Goal: Information Seeking & Learning: Learn about a topic

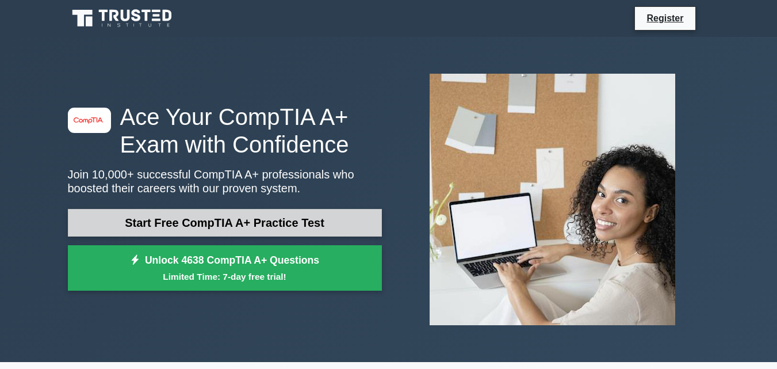
click at [304, 218] on link "Start Free CompTIA A+ Practice Test" at bounding box center [225, 223] width 314 height 28
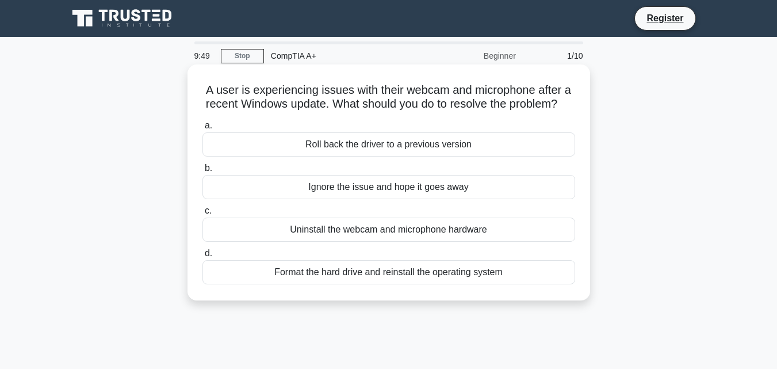
click at [459, 156] on div "Roll back the driver to a previous version" at bounding box center [389, 144] width 373 height 24
click at [203, 129] on input "a. Roll back the driver to a previous version" at bounding box center [203, 125] width 0 height 7
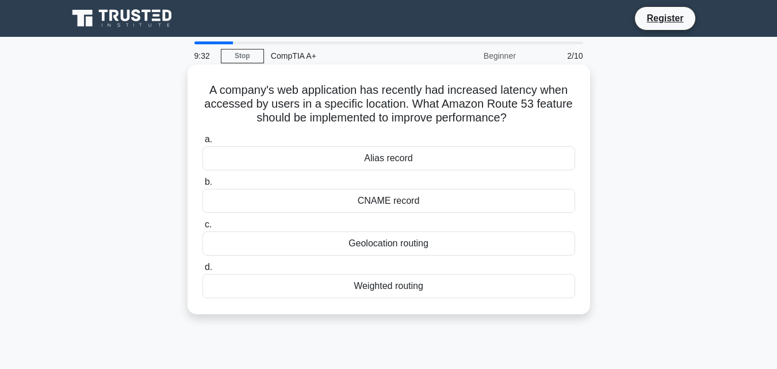
click at [444, 284] on div "Weighted routing" at bounding box center [389, 286] width 373 height 24
click at [203, 271] on input "d. Weighted routing" at bounding box center [203, 266] width 0 height 7
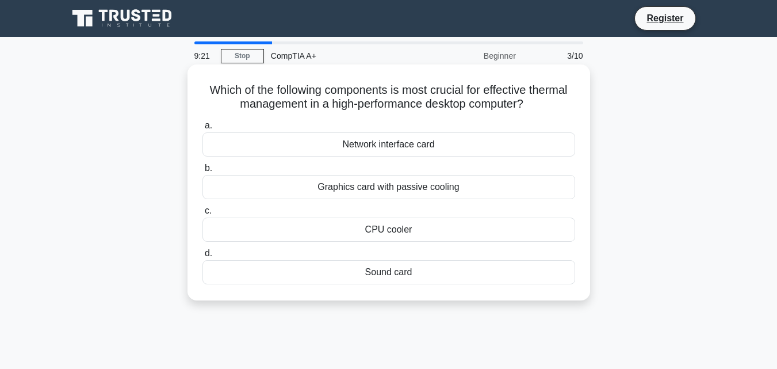
click at [415, 232] on div "CPU cooler" at bounding box center [389, 229] width 373 height 24
click at [203, 215] on input "c. CPU cooler" at bounding box center [203, 210] width 0 height 7
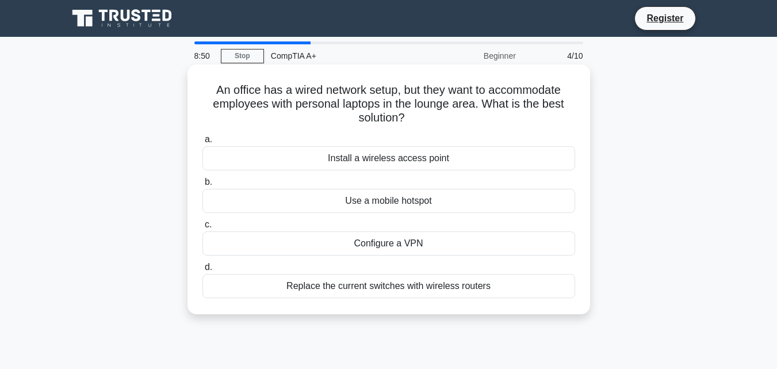
click at [441, 161] on div "Install a wireless access point" at bounding box center [389, 158] width 373 height 24
click at [203, 143] on input "a. Install a wireless access point" at bounding box center [203, 139] width 0 height 7
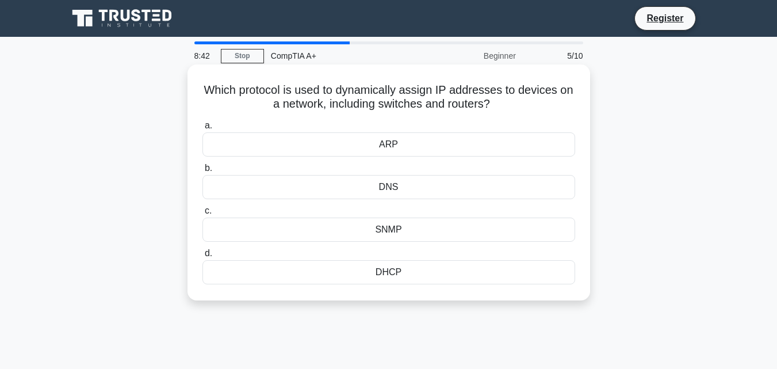
click at [411, 274] on div "DHCP" at bounding box center [389, 272] width 373 height 24
click at [203, 257] on input "d. DHCP" at bounding box center [203, 253] width 0 height 7
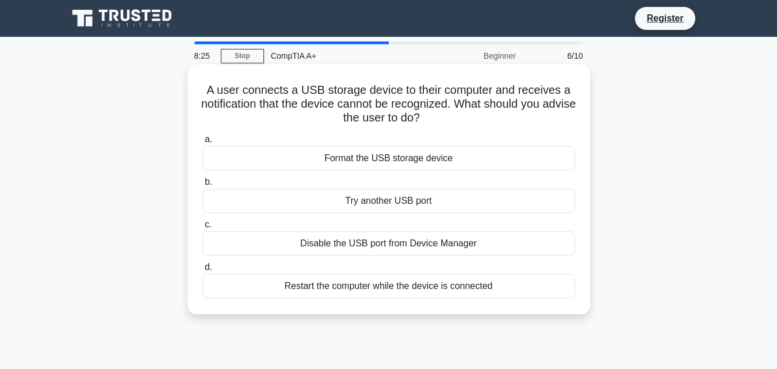
click at [444, 204] on div "Try another USB port" at bounding box center [389, 201] width 373 height 24
click at [203, 186] on input "b. Try another USB port" at bounding box center [203, 181] width 0 height 7
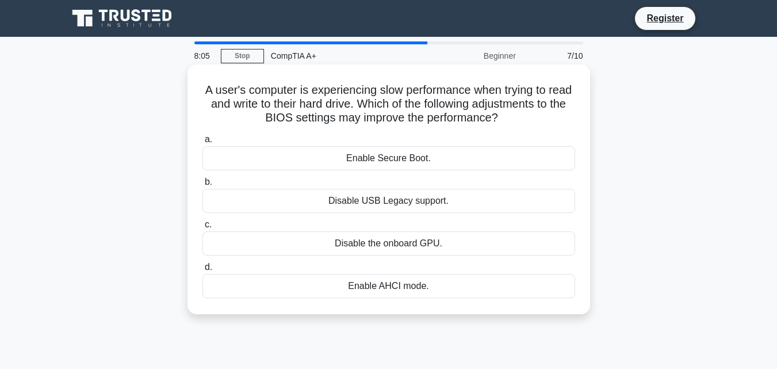
click at [403, 300] on div "a. Enable Secure Boot. b. Disable USB Legacy support. c." at bounding box center [389, 215] width 387 height 170
click at [406, 290] on div "Enable AHCI mode." at bounding box center [389, 286] width 373 height 24
click at [203, 271] on input "d. Enable AHCI mode." at bounding box center [203, 266] width 0 height 7
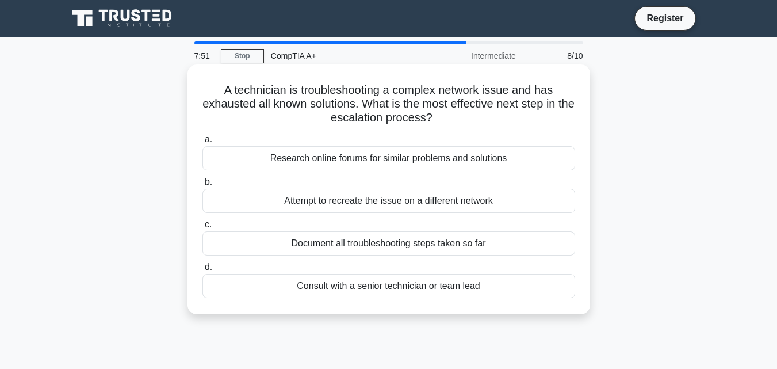
click at [414, 287] on div "Consult with a senior technician or team lead" at bounding box center [389, 286] width 373 height 24
click at [203, 271] on input "d. Consult with a senior technician or team lead" at bounding box center [203, 266] width 0 height 7
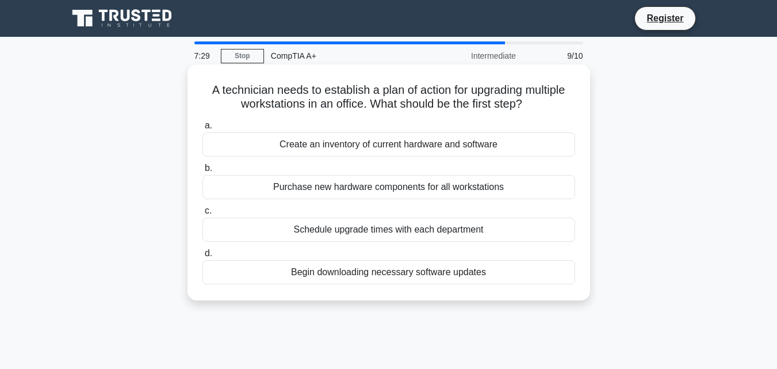
click at [425, 150] on div "Create an inventory of current hardware and software" at bounding box center [389, 144] width 373 height 24
click at [203, 129] on input "a. Create an inventory of current hardware and software" at bounding box center [203, 125] width 0 height 7
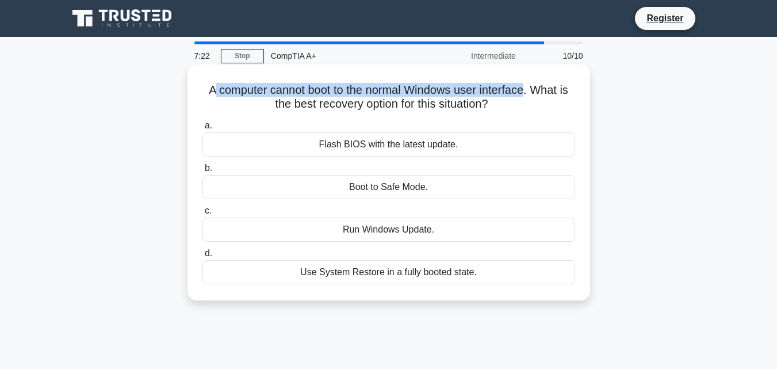
drag, startPoint x: 219, startPoint y: 96, endPoint x: 530, endPoint y: 96, distance: 311.2
click at [530, 96] on h5 "A computer cannot boot to the normal Windows user interface. What is the best r…" at bounding box center [388, 97] width 375 height 29
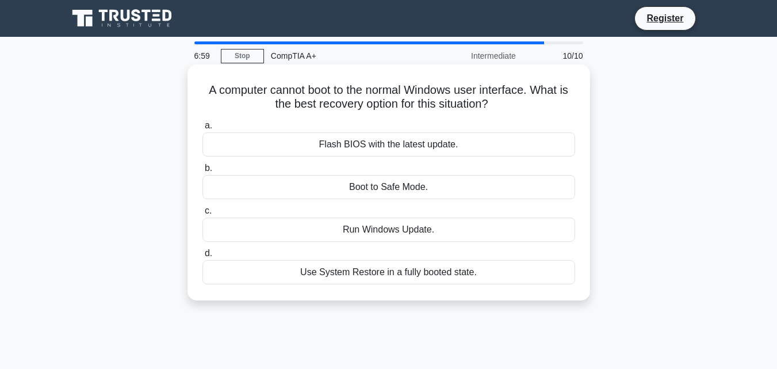
click at [349, 106] on h5 "A computer cannot boot to the normal Windows user interface. What is the best r…" at bounding box center [388, 97] width 375 height 29
click at [324, 192] on div "Boot to Safe Mode." at bounding box center [389, 187] width 373 height 24
click at [203, 172] on input "b. Boot to Safe Mode." at bounding box center [203, 168] width 0 height 7
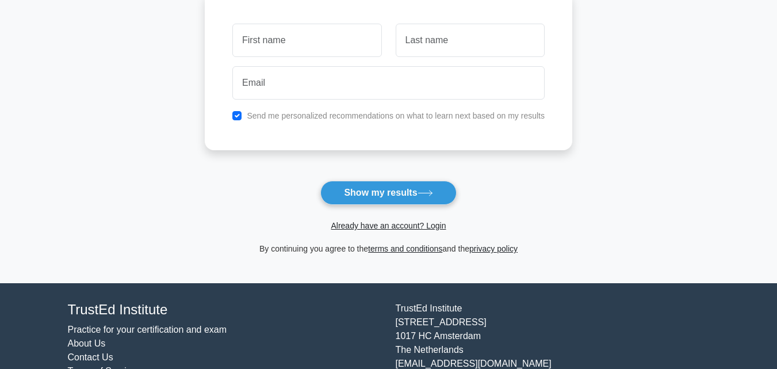
scroll to position [173, 0]
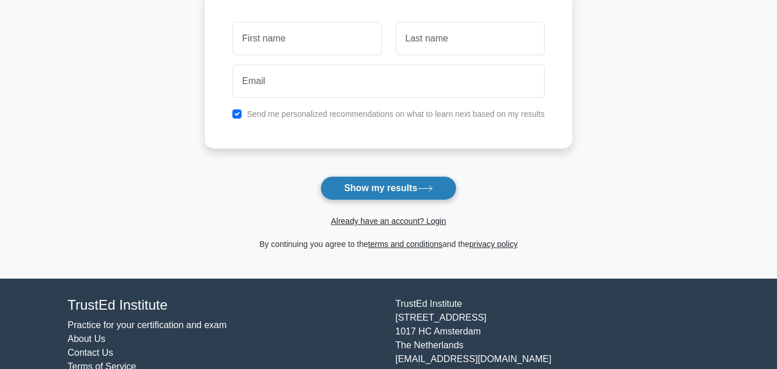
click at [375, 190] on button "Show my results" at bounding box center [388, 188] width 136 height 24
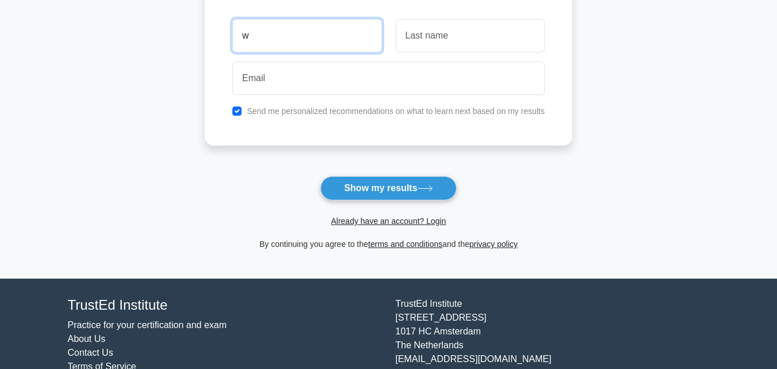
type input "w"
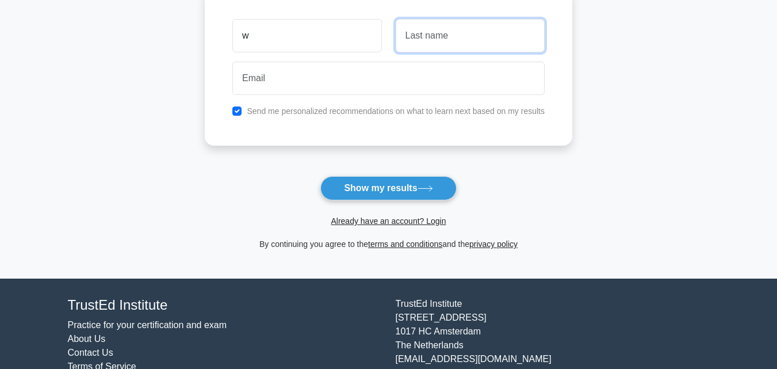
click at [442, 34] on input "text" at bounding box center [470, 35] width 149 height 33
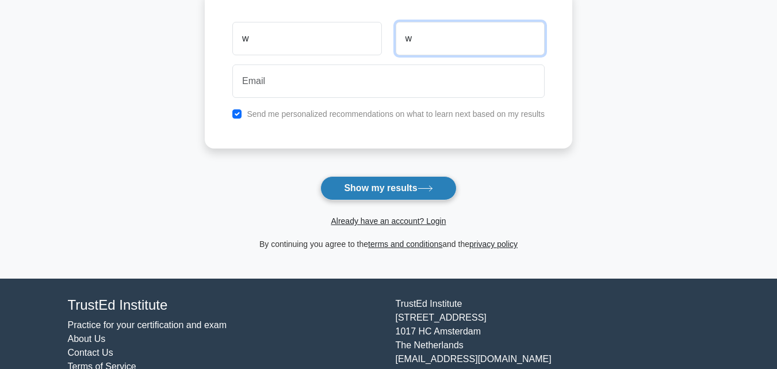
type input "w"
click at [375, 188] on button "Show my results" at bounding box center [388, 188] width 136 height 24
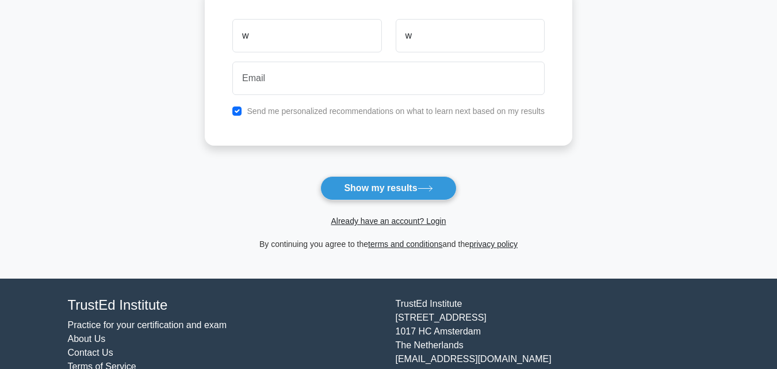
click at [377, 98] on div at bounding box center [389, 78] width 326 height 43
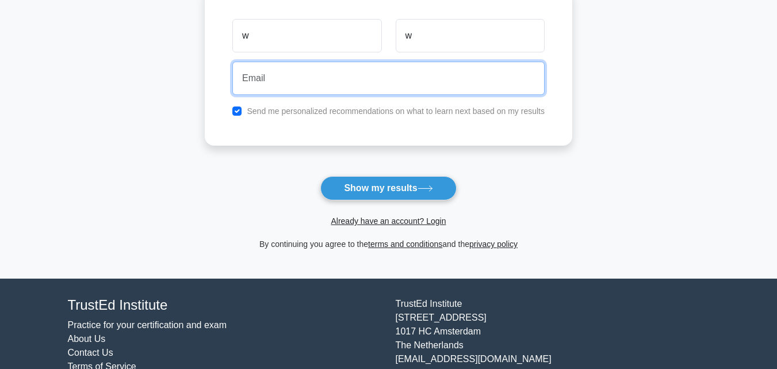
click at [398, 82] on input "email" at bounding box center [388, 78] width 312 height 33
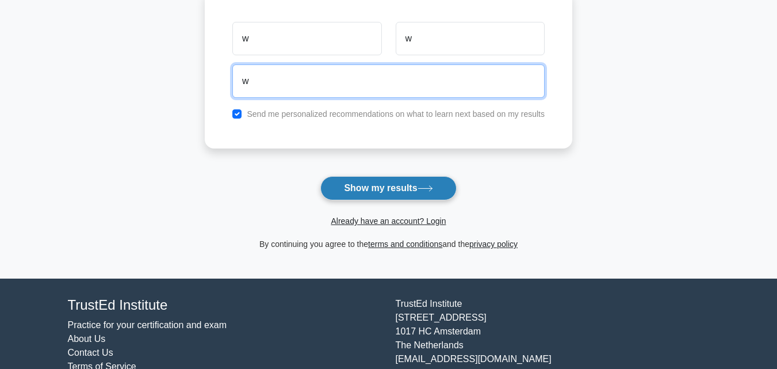
type input "w"
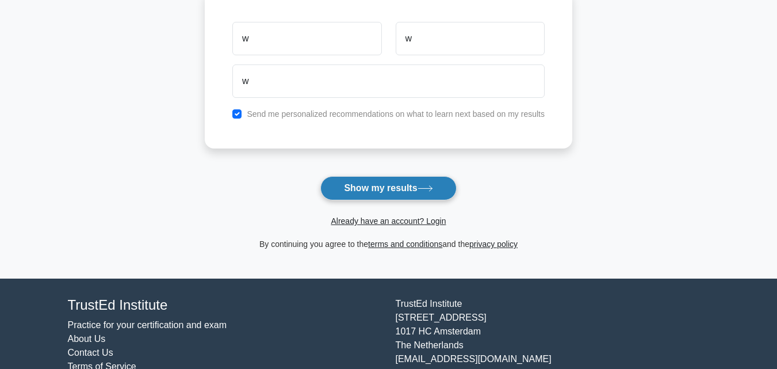
click at [361, 193] on button "Show my results" at bounding box center [388, 188] width 136 height 24
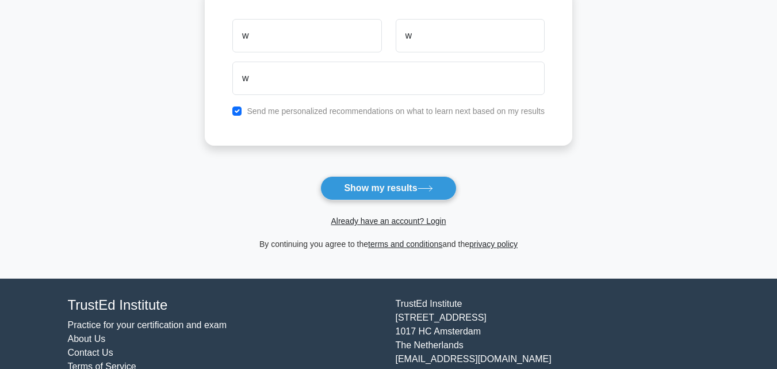
click at [332, 97] on div "w" at bounding box center [389, 78] width 326 height 43
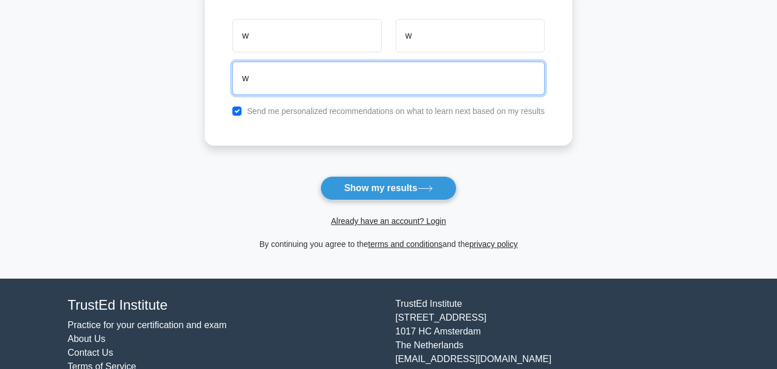
click at [351, 80] on input "w" at bounding box center [388, 78] width 312 height 33
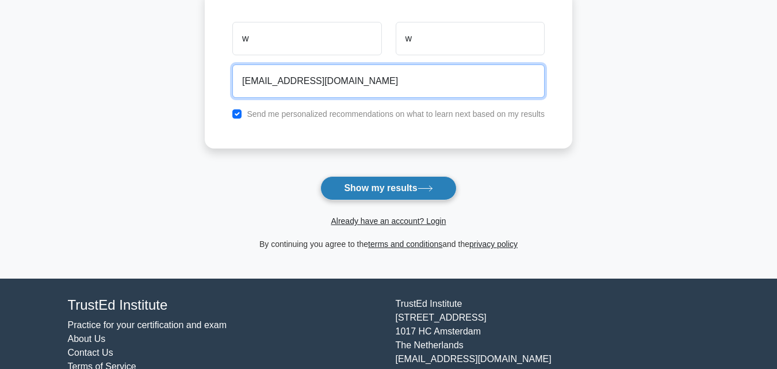
type input "airiarcadia12@gmail.com"
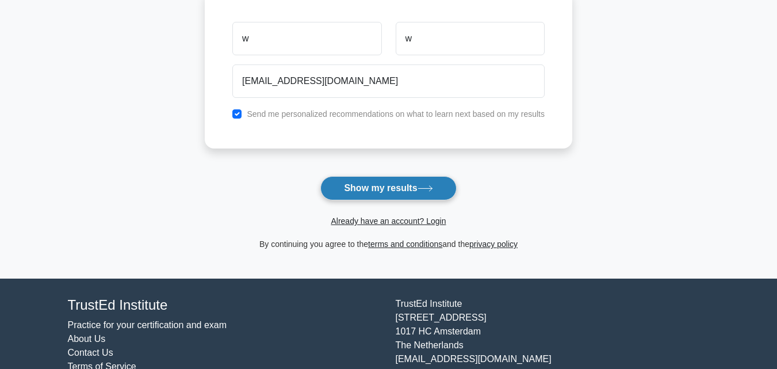
click at [379, 179] on button "Show my results" at bounding box center [388, 188] width 136 height 24
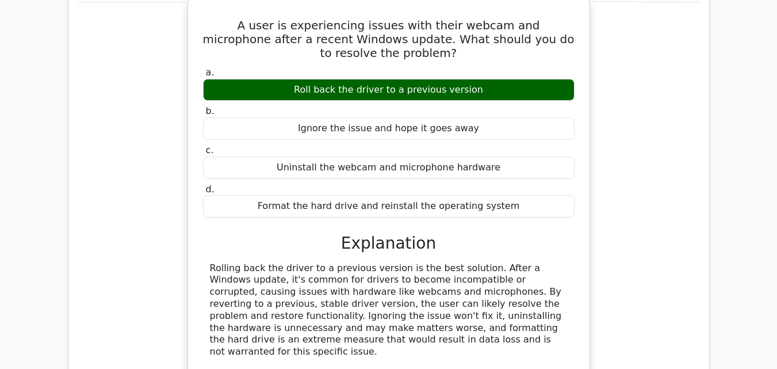
scroll to position [1323, 0]
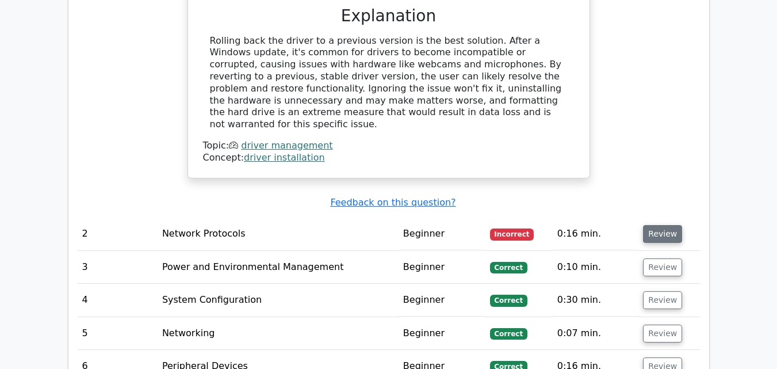
drag, startPoint x: 638, startPoint y: 164, endPoint x: 650, endPoint y: 166, distance: 11.7
click at [639, 217] on td "Review" at bounding box center [669, 233] width 61 height 33
click at [650, 225] on button "Review" at bounding box center [662, 234] width 39 height 18
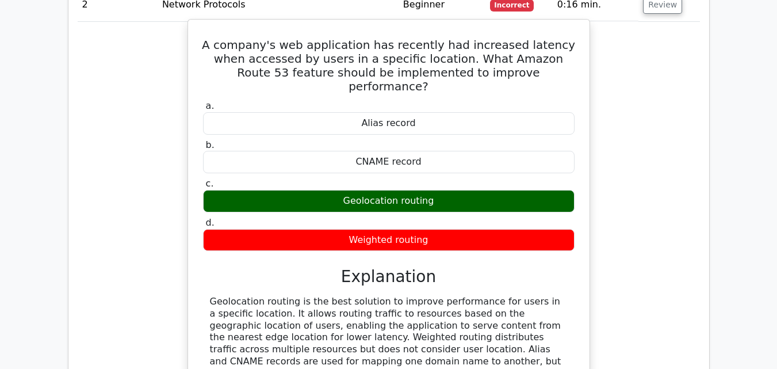
scroll to position [1553, 0]
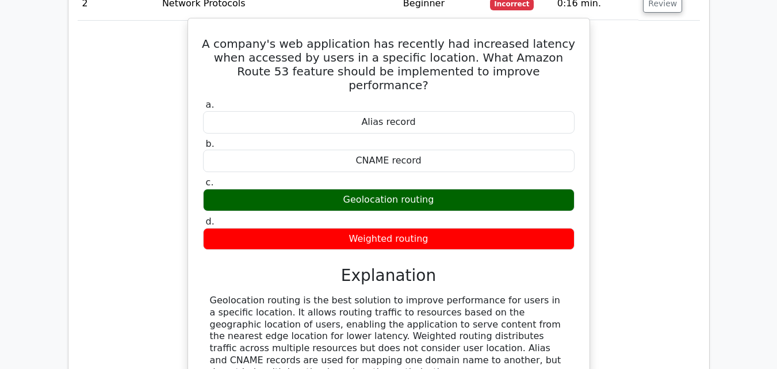
drag, startPoint x: 452, startPoint y: 120, endPoint x: 458, endPoint y: 99, distance: 22.2
click at [226, 189] on div "Geolocation routing" at bounding box center [389, 200] width 372 height 22
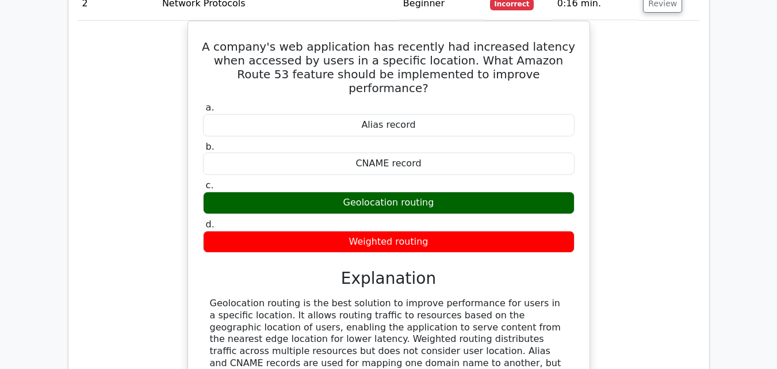
click at [709, 219] on div "Question Analysis Question # Topic Difficulty Result Time Spent Action 1 Driver…" at bounding box center [388, 92] width 641 height 1317
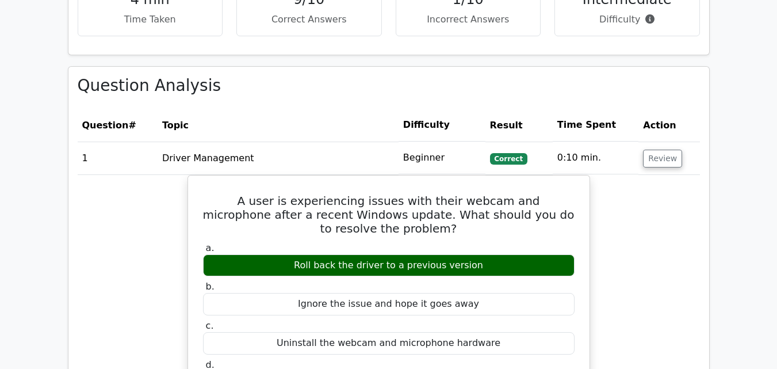
scroll to position [748, 0]
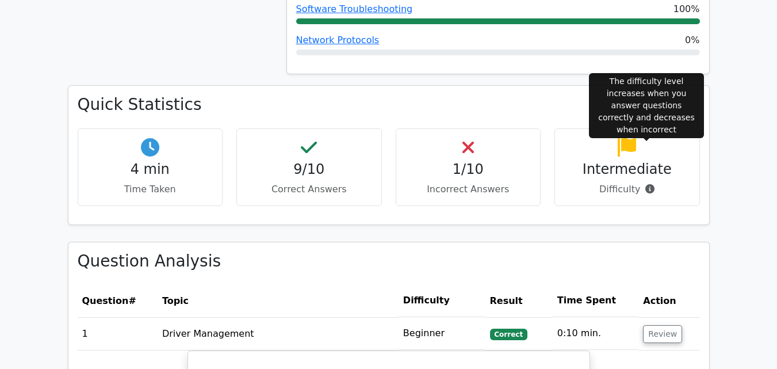
click at [646, 184] on icon at bounding box center [650, 188] width 9 height 9
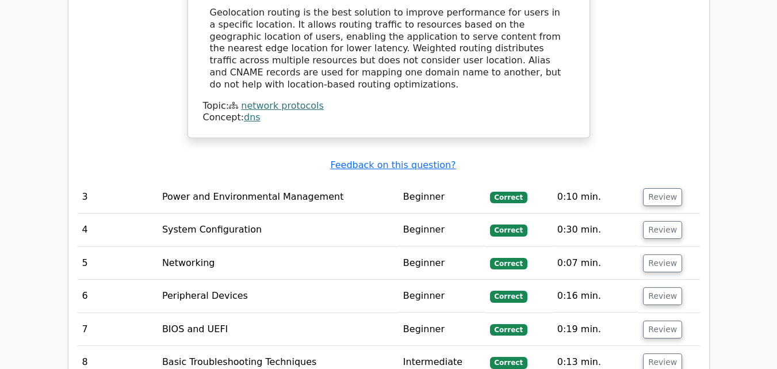
scroll to position [2244, 0]
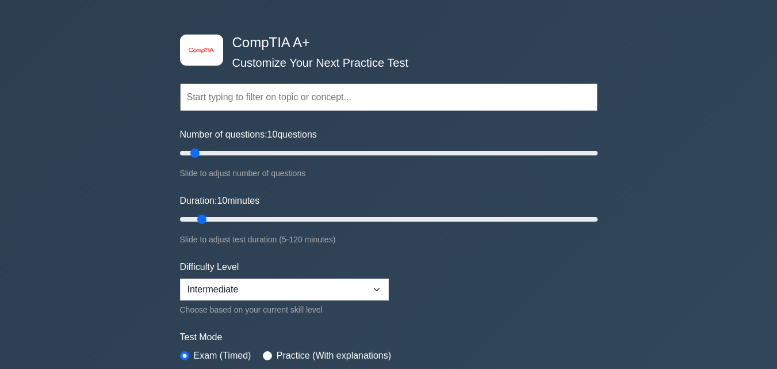
scroll to position [58, 0]
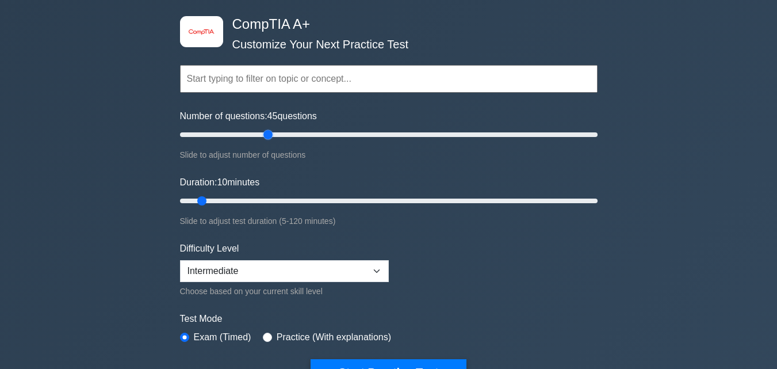
drag, startPoint x: 196, startPoint y: 135, endPoint x: 273, endPoint y: 140, distance: 77.3
type input "45"
click at [273, 140] on input "Number of questions: 45 questions" at bounding box center [389, 135] width 418 height 14
click at [342, 74] on input "text" at bounding box center [389, 79] width 418 height 28
drag, startPoint x: 508, startPoint y: 255, endPoint x: 444, endPoint y: 252, distance: 63.9
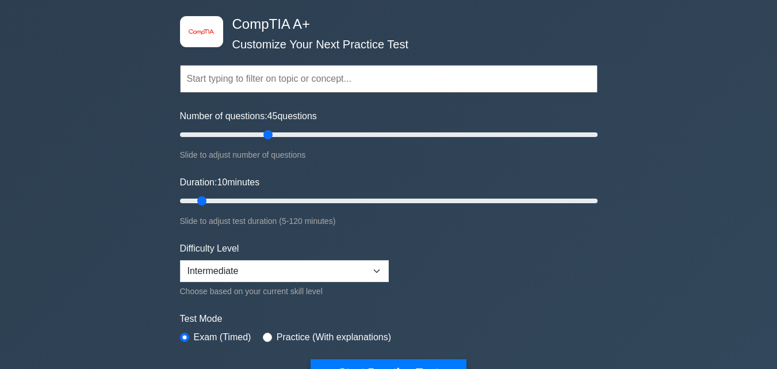
click at [507, 255] on form "Topics Hardware Operating Systems Networking Security Troubleshooting Mobile De…" at bounding box center [389, 208] width 418 height 356
click at [300, 242] on div "Difficulty Level Beginner Intermediate Expert Choose based on your current skil…" at bounding box center [284, 270] width 209 height 56
click at [302, 262] on select "Beginner Intermediate Expert" at bounding box center [284, 271] width 209 height 22
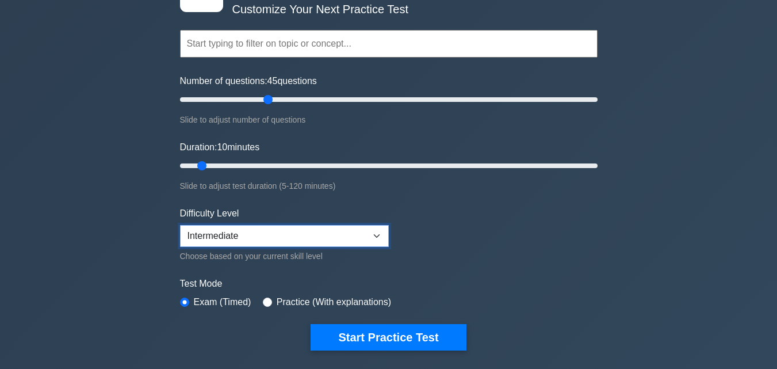
scroll to position [173, 0]
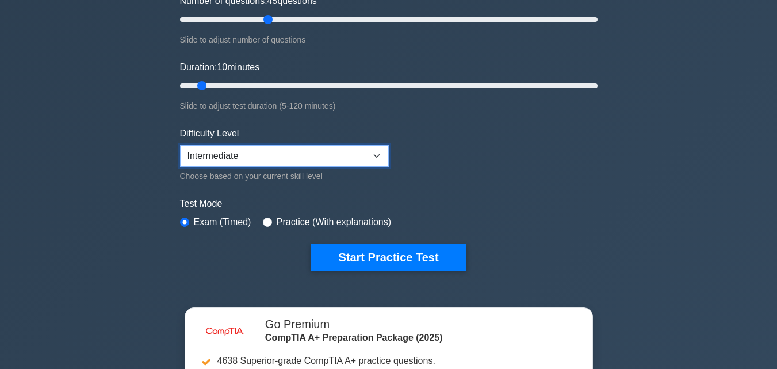
click at [272, 161] on select "Beginner Intermediate Expert" at bounding box center [284, 156] width 209 height 22
select select "expert"
click at [180, 145] on select "Beginner Intermediate Expert" at bounding box center [284, 156] width 209 height 22
click at [277, 223] on label "Practice (With explanations)" at bounding box center [334, 222] width 114 height 14
click at [263, 222] on input "radio" at bounding box center [267, 221] width 9 height 9
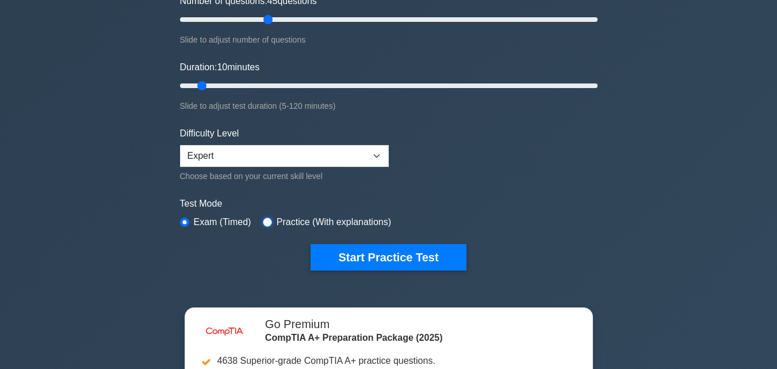
radio input "true"
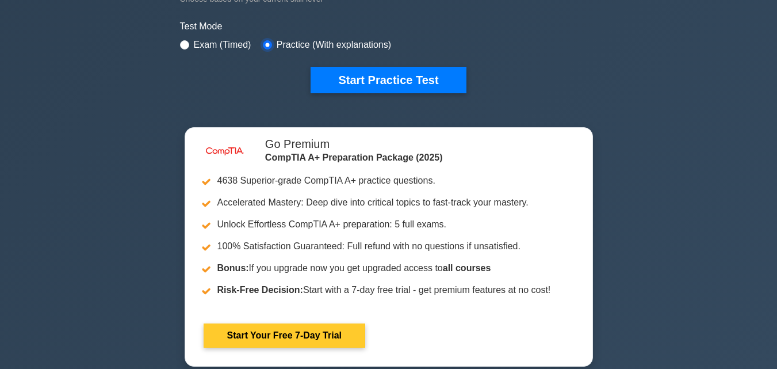
scroll to position [288, 0]
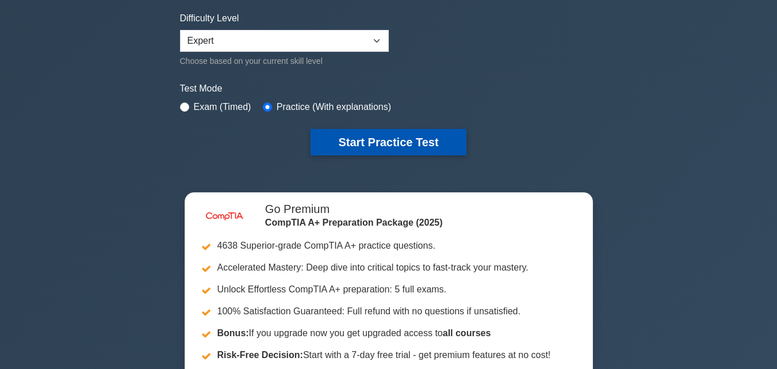
click at [406, 151] on button "Start Practice Test" at bounding box center [388, 142] width 155 height 26
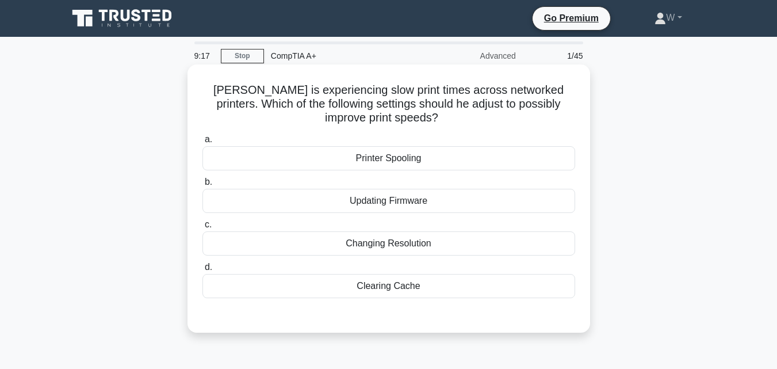
click at [370, 156] on div "Printer Spooling" at bounding box center [389, 158] width 373 height 24
click at [203, 143] on input "a. Printer Spooling" at bounding box center [203, 139] width 0 height 7
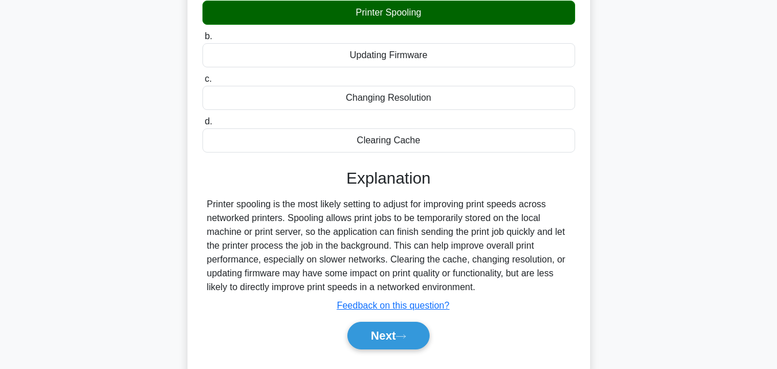
scroll to position [253, 0]
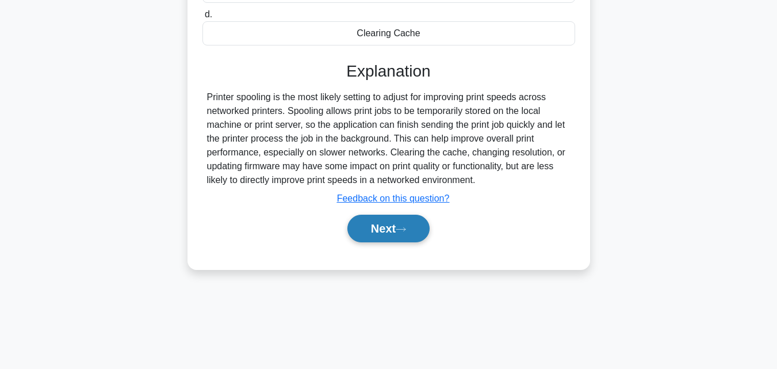
click at [385, 229] on button "Next" at bounding box center [388, 229] width 82 height 28
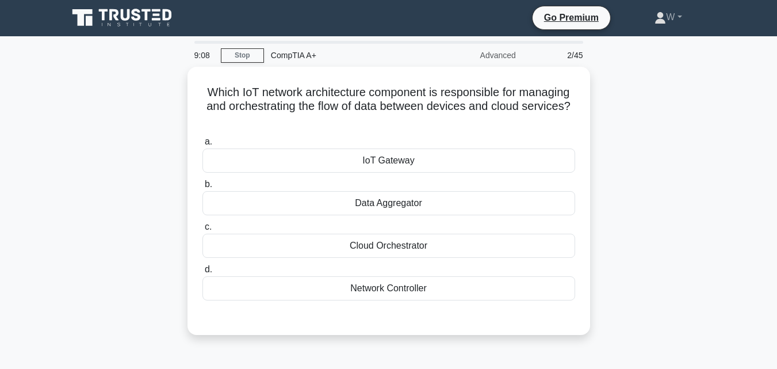
scroll to position [0, 0]
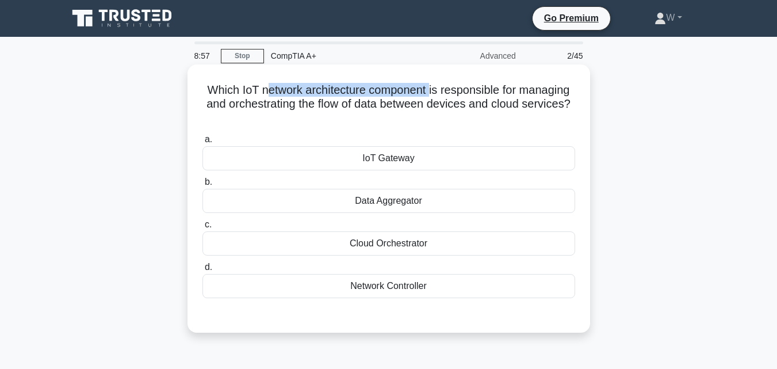
drag, startPoint x: 263, startPoint y: 87, endPoint x: 431, endPoint y: 85, distance: 168.0
click at [431, 85] on h5 "Which IoT network architecture component is responsible for managing and orches…" at bounding box center [388, 104] width 375 height 43
click at [414, 164] on div "IoT Gateway" at bounding box center [389, 158] width 373 height 24
click at [203, 143] on input "a. IoT Gateway" at bounding box center [203, 139] width 0 height 7
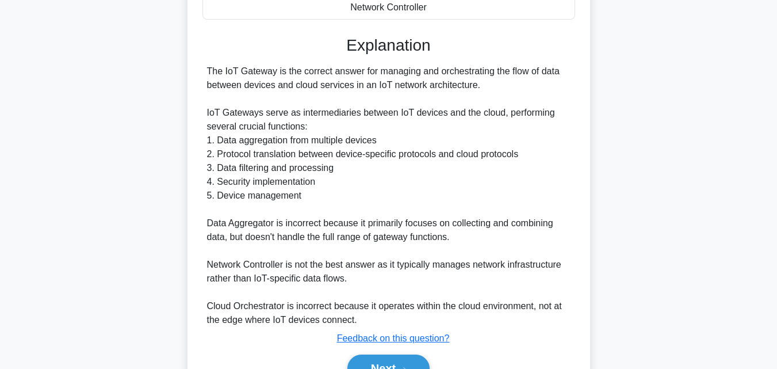
scroll to position [341, 0]
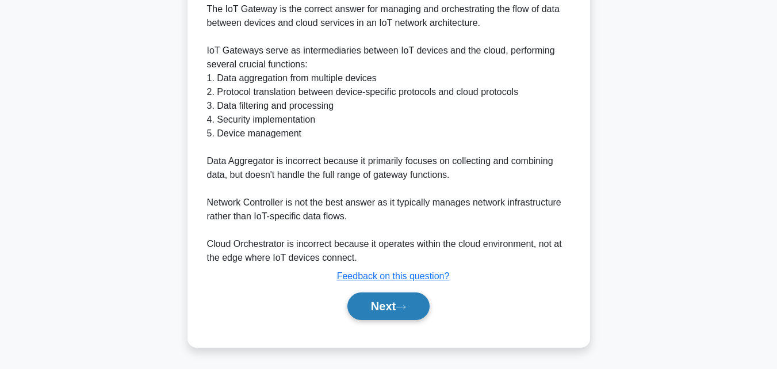
click at [380, 316] on button "Next" at bounding box center [388, 306] width 82 height 28
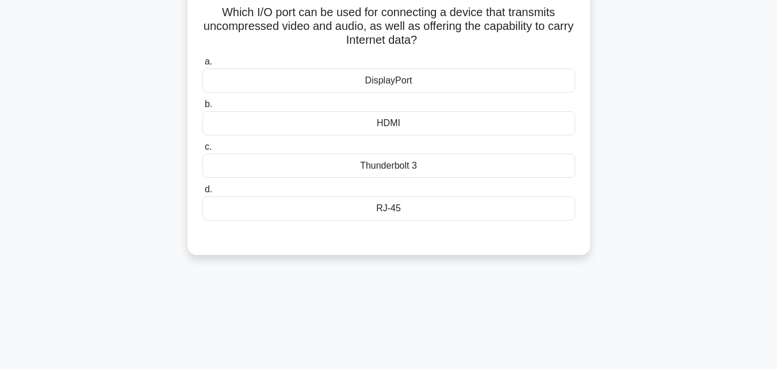
scroll to position [0, 0]
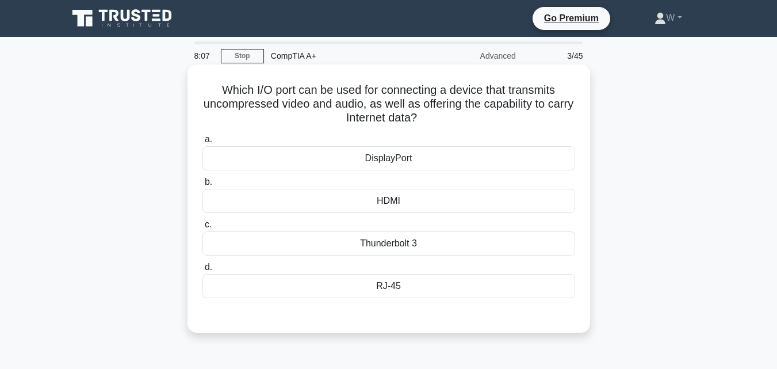
click at [331, 288] on div "RJ-45" at bounding box center [389, 286] width 373 height 24
click at [203, 271] on input "d. RJ-45" at bounding box center [203, 266] width 0 height 7
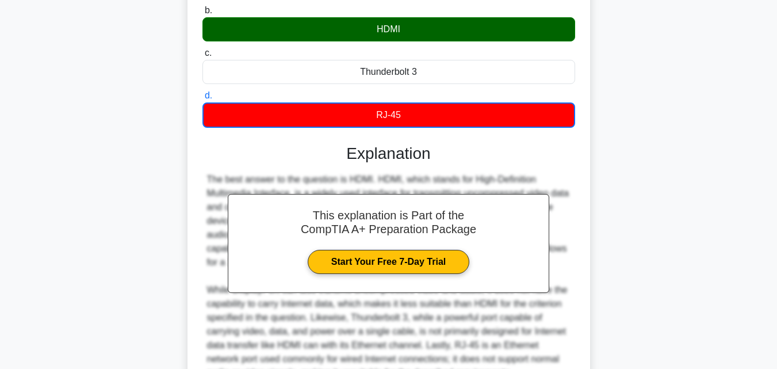
scroll to position [57, 0]
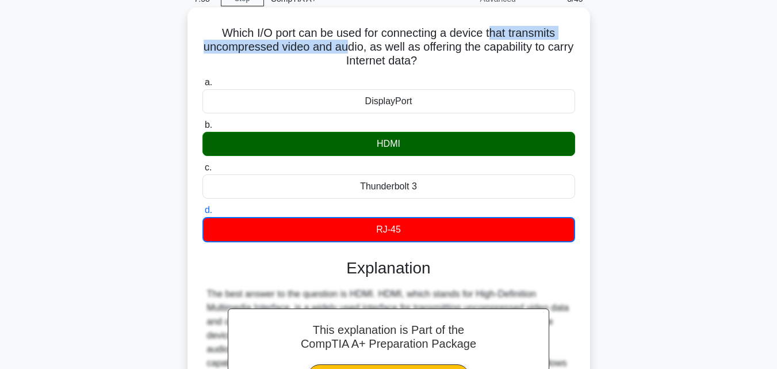
drag, startPoint x: 501, startPoint y: 38, endPoint x: 362, endPoint y: 47, distance: 139.5
click at [362, 47] on h5 "Which I/O port can be used for connecting a device that transmits uncompressed …" at bounding box center [388, 47] width 375 height 43
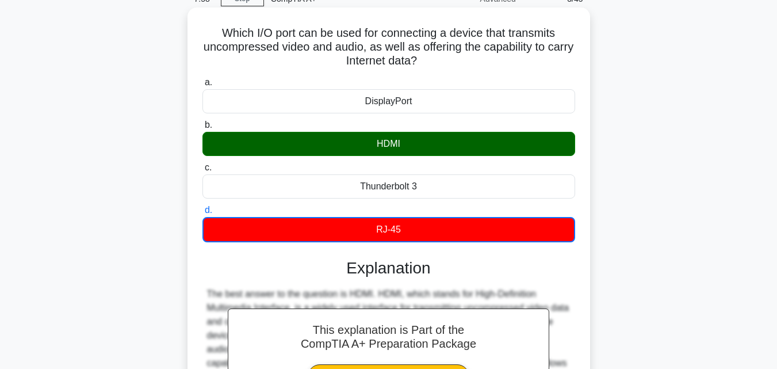
click at [431, 62] on icon ".spinner_0XTQ{transform-origin:center;animation:spinner_y6GP .75s linear infini…" at bounding box center [424, 62] width 14 height 14
drag, startPoint x: 445, startPoint y: 62, endPoint x: 319, endPoint y: 60, distance: 126.0
click at [319, 60] on h5 "Which I/O port can be used for connecting a device that transmits uncompressed …" at bounding box center [388, 47] width 375 height 43
click at [480, 75] on div "a. DisplayPort b. HDMI c." at bounding box center [389, 158] width 387 height 171
drag, startPoint x: 449, startPoint y: 70, endPoint x: 310, endPoint y: 65, distance: 139.3
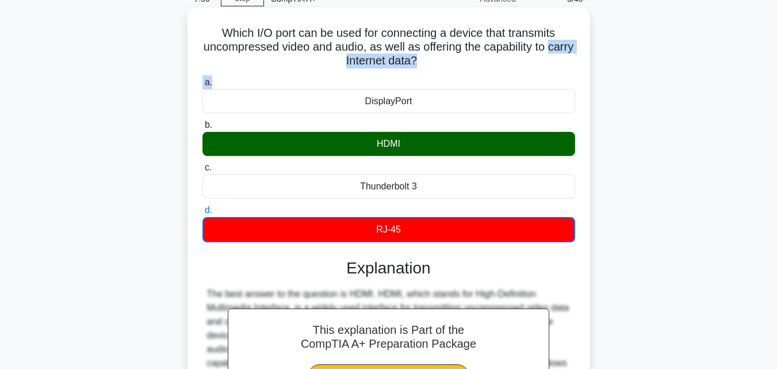
click at [310, 65] on div "Which I/O port can be used for connecting a device that transmits uncompressed …" at bounding box center [389, 292] width 394 height 560
click at [450, 71] on div "Which I/O port can be used for connecting a device that transmits uncompressed …" at bounding box center [389, 292] width 394 height 560
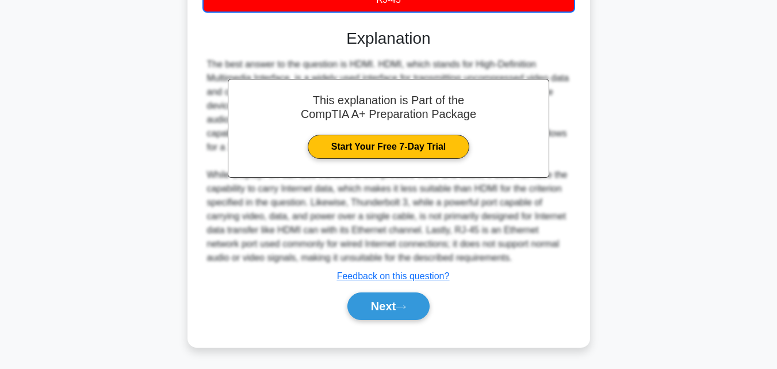
scroll to position [287, 0]
drag, startPoint x: 327, startPoint y: 310, endPoint x: 343, endPoint y: 307, distance: 16.4
click at [329, 307] on div "Next" at bounding box center [388, 306] width 377 height 28
click at [409, 299] on button "Next" at bounding box center [388, 306] width 82 height 28
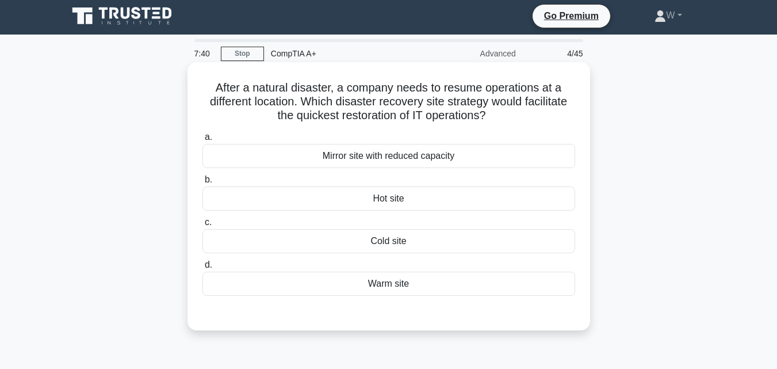
scroll to position [0, 0]
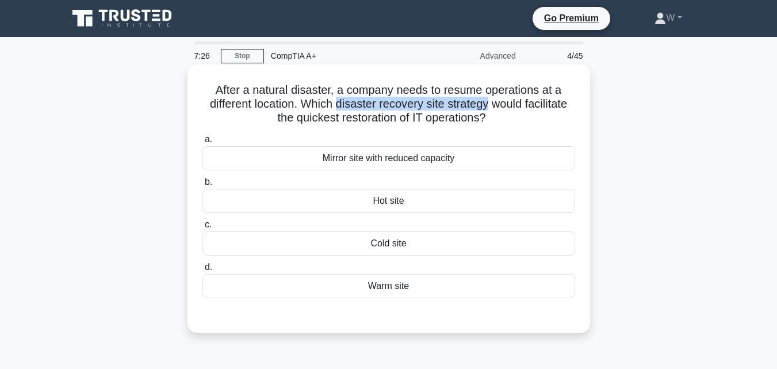
drag, startPoint x: 338, startPoint y: 106, endPoint x: 490, endPoint y: 110, distance: 151.3
click at [490, 110] on h5 "After a natural disaster, a company needs to resume operations at a different l…" at bounding box center [388, 104] width 375 height 43
click at [422, 163] on div "Mirror site with reduced capacity" at bounding box center [389, 158] width 373 height 24
click at [203, 143] on input "a. Mirror site with reduced capacity" at bounding box center [203, 139] width 0 height 7
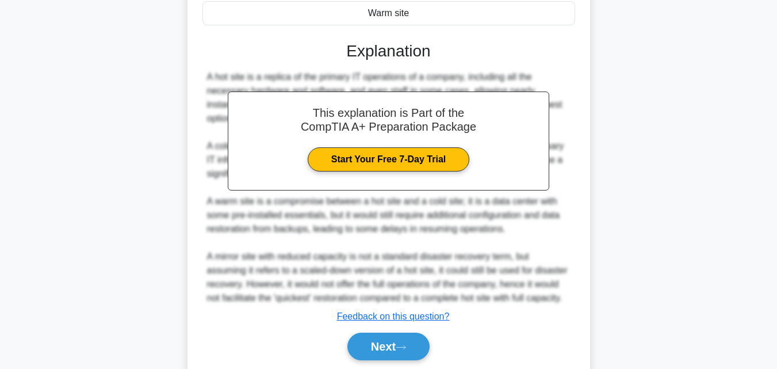
scroll to position [315, 0]
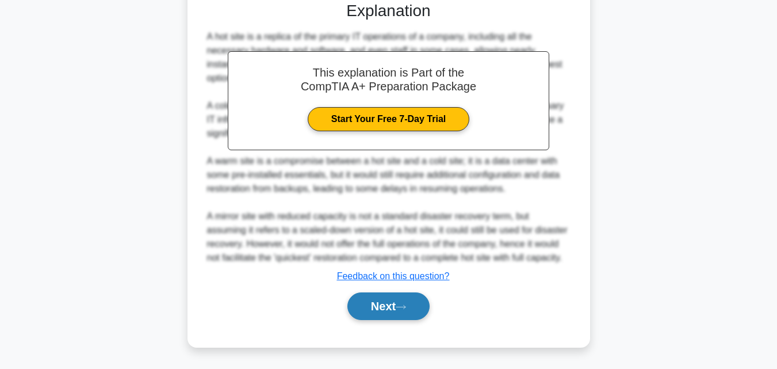
click at [375, 310] on button "Next" at bounding box center [388, 306] width 82 height 28
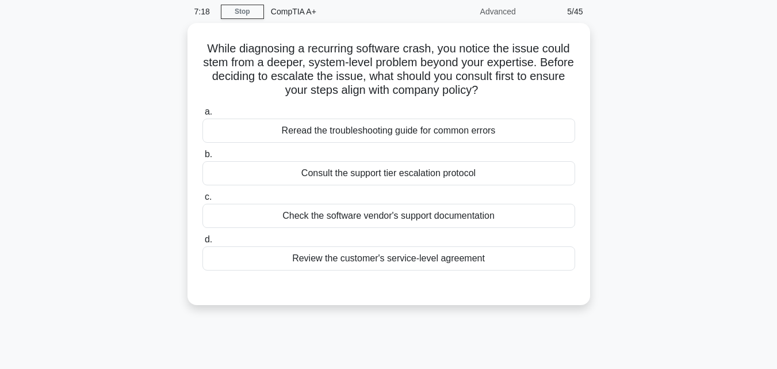
scroll to position [22, 0]
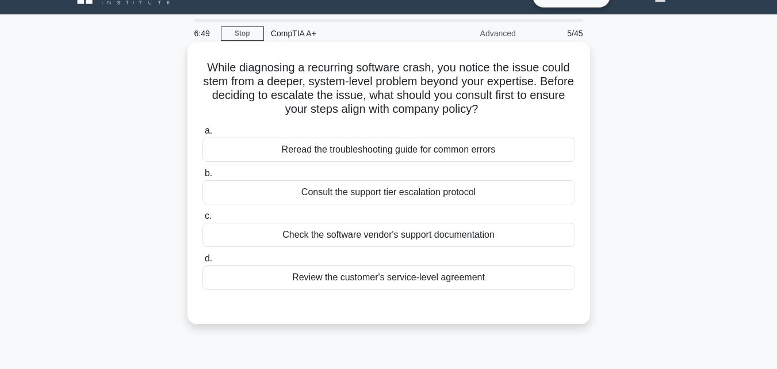
click at [364, 285] on div "Review the customer's service-level agreement" at bounding box center [389, 277] width 373 height 24
click at [203, 262] on input "d. Review the customer's service-level agreement" at bounding box center [203, 258] width 0 height 7
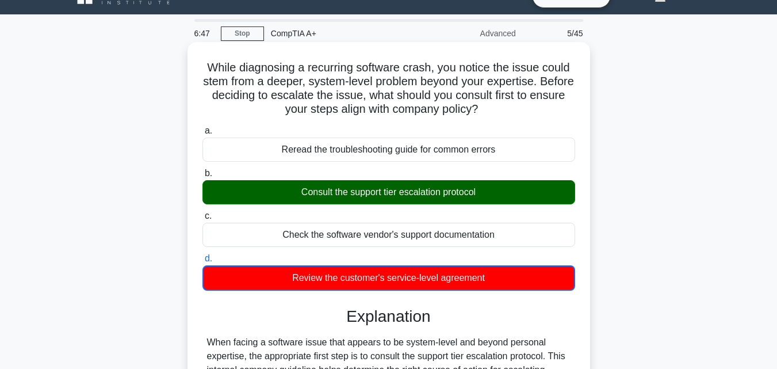
click at [402, 192] on div "Consult the support tier escalation protocol" at bounding box center [389, 192] width 373 height 24
click at [203, 177] on input "b. Consult the support tier escalation protocol" at bounding box center [203, 173] width 0 height 7
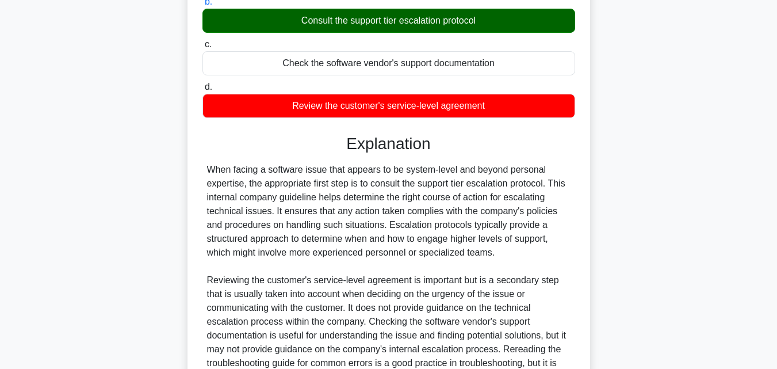
scroll to position [195, 0]
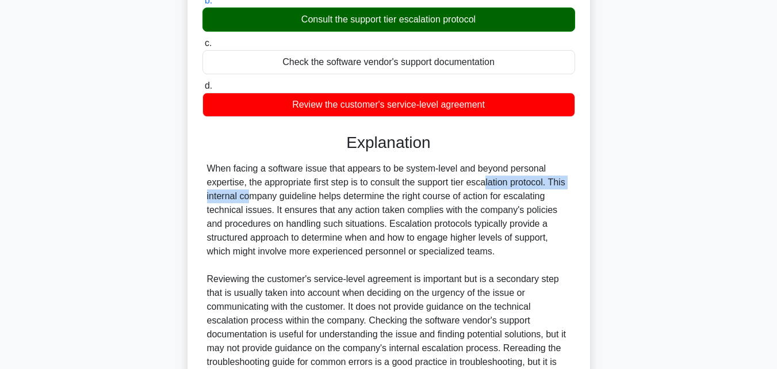
drag, startPoint x: 422, startPoint y: 179, endPoint x: 548, endPoint y: 186, distance: 126.8
click at [548, 186] on div "When facing a software issue that appears to be system-level and beyond persona…" at bounding box center [389, 279] width 364 height 235
click at [346, 308] on div "When facing a software issue that appears to be system-level and beyond persona…" at bounding box center [389, 279] width 364 height 235
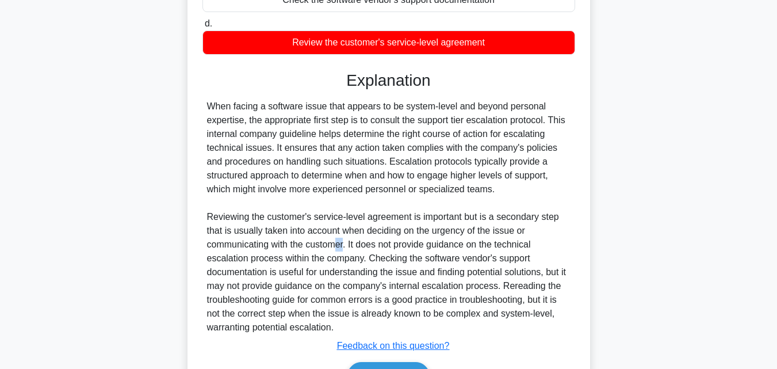
scroll to position [327, 0]
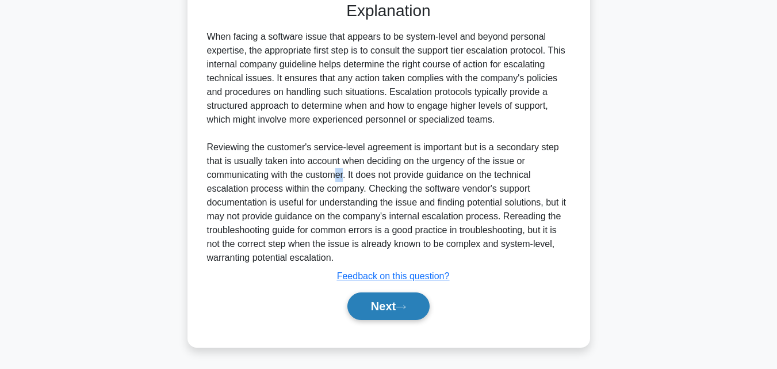
click at [377, 306] on button "Next" at bounding box center [388, 306] width 82 height 28
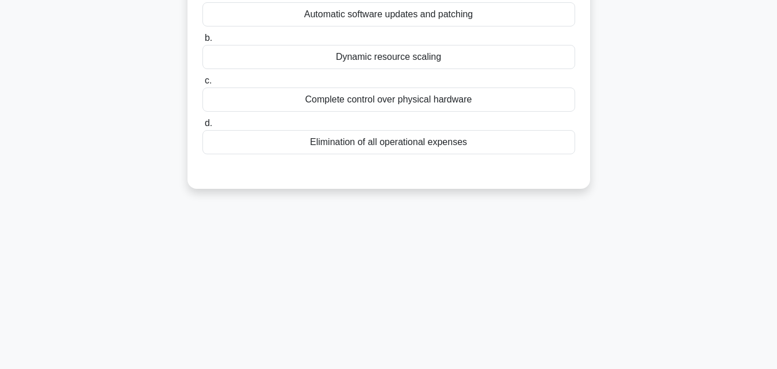
scroll to position [0, 0]
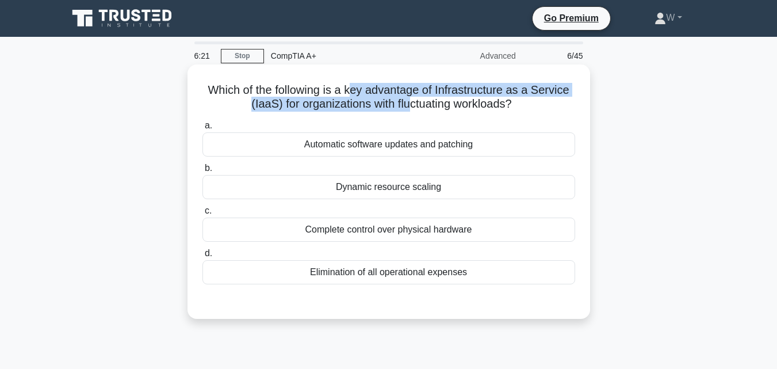
drag, startPoint x: 350, startPoint y: 85, endPoint x: 408, endPoint y: 99, distance: 59.7
click at [408, 99] on h5 "Which of the following is a key advantage of Infrastructure as a Service (IaaS)…" at bounding box center [388, 97] width 375 height 29
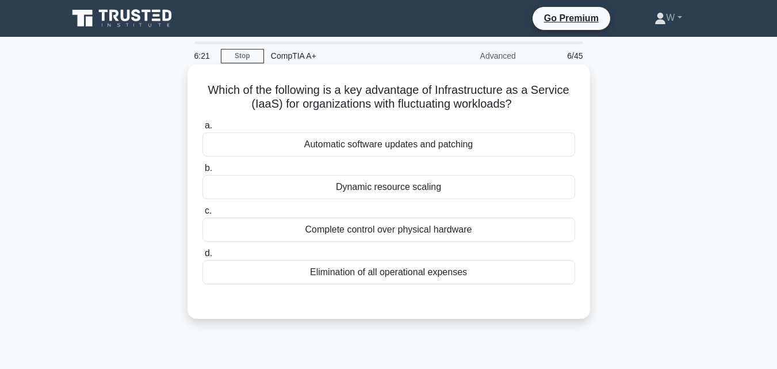
click at [402, 120] on label "a. Automatic software updates and patching" at bounding box center [389, 138] width 373 height 38
click at [203, 122] on input "a. Automatic software updates and patching" at bounding box center [203, 125] width 0 height 7
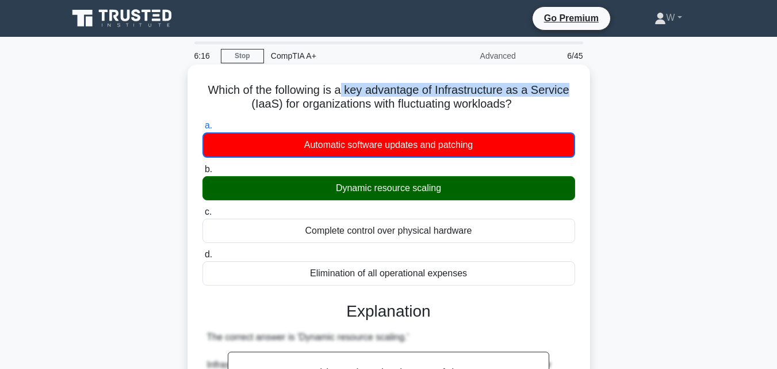
drag, startPoint x: 345, startPoint y: 85, endPoint x: 582, endPoint y: 82, distance: 237.1
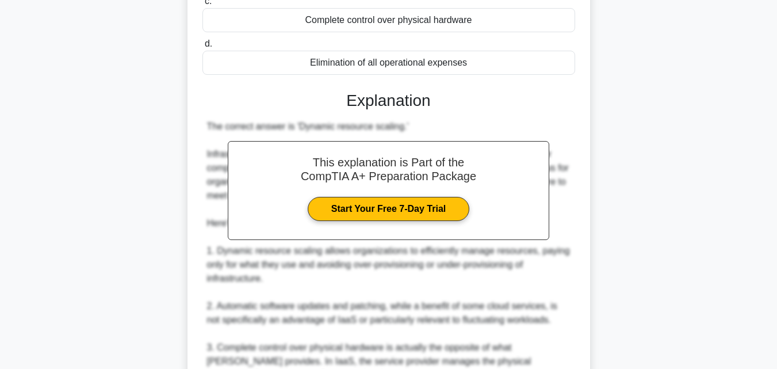
scroll to position [345, 0]
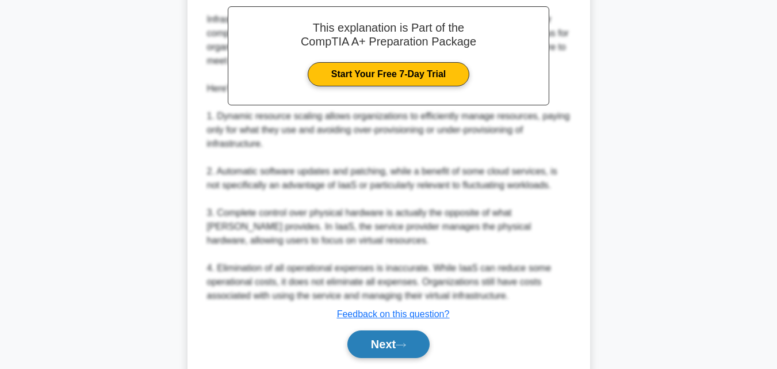
click at [364, 337] on button "Next" at bounding box center [388, 344] width 82 height 28
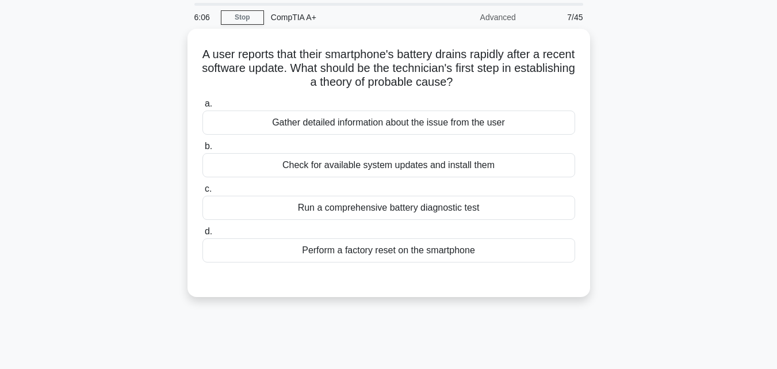
scroll to position [22, 0]
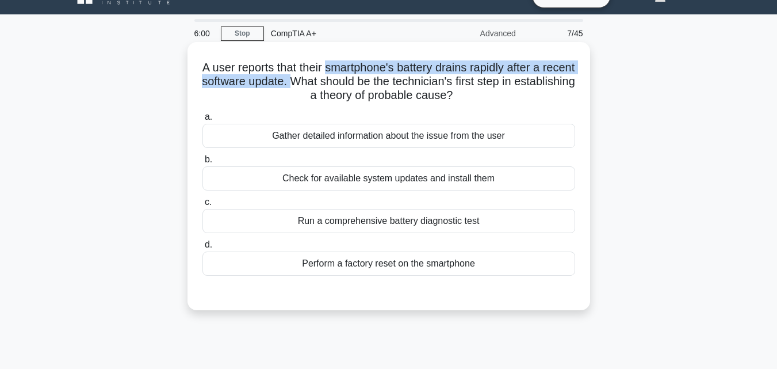
drag, startPoint x: 343, startPoint y: 65, endPoint x: 339, endPoint y: 86, distance: 21.8
click at [339, 86] on h5 "A user reports that their smartphone's battery drains rapidly after a recent so…" at bounding box center [388, 81] width 375 height 43
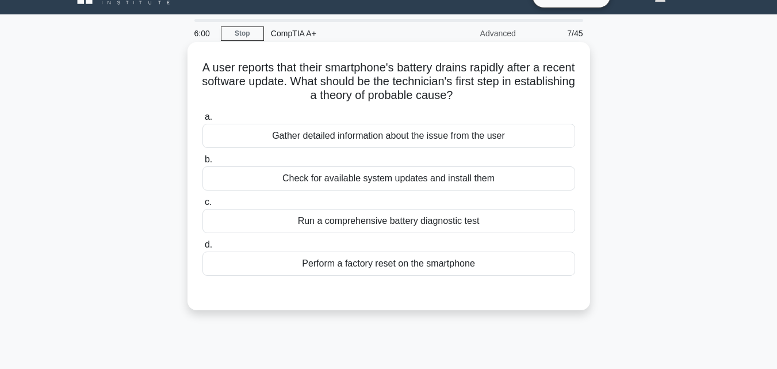
click at [412, 90] on h5 "A user reports that their smartphone's battery drains rapidly after a recent so…" at bounding box center [388, 81] width 375 height 43
click at [371, 215] on div "Run a comprehensive battery diagnostic test" at bounding box center [389, 221] width 373 height 24
click at [203, 206] on input "c. Run a comprehensive battery diagnostic test" at bounding box center [203, 201] width 0 height 7
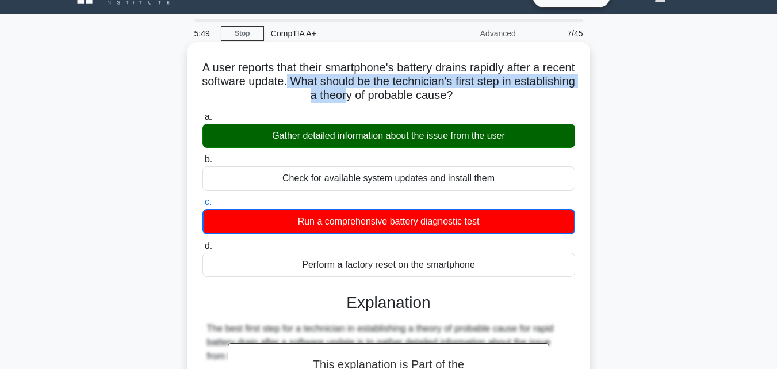
drag, startPoint x: 335, startPoint y: 86, endPoint x: 398, endPoint y: 97, distance: 63.2
click at [390, 96] on h5 "A user reports that their smartphone's battery drains rapidly after a recent so…" at bounding box center [388, 81] width 375 height 43
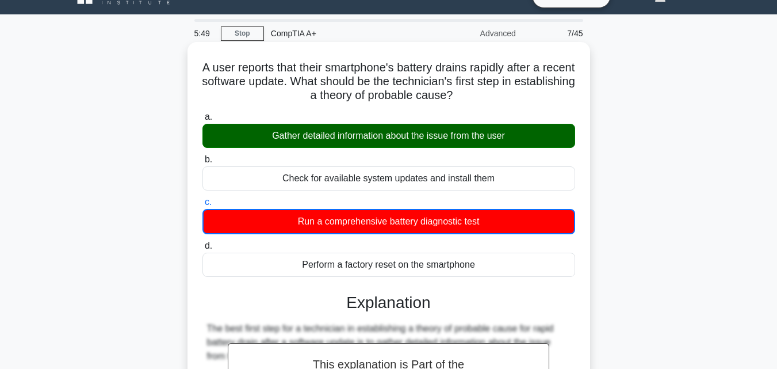
click at [448, 93] on h5 "A user reports that their smartphone's battery drains rapidly after a recent so…" at bounding box center [388, 81] width 375 height 43
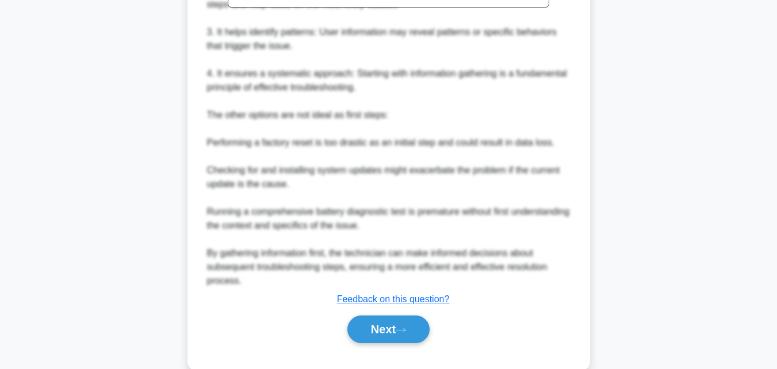
scroll to position [480, 0]
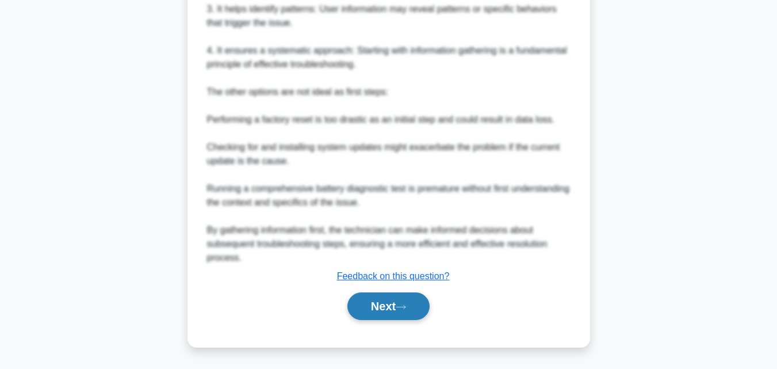
click at [391, 309] on button "Next" at bounding box center [388, 306] width 82 height 28
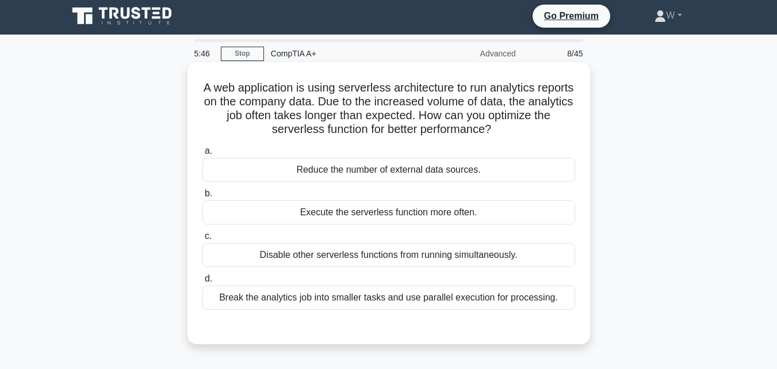
scroll to position [0, 0]
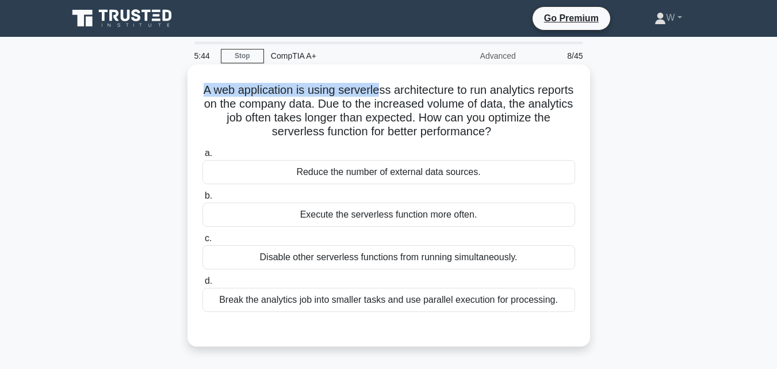
drag, startPoint x: 222, startPoint y: 91, endPoint x: 402, endPoint y: 85, distance: 180.2
click at [402, 85] on h5 "A web application is using serverless architecture to run analytics reports on …" at bounding box center [388, 111] width 375 height 56
drag, startPoint x: 304, startPoint y: 89, endPoint x: 312, endPoint y: 89, distance: 8.1
click at [303, 89] on h5 "A web application is using serverless architecture to run analytics reports on …" at bounding box center [388, 111] width 375 height 56
click at [326, 89] on h5 "A web application is using serverless architecture to run analytics reports on …" at bounding box center [388, 111] width 375 height 56
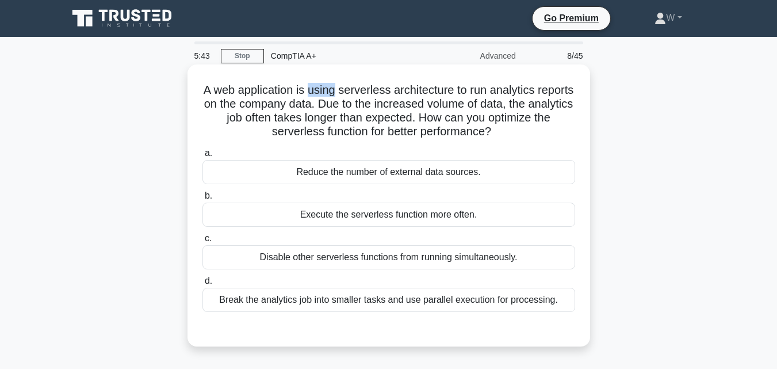
drag, startPoint x: 326, startPoint y: 89, endPoint x: 346, endPoint y: 89, distance: 19.6
click at [340, 89] on h5 "A web application is using serverless architecture to run analytics reports on …" at bounding box center [388, 111] width 375 height 56
click at [348, 89] on h5 "A web application is using serverless architecture to run analytics reports on …" at bounding box center [388, 111] width 375 height 56
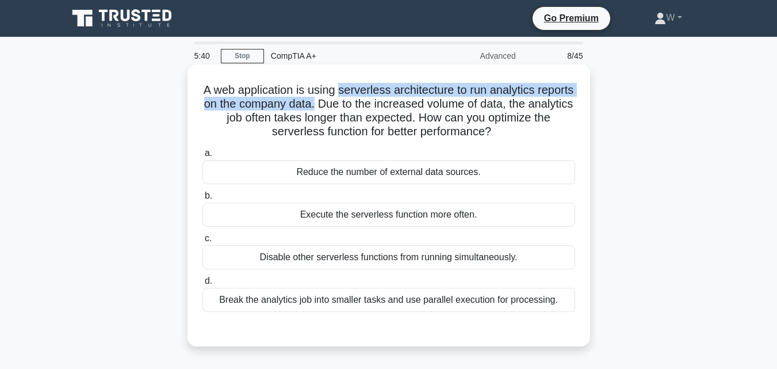
drag, startPoint x: 357, startPoint y: 89, endPoint x: 360, endPoint y: 106, distance: 18.0
click at [360, 106] on h5 "A web application is using serverless architecture to run analytics reports on …" at bounding box center [388, 111] width 375 height 56
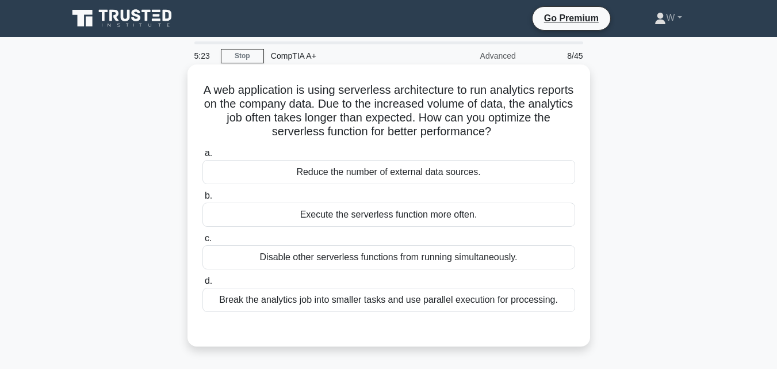
click at [347, 302] on div "Break the analytics job into smaller tasks and use parallel execution for proce…" at bounding box center [389, 300] width 373 height 24
click at [203, 285] on input "d. Break the analytics job into smaller tasks and use parallel execution for pr…" at bounding box center [203, 280] width 0 height 7
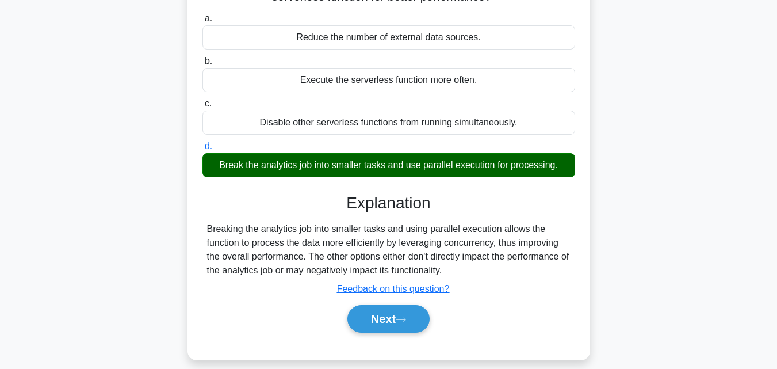
scroll to position [253, 0]
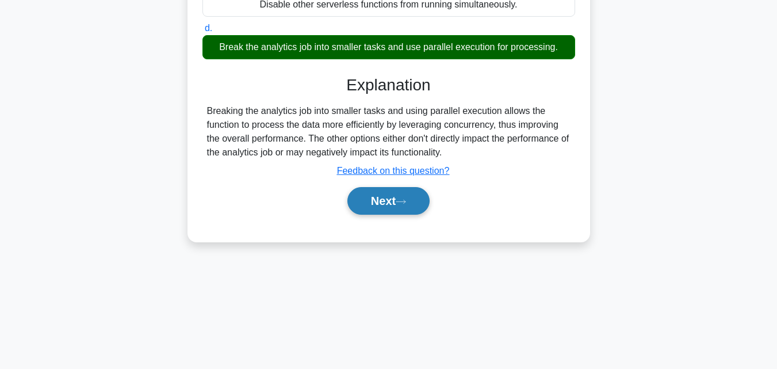
click at [413, 198] on button "Next" at bounding box center [388, 201] width 82 height 28
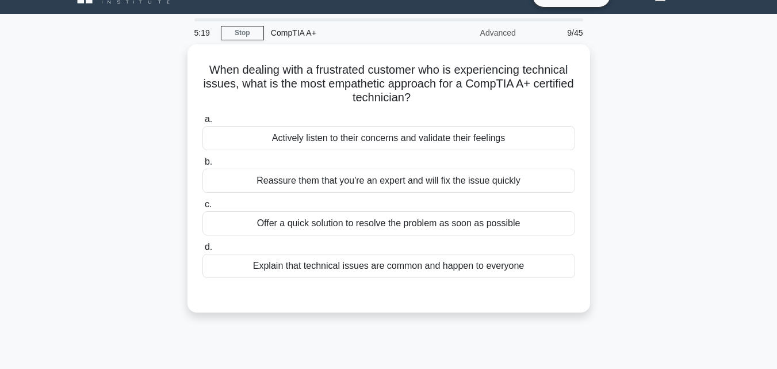
scroll to position [22, 0]
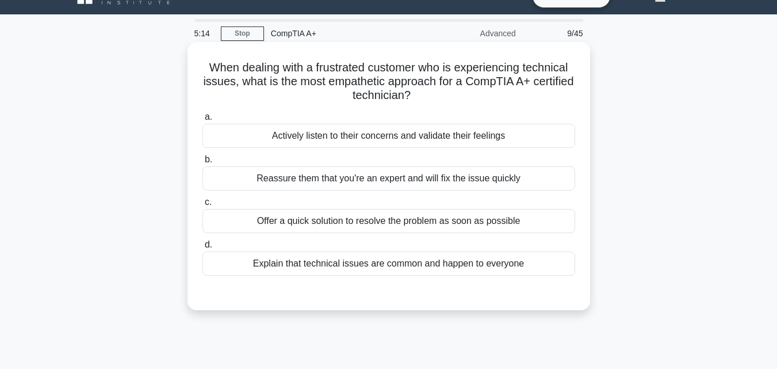
drag, startPoint x: 346, startPoint y: 83, endPoint x: 580, endPoint y: 90, distance: 234.3
click at [580, 90] on div "When dealing with a frustrated customer who is experiencing technical issues, w…" at bounding box center [389, 176] width 394 height 259
click at [334, 178] on div "Reassure them that you're an expert and will fix the issue quickly" at bounding box center [389, 178] width 373 height 24
click at [203, 163] on input "b. Reassure them that you're an expert and will fix the issue quickly" at bounding box center [203, 159] width 0 height 7
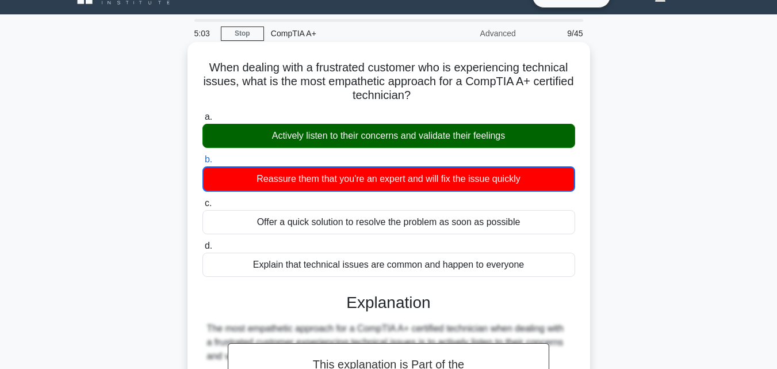
click at [432, 130] on div "Actively listen to their concerns and validate their feelings" at bounding box center [389, 136] width 373 height 24
click at [203, 121] on input "a. Actively listen to their concerns and validate their feelings" at bounding box center [203, 116] width 0 height 7
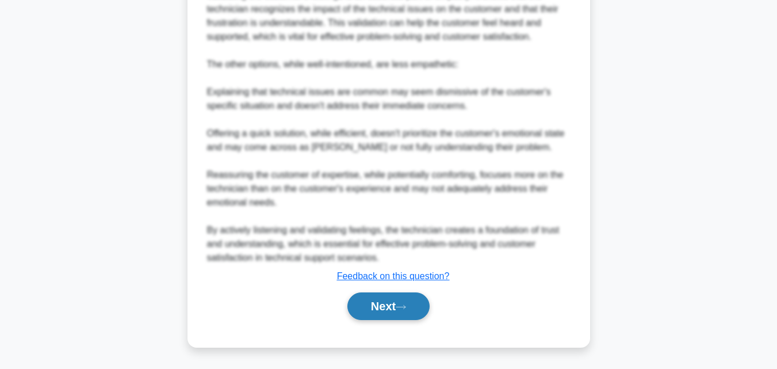
click at [405, 314] on button "Next" at bounding box center [388, 306] width 82 height 28
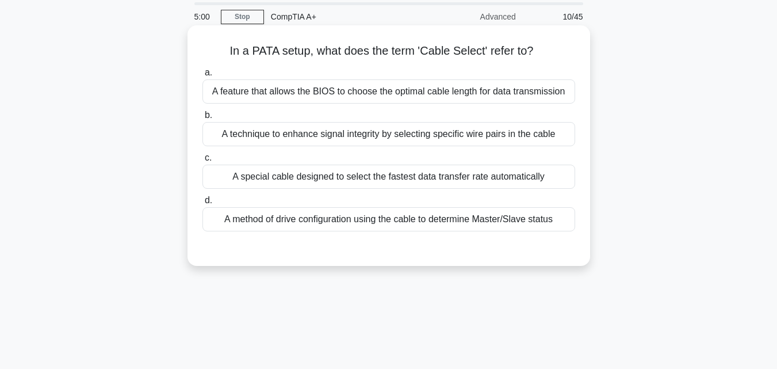
scroll to position [0, 0]
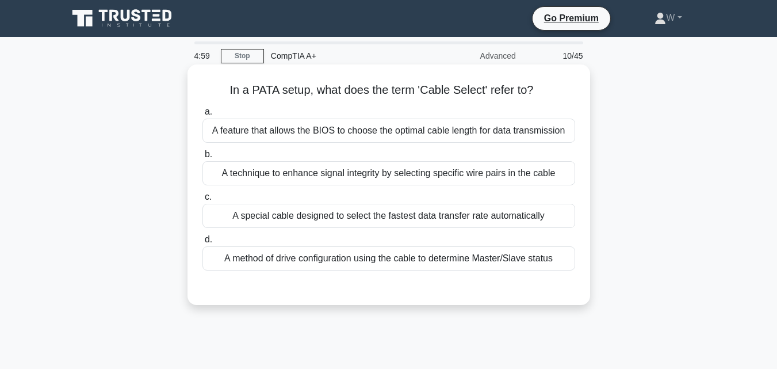
drag, startPoint x: 235, startPoint y: 86, endPoint x: 556, endPoint y: 93, distance: 321.1
click at [556, 93] on h5 "In a PATA setup, what does the term 'Cable Select' refer to? .spinner_0XTQ{tran…" at bounding box center [388, 90] width 375 height 15
click at [508, 255] on div "A method of drive configuration using the cable to determine Master/Slave status" at bounding box center [389, 258] width 373 height 24
click at [203, 243] on input "d. A method of drive configuration using the cable to determine Master/Slave st…" at bounding box center [203, 239] width 0 height 7
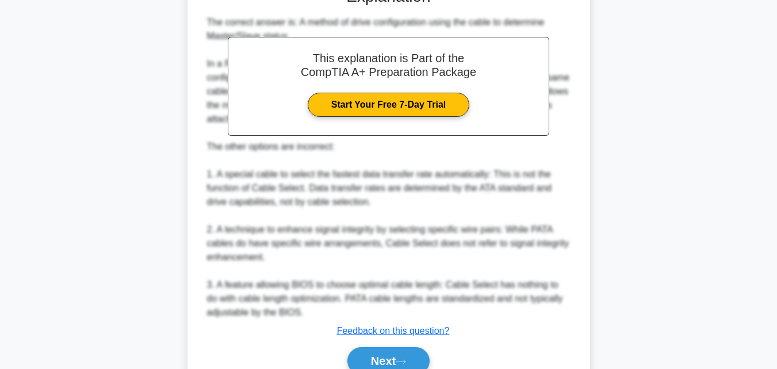
scroll to position [355, 0]
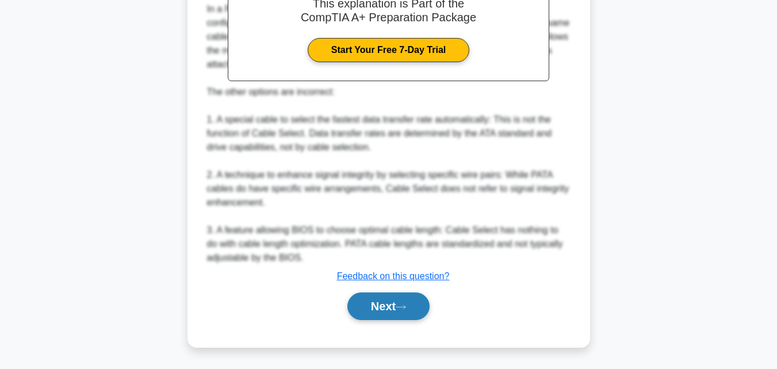
click at [422, 308] on button "Next" at bounding box center [388, 306] width 82 height 28
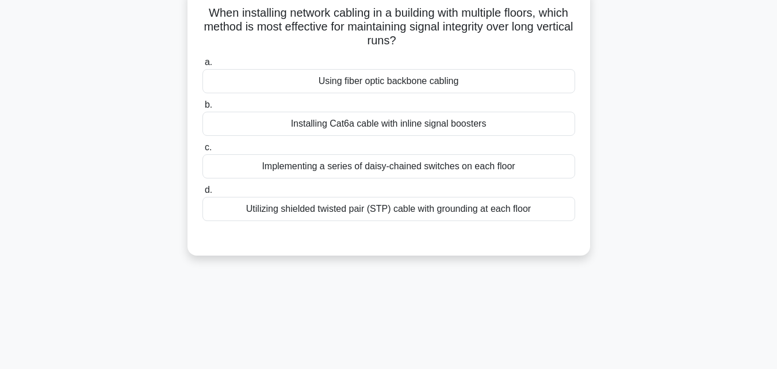
scroll to position [0, 0]
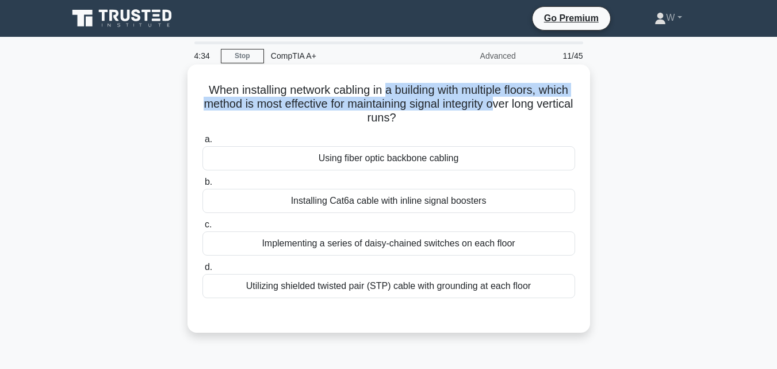
drag, startPoint x: 402, startPoint y: 89, endPoint x: 536, endPoint y: 102, distance: 134.8
click at [548, 99] on h5 "When installing network cabling in a building with multiple floors, which metho…" at bounding box center [388, 104] width 375 height 43
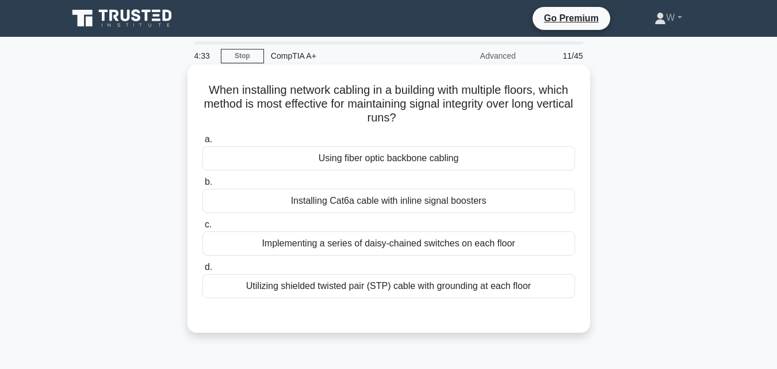
click at [472, 116] on h5 "When installing network cabling in a building with multiple floors, which metho…" at bounding box center [388, 104] width 375 height 43
drag, startPoint x: 365, startPoint y: 247, endPoint x: 392, endPoint y: 243, distance: 27.3
click at [365, 247] on div "Implementing a series of daisy-chained switches on each floor" at bounding box center [389, 243] width 373 height 24
click at [203, 228] on input "c. Implementing a series of daisy-chained switches on each floor" at bounding box center [203, 224] width 0 height 7
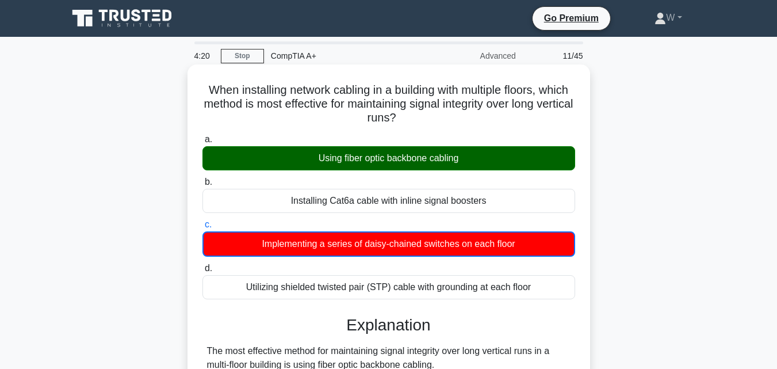
click at [446, 161] on div "Using fiber optic backbone cabling" at bounding box center [389, 158] width 373 height 24
click at [203, 143] on input "a. Using fiber optic backbone cabling" at bounding box center [203, 139] width 0 height 7
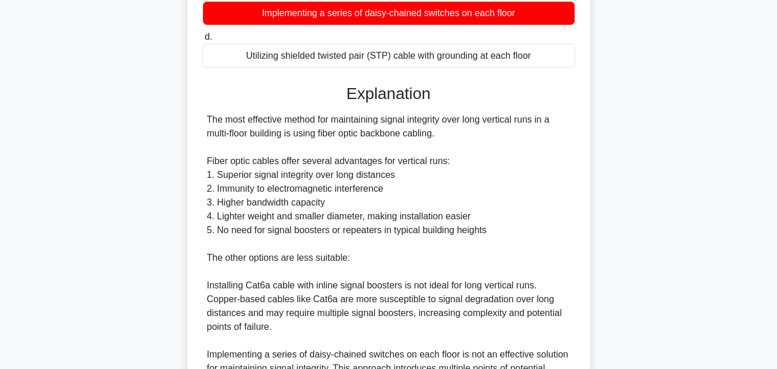
scroll to position [424, 0]
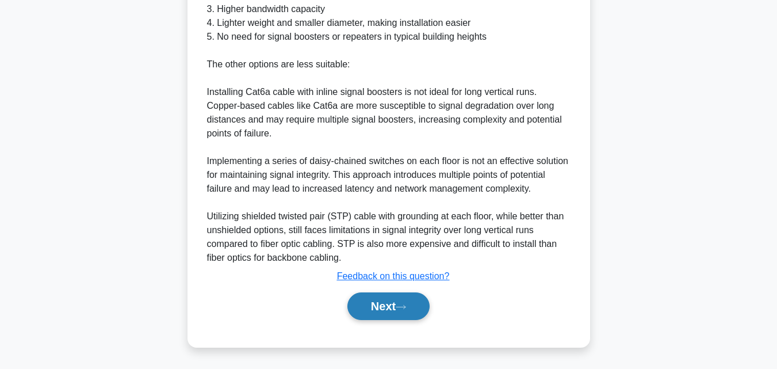
click at [358, 310] on button "Next" at bounding box center [388, 306] width 82 height 28
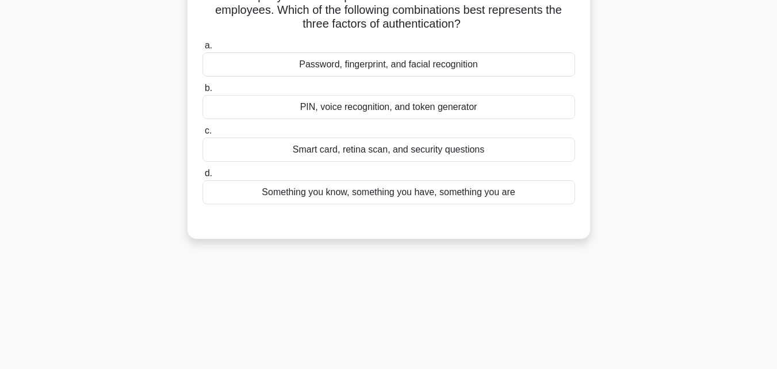
scroll to position [0, 0]
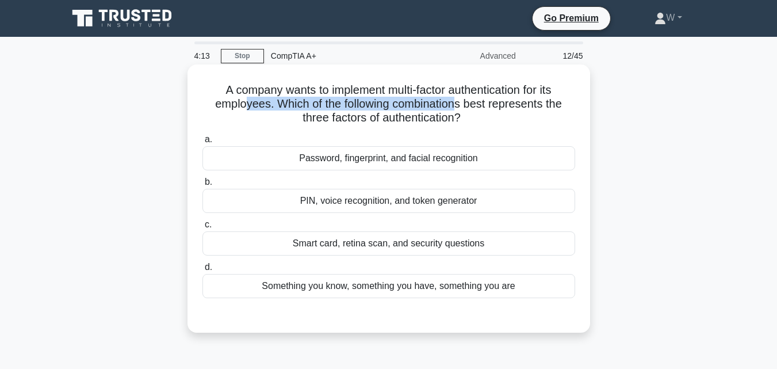
drag, startPoint x: 339, startPoint y: 103, endPoint x: 462, endPoint y: 103, distance: 122.5
click at [462, 103] on h5 "A company wants to implement multi-factor authentication for its employees. Whi…" at bounding box center [388, 104] width 375 height 43
drag, startPoint x: 278, startPoint y: 155, endPoint x: 286, endPoint y: 155, distance: 7.5
click at [286, 155] on div "Password, fingerprint, and facial recognition" at bounding box center [389, 158] width 373 height 24
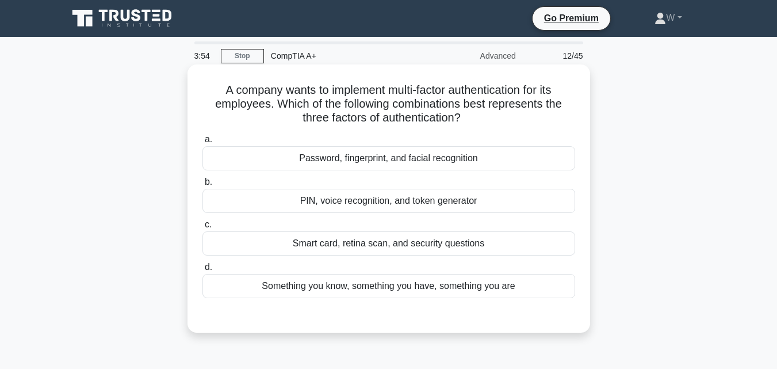
click at [203, 143] on input "a. Password, fingerprint, and facial recognition" at bounding box center [203, 139] width 0 height 7
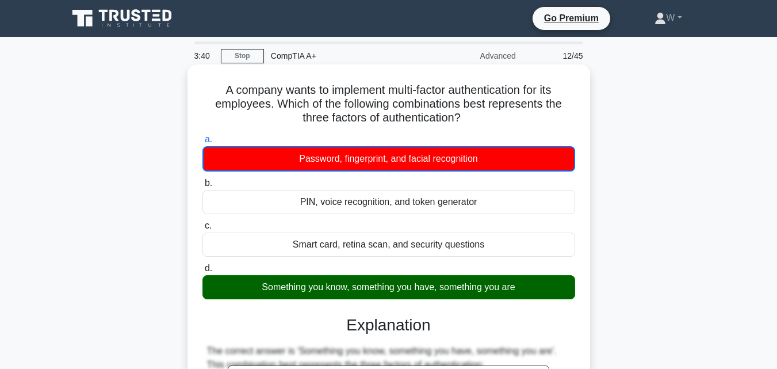
drag, startPoint x: 275, startPoint y: 100, endPoint x: 569, endPoint y: 116, distance: 294.5
click at [569, 116] on h5 "A company wants to implement multi-factor authentication for its employees. Whi…" at bounding box center [388, 104] width 375 height 43
click at [520, 121] on h5 "A company wants to implement multi-factor authentication for its employees. Whi…" at bounding box center [388, 104] width 375 height 43
drag, startPoint x: 283, startPoint y: 108, endPoint x: 501, endPoint y: 122, distance: 218.5
click at [501, 122] on h5 "A company wants to implement multi-factor authentication for its employees. Whi…" at bounding box center [388, 104] width 375 height 43
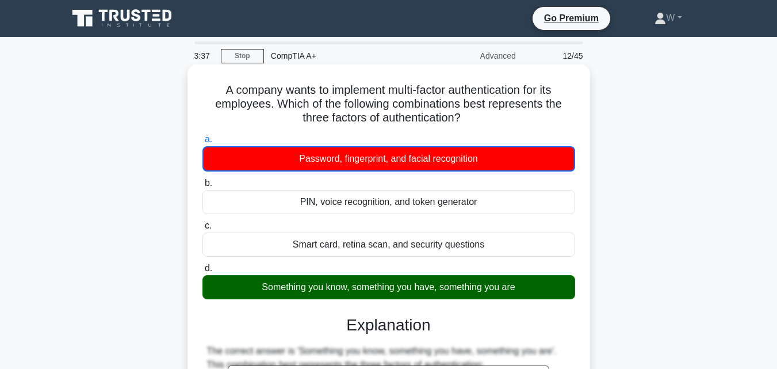
click at [473, 136] on label "a. Password, fingerprint, and facial recognition" at bounding box center [389, 151] width 373 height 39
click at [203, 136] on input "a. Password, fingerprint, and facial recognition" at bounding box center [203, 139] width 0 height 7
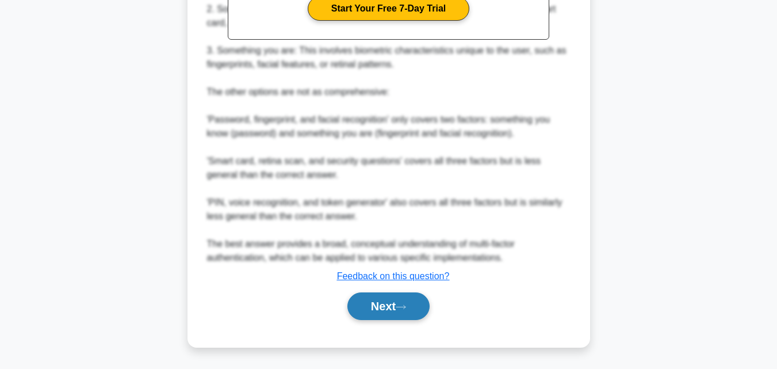
click at [391, 308] on button "Next" at bounding box center [388, 306] width 82 height 28
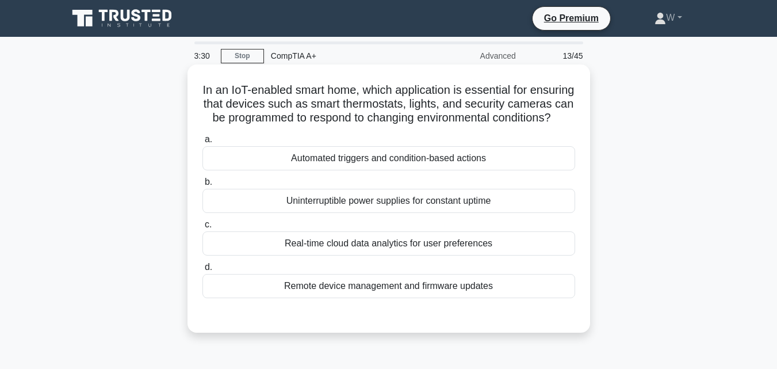
drag, startPoint x: 223, startPoint y: 94, endPoint x: 450, endPoint y: 130, distance: 230.1
click at [450, 125] on h5 "In an IoT-enabled smart home, which application is essential for ensuring that …" at bounding box center [388, 104] width 375 height 43
click at [413, 211] on div "Uninterruptible power supplies for constant uptime" at bounding box center [389, 201] width 373 height 24
click at [203, 186] on input "b. Uninterruptible power supplies for constant uptime" at bounding box center [203, 181] width 0 height 7
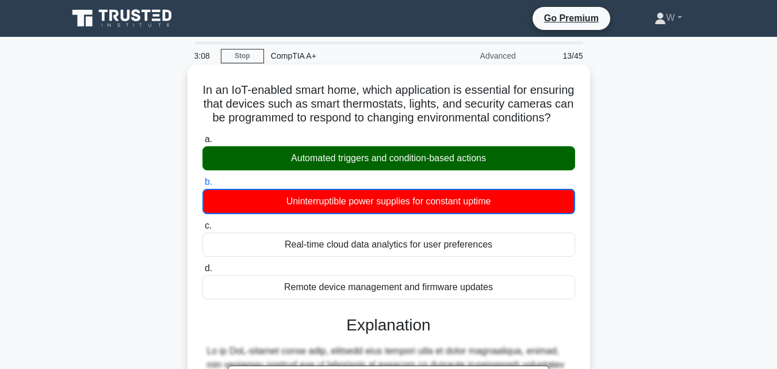
scroll to position [288, 0]
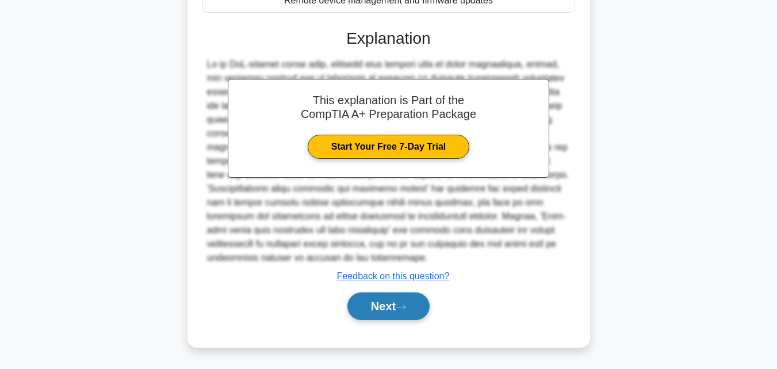
drag, startPoint x: 411, startPoint y: 329, endPoint x: 430, endPoint y: 320, distance: 20.6
click at [411, 320] on button "Next" at bounding box center [388, 306] width 82 height 28
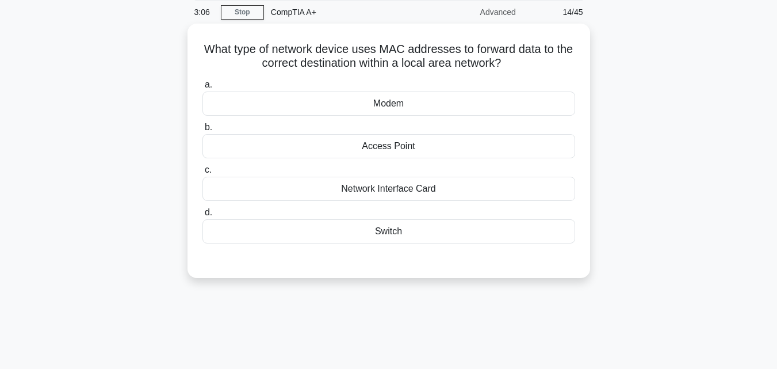
scroll to position [0, 0]
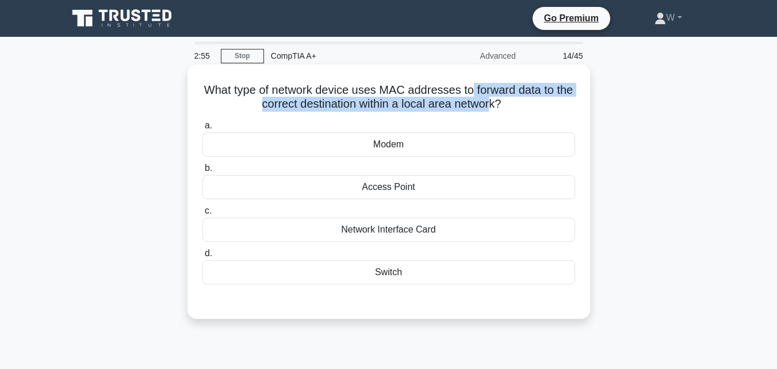
drag, startPoint x: 484, startPoint y: 92, endPoint x: 505, endPoint y: 113, distance: 29.7
click at [505, 113] on div "What type of network device uses MAC addresses to forward data to the correct d…" at bounding box center [389, 191] width 394 height 245
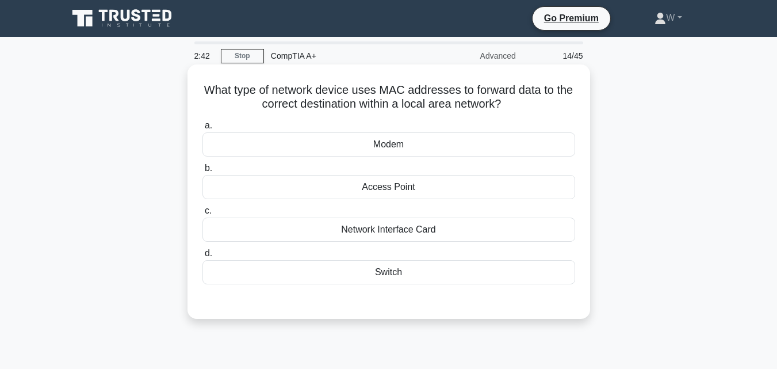
click at [328, 270] on div "Switch" at bounding box center [389, 272] width 373 height 24
click at [203, 257] on input "d. Switch" at bounding box center [203, 253] width 0 height 7
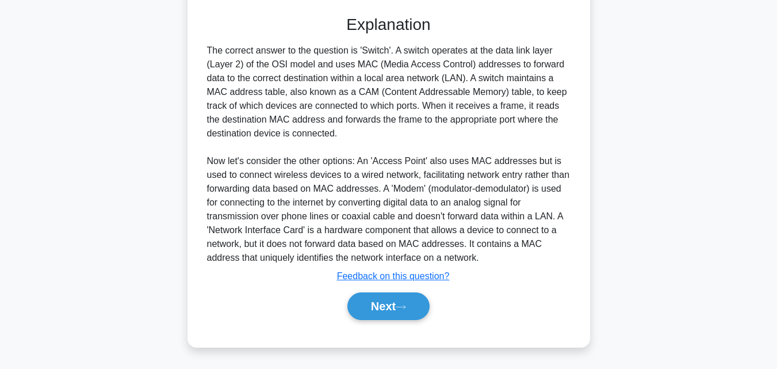
scroll to position [286, 0]
click at [362, 305] on button "Next" at bounding box center [388, 306] width 82 height 28
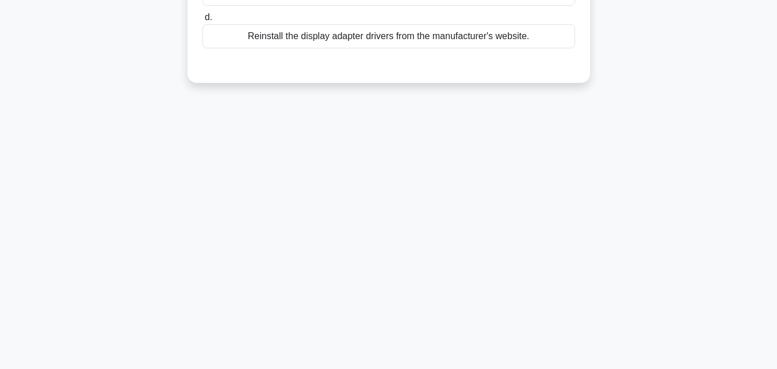
scroll to position [0, 0]
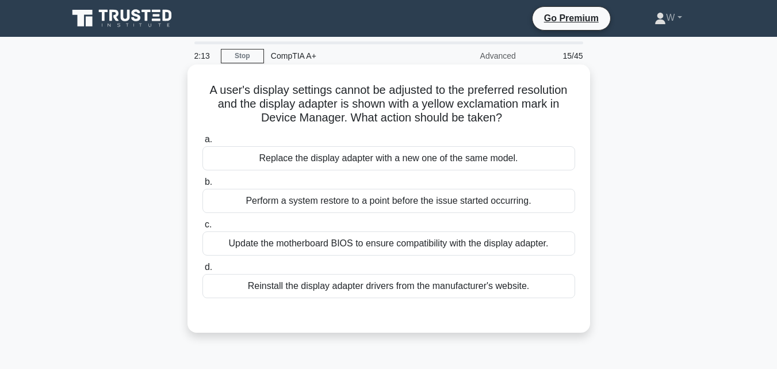
click at [303, 250] on div "Update the motherboard BIOS to ensure compatibility with the display adapter." at bounding box center [389, 243] width 373 height 24
click at [203, 228] on input "c. Update the motherboard BIOS to ensure compatibility with the display adapter." at bounding box center [203, 224] width 0 height 7
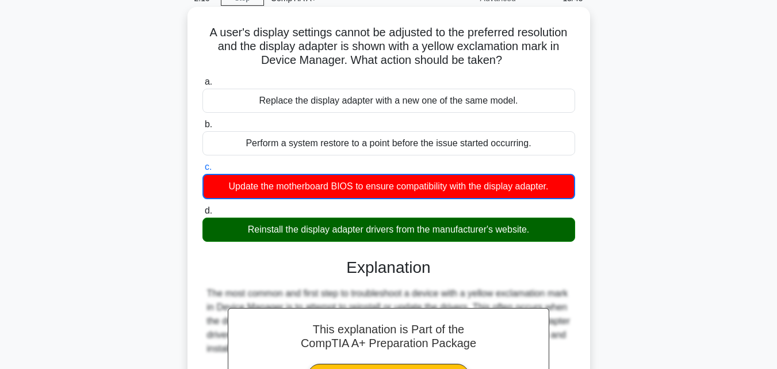
click at [383, 236] on div "Reinstall the display adapter drivers from the manufacturer's website." at bounding box center [389, 229] width 373 height 24
click at [203, 215] on input "d. Reinstall the display adapter drivers from the manufacturer's website." at bounding box center [203, 210] width 0 height 7
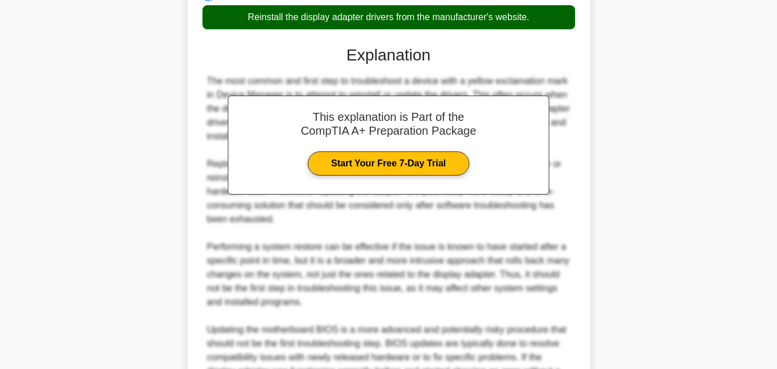
scroll to position [410, 0]
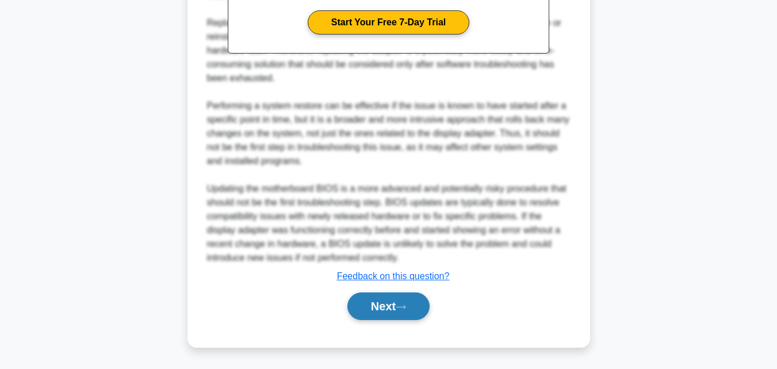
click at [375, 303] on button "Next" at bounding box center [388, 306] width 82 height 28
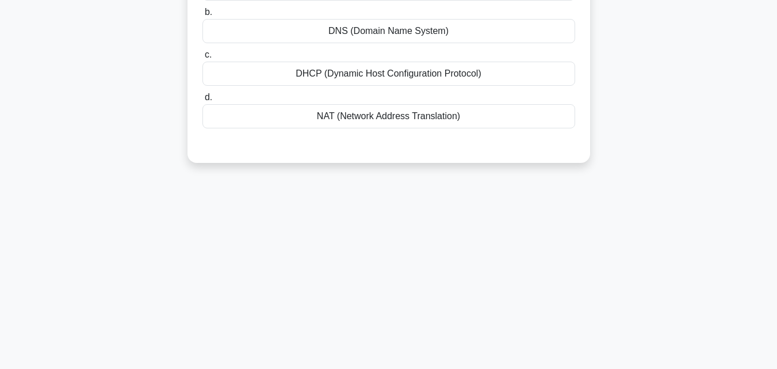
scroll to position [22, 0]
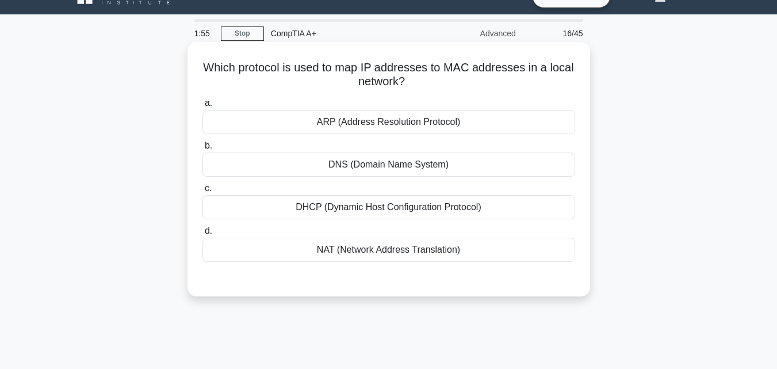
drag, startPoint x: 288, startPoint y: 70, endPoint x: 551, endPoint y: 80, distance: 263.1
click at [551, 80] on h5 "Which protocol is used to map IP addresses to MAC addresses in a local network?…" at bounding box center [388, 74] width 375 height 29
click at [318, 69] on h5 "Which protocol is used to map IP addresses to MAC addresses in a local network?…" at bounding box center [388, 74] width 375 height 29
drag, startPoint x: 346, startPoint y: 64, endPoint x: 491, endPoint y: 84, distance: 146.9
click at [492, 70] on h5 "Which protocol is used to map IP addresses to MAC addresses in a local network?…" at bounding box center [388, 74] width 375 height 29
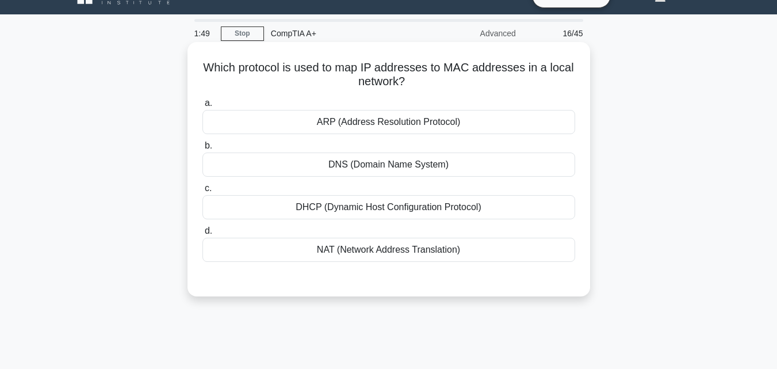
click at [491, 85] on h5 "Which protocol is used to map IP addresses to MAC addresses in a local network?…" at bounding box center [388, 74] width 375 height 29
click at [425, 257] on div "NAT (Network Address Translation)" at bounding box center [389, 250] width 373 height 24
click at [203, 235] on input "d. NAT (Network Address Translation)" at bounding box center [203, 230] width 0 height 7
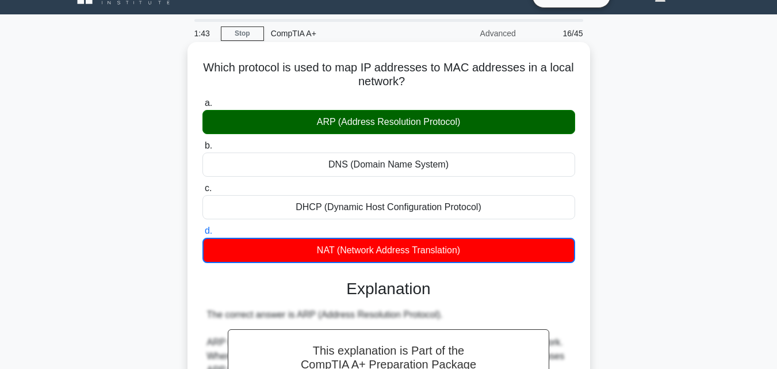
click at [408, 116] on div "ARP (Address Resolution Protocol)" at bounding box center [389, 122] width 373 height 24
click at [203, 107] on input "a. ARP (Address Resolution Protocol)" at bounding box center [203, 103] width 0 height 7
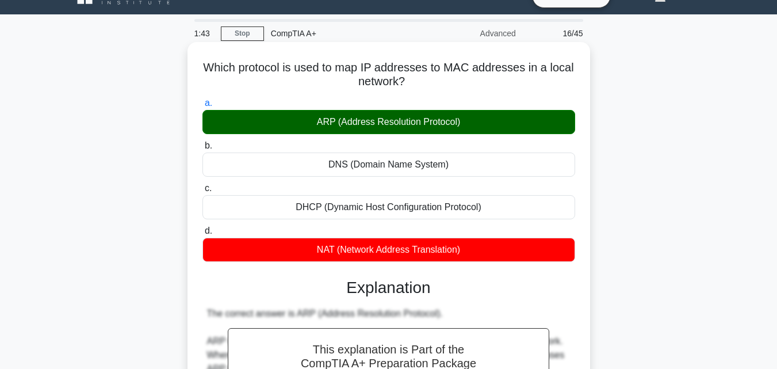
click at [408, 116] on div "ARP (Address Resolution Protocol)" at bounding box center [389, 122] width 373 height 24
click at [203, 107] on input "a. ARP (Address Resolution Protocol)" at bounding box center [203, 103] width 0 height 7
click at [408, 116] on div "ARP (Address Resolution Protocol)" at bounding box center [389, 122] width 373 height 24
click at [203, 107] on input "a. ARP (Address Resolution Protocol)" at bounding box center [203, 103] width 0 height 7
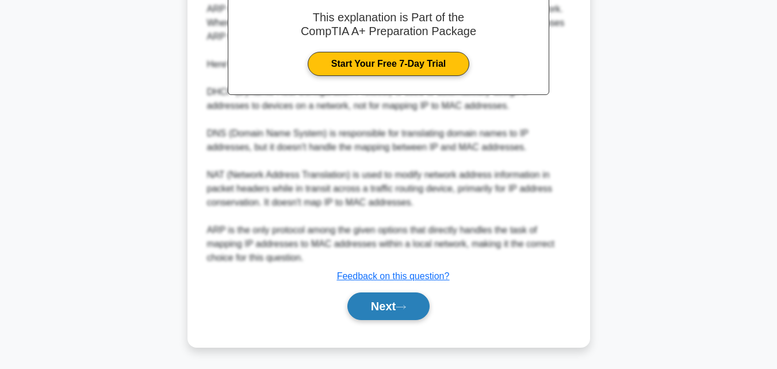
click at [408, 296] on button "Next" at bounding box center [388, 306] width 82 height 28
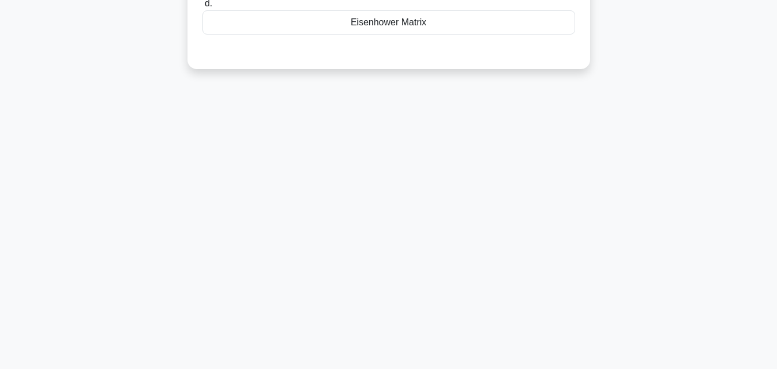
scroll to position [32, 0]
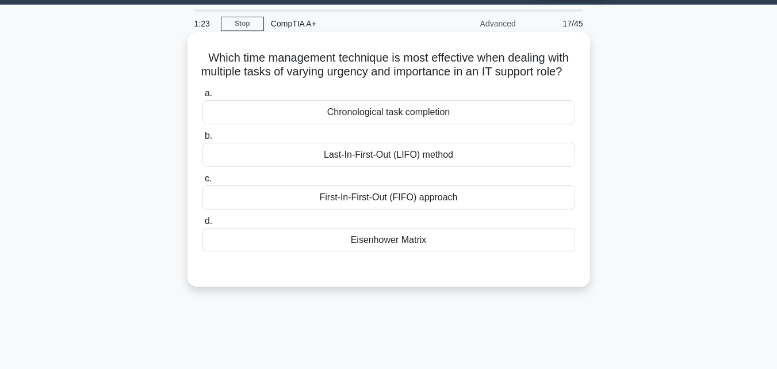
click at [293, 209] on div "First-In-First-Out (FIFO) approach" at bounding box center [389, 197] width 373 height 24
click at [203, 182] on input "c. First-In-First-Out (FIFO) approach" at bounding box center [203, 178] width 0 height 7
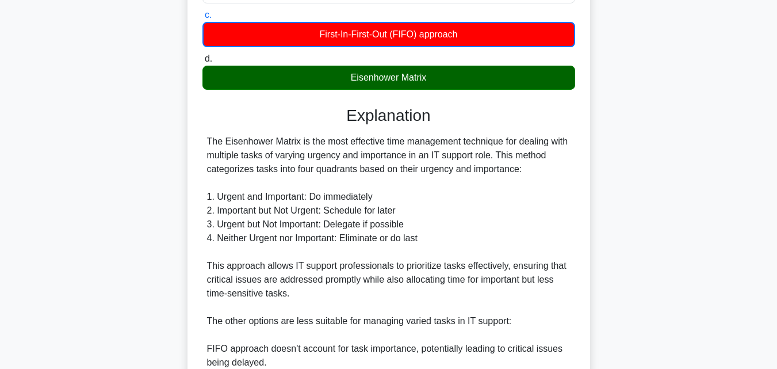
scroll to position [262, 0]
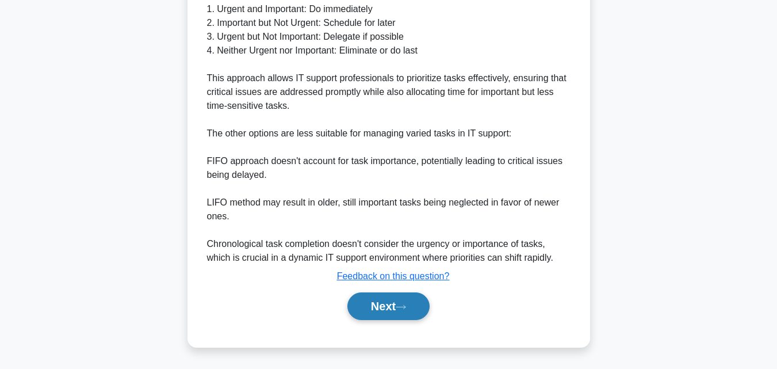
click at [410, 299] on button "Next" at bounding box center [388, 306] width 82 height 28
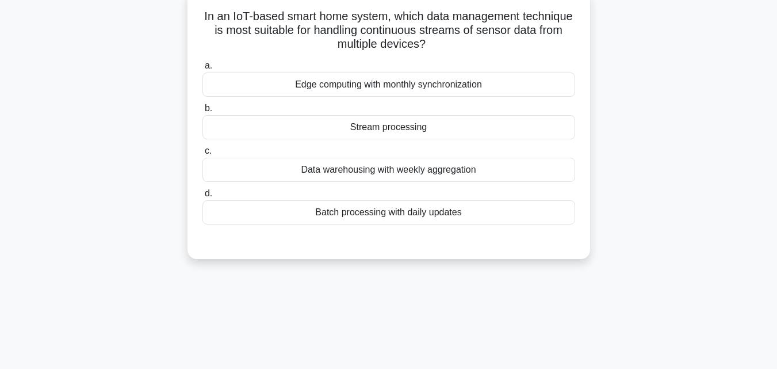
scroll to position [0, 0]
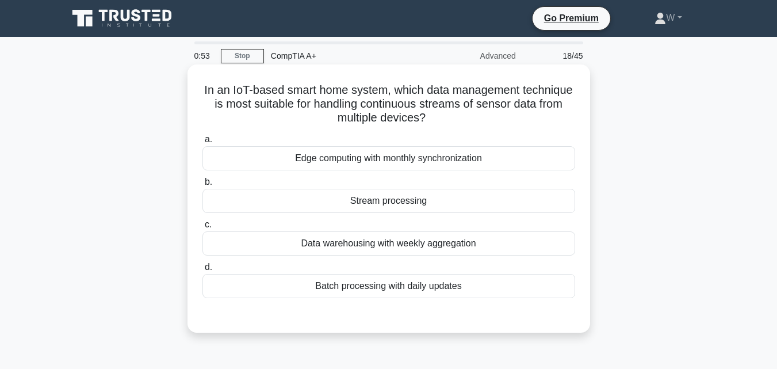
drag, startPoint x: 423, startPoint y: 89, endPoint x: 467, endPoint y: 122, distance: 55.5
click at [467, 122] on h5 "In an IoT-based smart home system, which data management technique is most suit…" at bounding box center [388, 104] width 375 height 43
click at [433, 122] on icon at bounding box center [429, 118] width 6 height 13
click at [380, 249] on div "Data warehousing with weekly aggregation" at bounding box center [389, 243] width 373 height 24
click at [203, 228] on input "c. Data warehousing with weekly aggregation" at bounding box center [203, 224] width 0 height 7
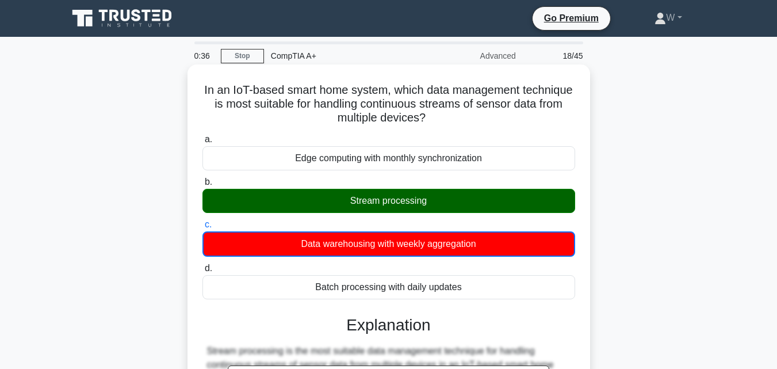
click at [418, 197] on div "Stream processing" at bounding box center [389, 201] width 373 height 24
click at [203, 186] on input "b. Stream processing" at bounding box center [203, 181] width 0 height 7
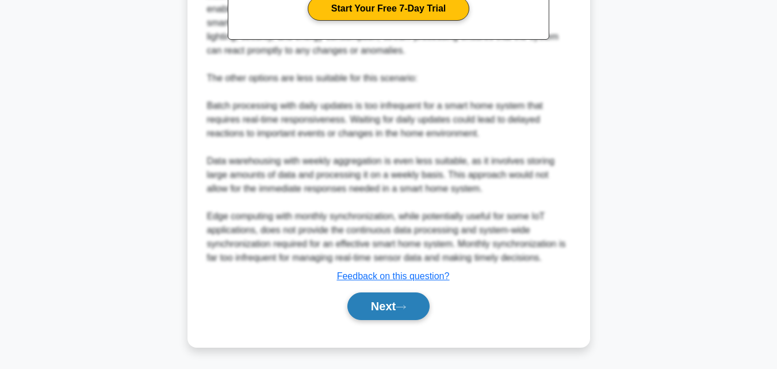
click at [386, 312] on button "Next" at bounding box center [388, 306] width 82 height 28
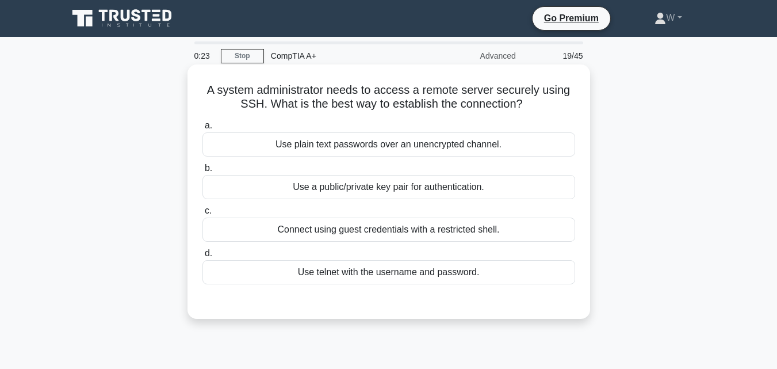
drag, startPoint x: 391, startPoint y: 275, endPoint x: 384, endPoint y: 273, distance: 7.8
click at [391, 274] on div "Use telnet with the username and password." at bounding box center [389, 272] width 373 height 24
click at [203, 257] on input "d. Use telnet with the username and password." at bounding box center [203, 253] width 0 height 7
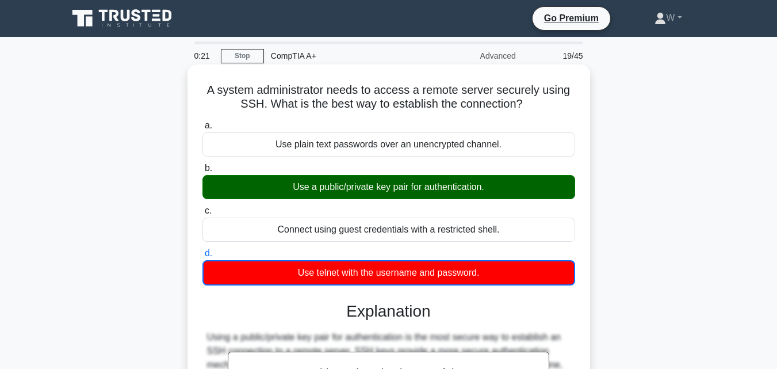
click at [301, 189] on div "Use a public/private key pair for authentication." at bounding box center [389, 187] width 373 height 24
click at [203, 172] on input "b. Use a public/private key pair for authentication." at bounding box center [203, 168] width 0 height 7
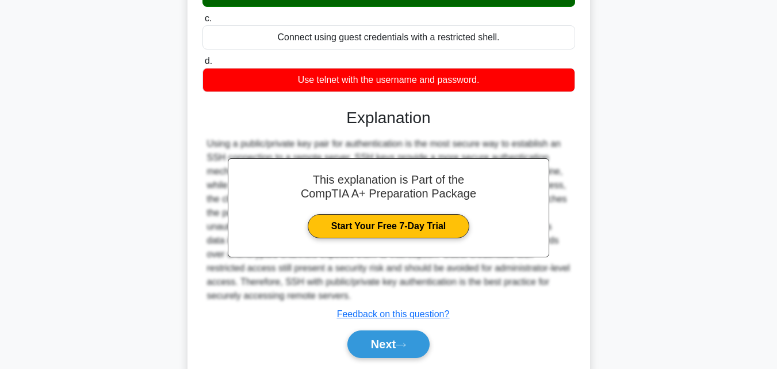
scroll to position [253, 0]
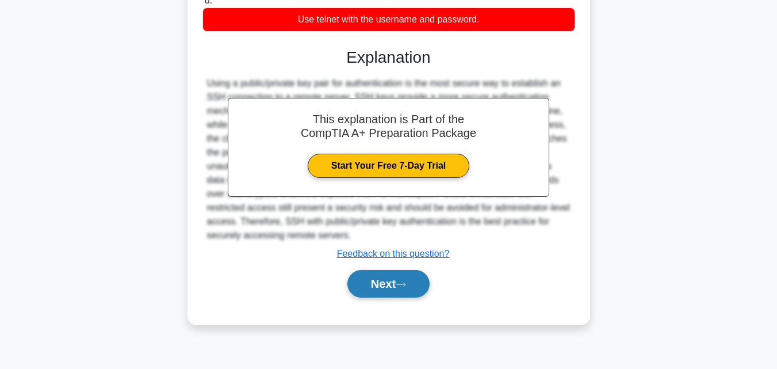
click at [396, 293] on button "Next" at bounding box center [388, 284] width 82 height 28
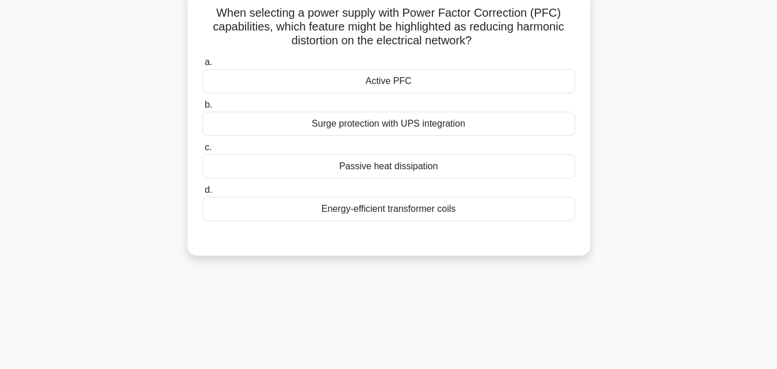
scroll to position [22, 0]
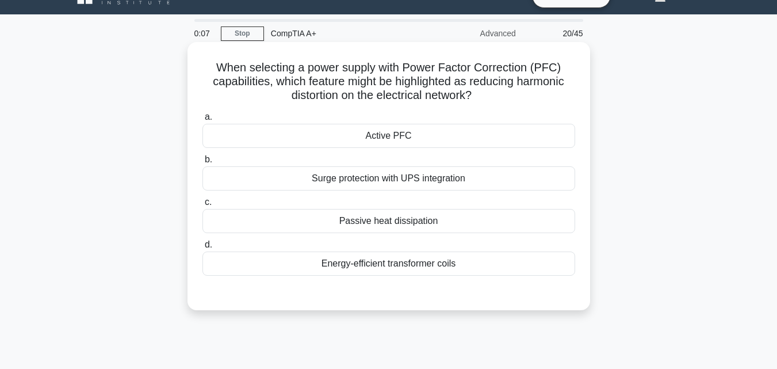
click at [342, 182] on div "Surge protection with UPS integration" at bounding box center [389, 178] width 373 height 24
click at [203, 163] on input "b. Surge protection with UPS integration" at bounding box center [203, 159] width 0 height 7
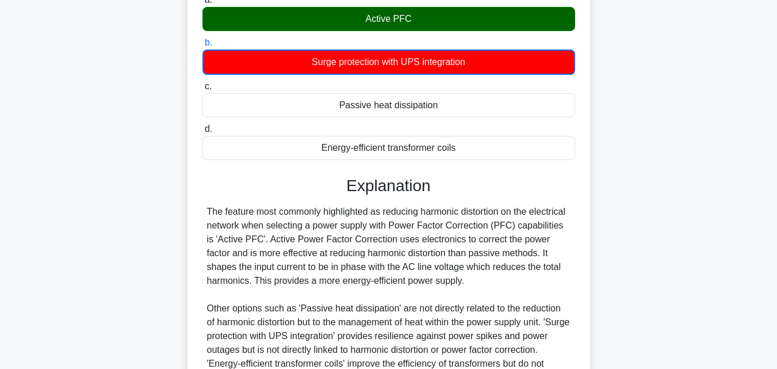
scroll to position [259, 0]
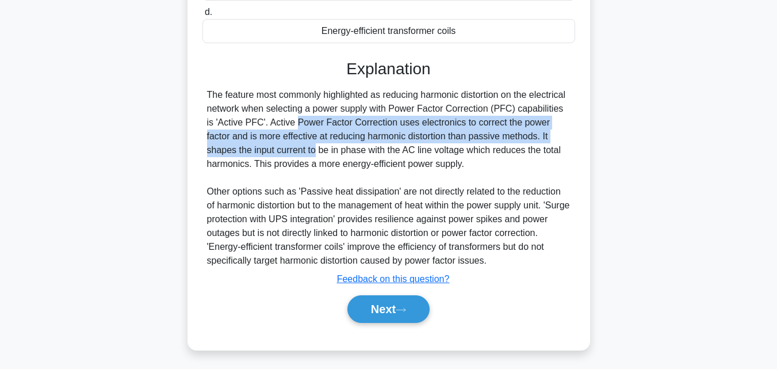
drag, startPoint x: 221, startPoint y: 124, endPoint x: 592, endPoint y: 131, distance: 370.6
click at [592, 131] on div "When selecting a power supply with Power Factor Correction (PFC) capabilities, …" at bounding box center [389, 85] width 656 height 555
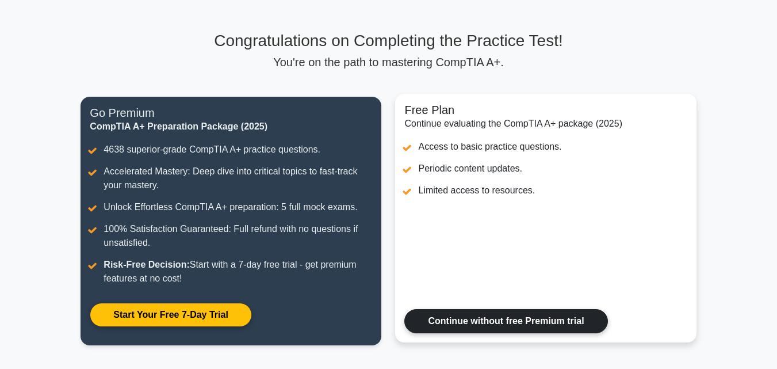
scroll to position [58, 0]
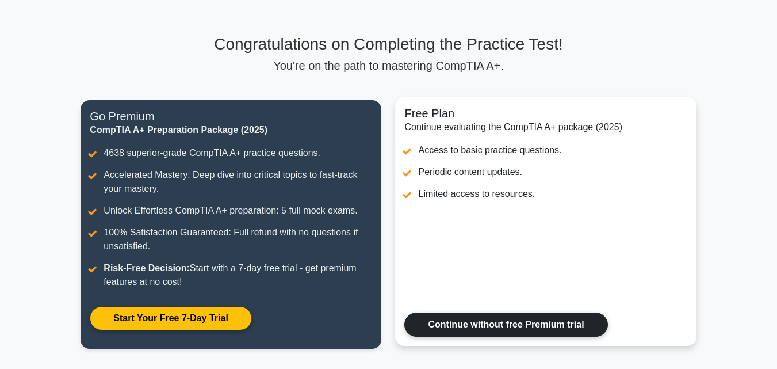
click at [473, 329] on link "Continue without free Premium trial" at bounding box center [505, 324] width 203 height 24
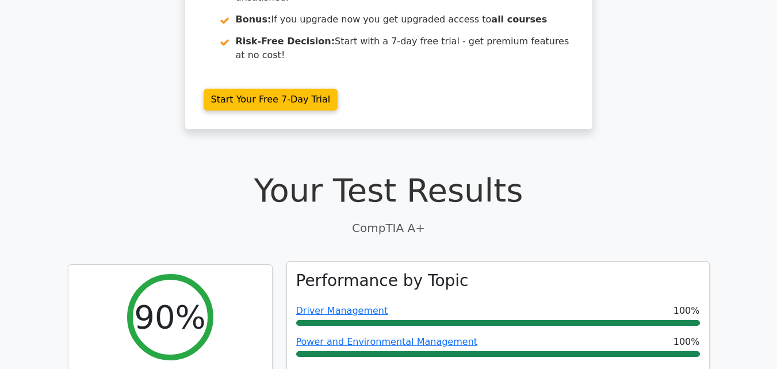
scroll to position [288, 0]
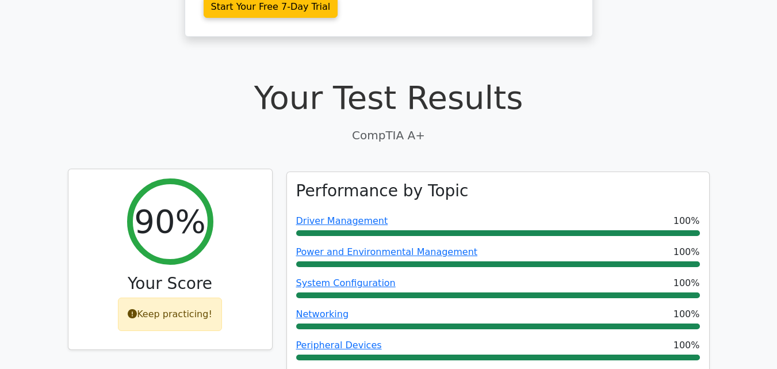
click at [201, 297] on div "Keep practicing!" at bounding box center [170, 313] width 104 height 33
click at [194, 297] on div "Keep practicing!" at bounding box center [170, 313] width 104 height 33
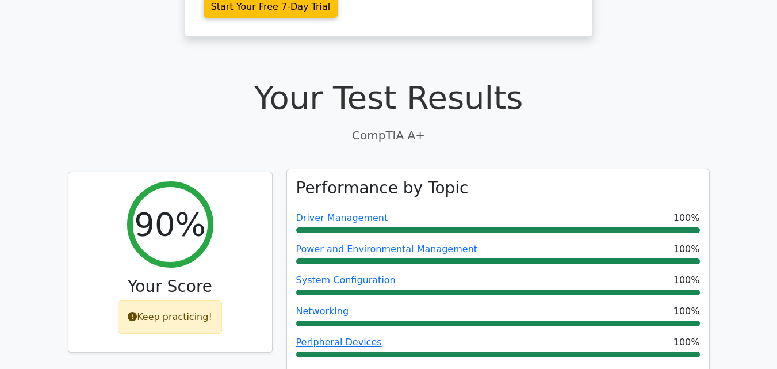
scroll to position [748, 0]
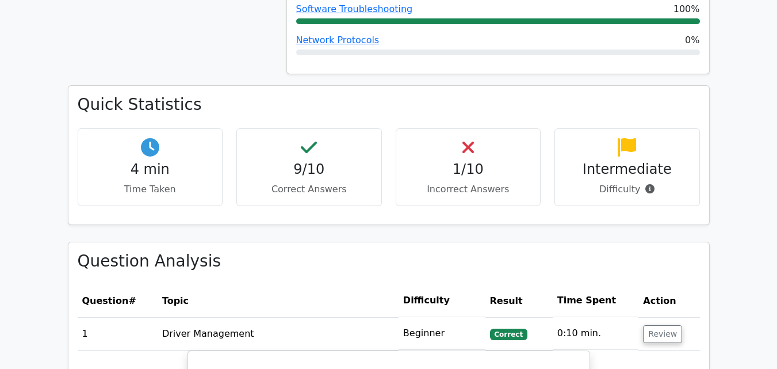
click at [260, 182] on div "Quick Statistics 4 min Time Taken 9/10 Correct Answers 1/10 Incorrect Answers I…" at bounding box center [388, 155] width 641 height 138
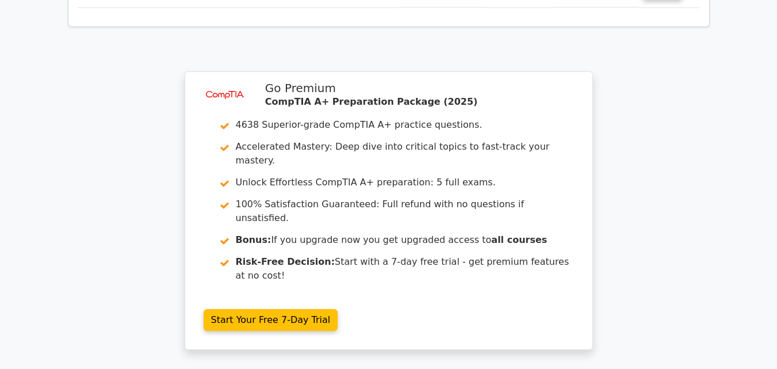
scroll to position [1939, 0]
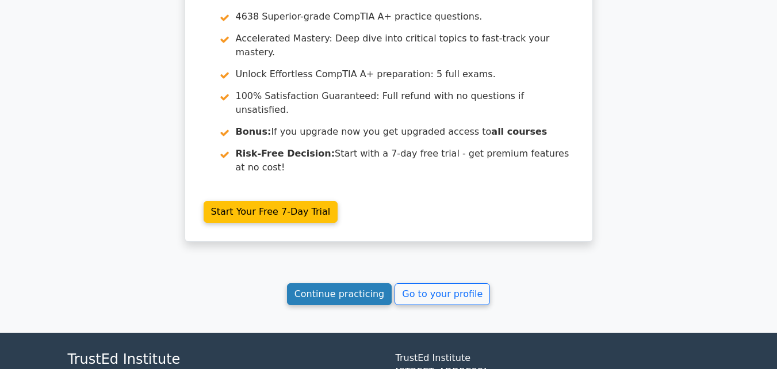
click at [313, 283] on link "Continue practicing" at bounding box center [339, 294] width 105 height 22
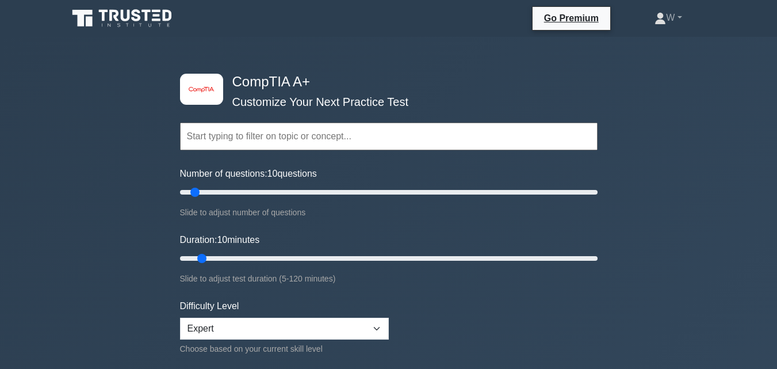
drag, startPoint x: 310, startPoint y: 135, endPoint x: 302, endPoint y: 133, distance: 8.2
click at [303, 133] on input "text" at bounding box center [389, 137] width 418 height 28
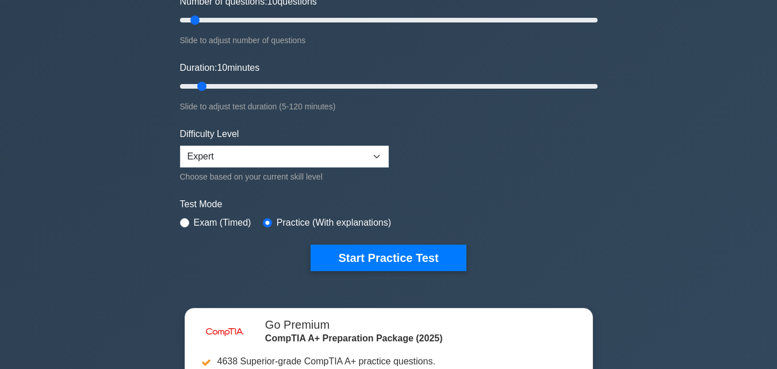
scroll to position [173, 0]
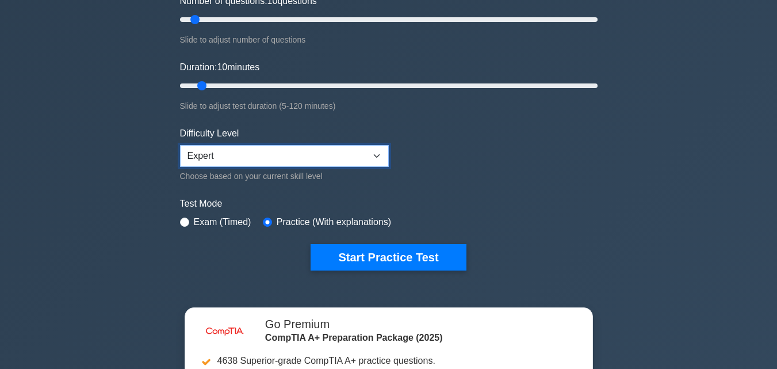
click at [230, 147] on select "Beginner Intermediate Expert" at bounding box center [284, 156] width 209 height 22
click at [198, 228] on div "Test Mode Exam (Timed) Practice (With explanations)" at bounding box center [389, 213] width 418 height 33
click at [197, 224] on label "Exam (Timed)" at bounding box center [223, 222] width 58 height 14
click at [186, 224] on input "radio" at bounding box center [184, 221] width 9 height 9
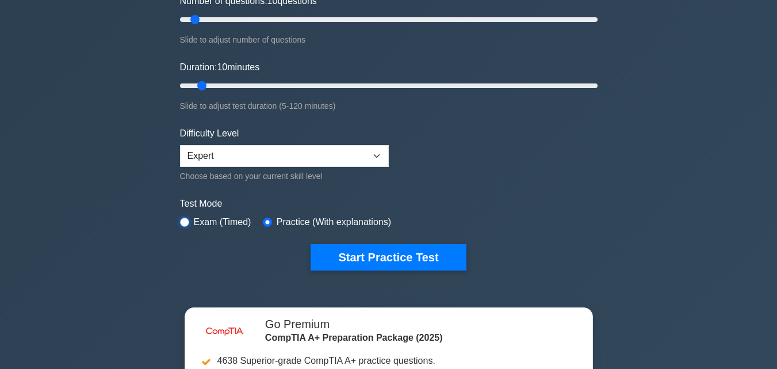
radio input "true"
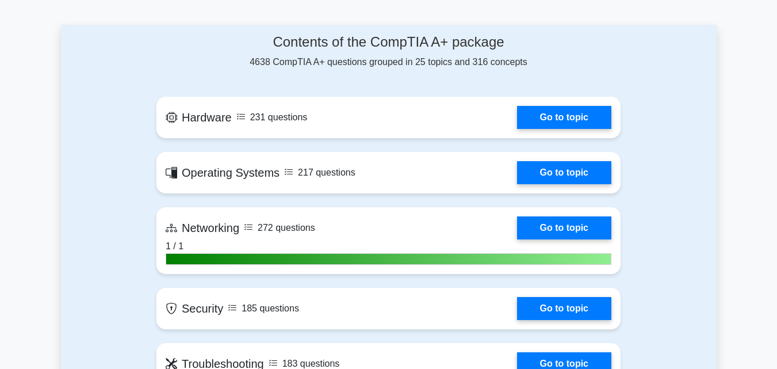
scroll to position [748, 0]
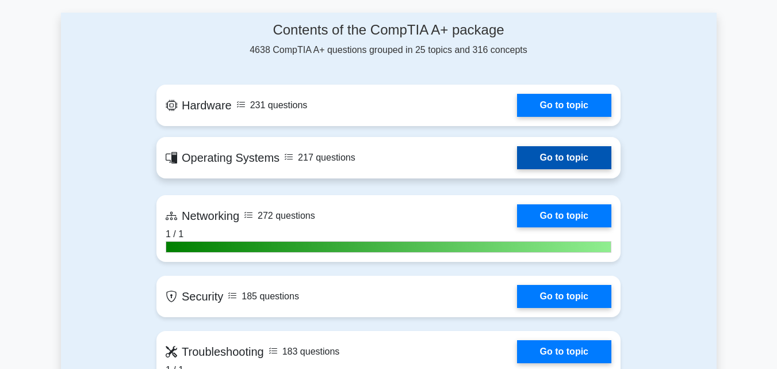
click at [541, 149] on link "Go to topic" at bounding box center [564, 157] width 94 height 23
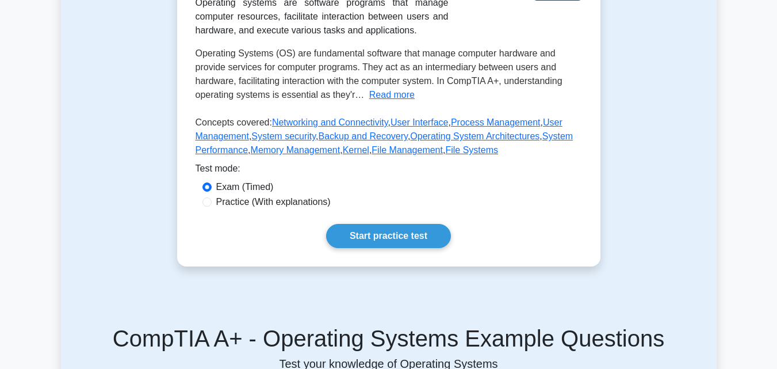
scroll to position [230, 0]
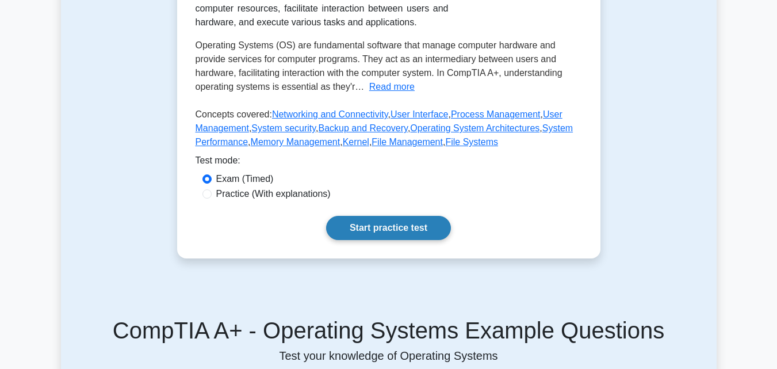
click at [358, 230] on link "Start practice test" at bounding box center [388, 228] width 125 height 24
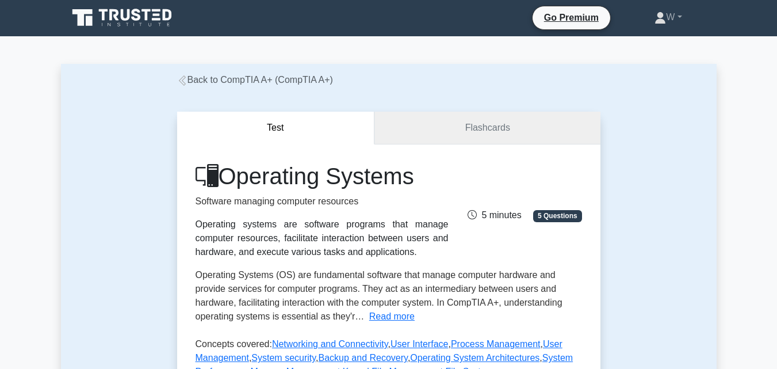
scroll to position [0, 0]
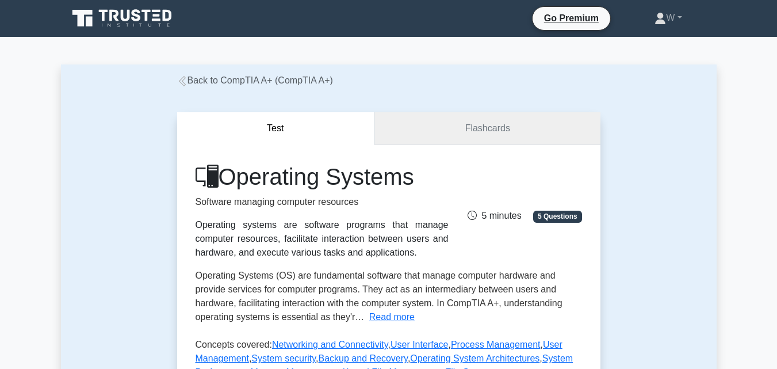
click at [416, 117] on link "Flashcards" at bounding box center [488, 128] width 226 height 33
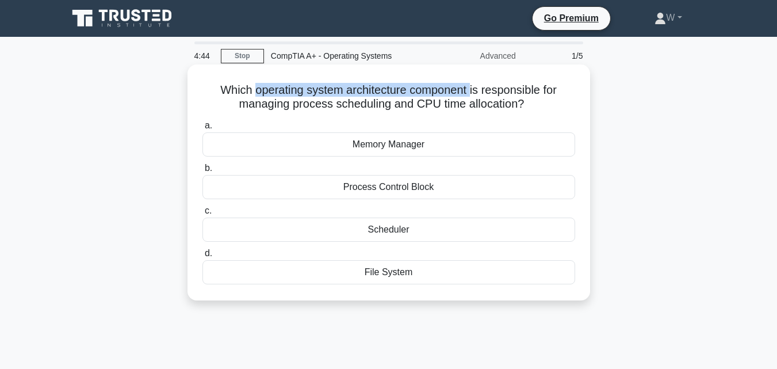
drag, startPoint x: 265, startPoint y: 90, endPoint x: 472, endPoint y: 91, distance: 206.5
click at [472, 91] on h5 "Which operating system architecture component is responsible for managing proce…" at bounding box center [388, 97] width 375 height 29
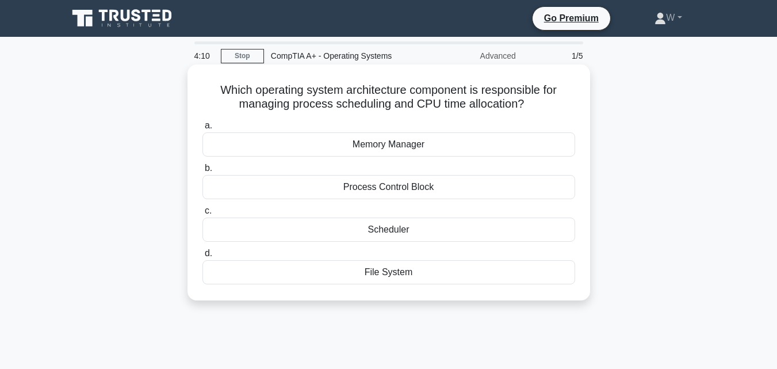
click at [434, 125] on label "a. Memory Manager" at bounding box center [389, 138] width 373 height 38
click at [203, 125] on input "a. Memory Manager" at bounding box center [203, 125] width 0 height 7
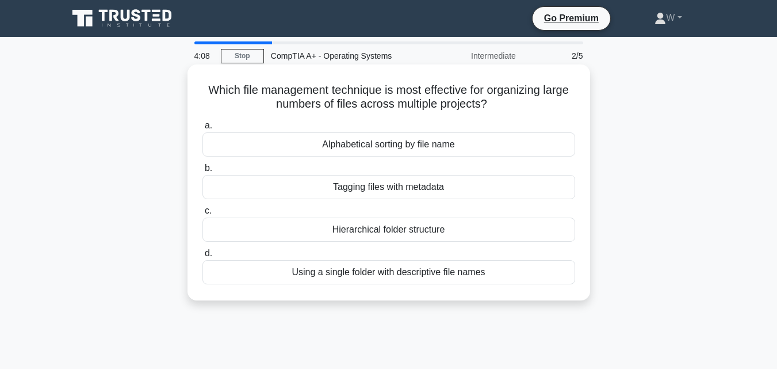
click at [422, 117] on div "a. Alphabetical sorting by file name b. Tagging files with metadata c. d." at bounding box center [389, 201] width 387 height 170
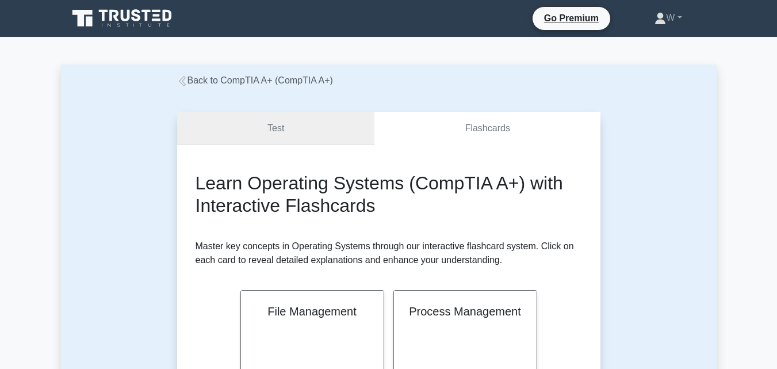
click at [278, 117] on link "Test" at bounding box center [276, 128] width 198 height 33
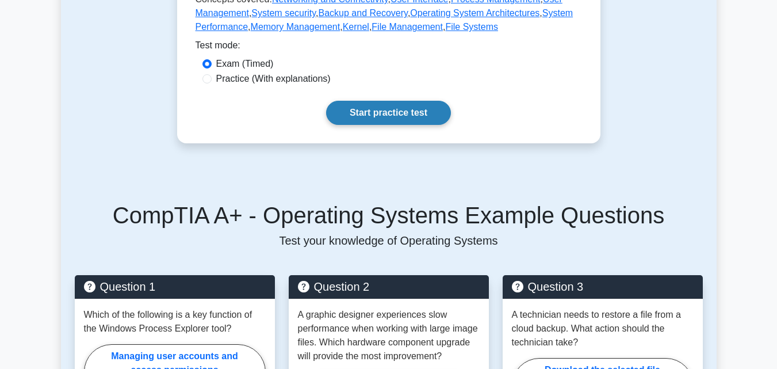
click at [387, 117] on link "Start practice test" at bounding box center [388, 113] width 125 height 24
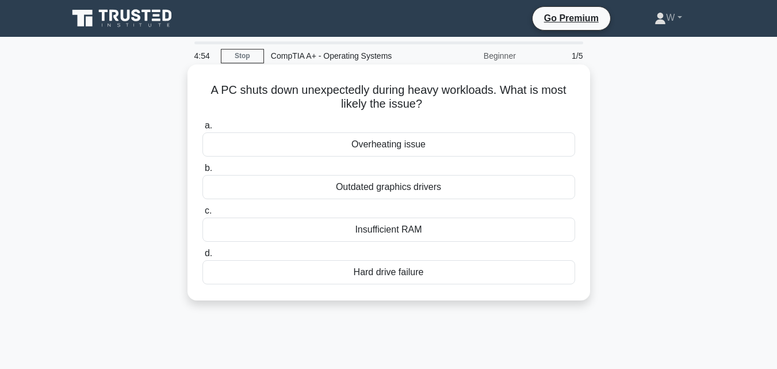
click at [379, 227] on div "Insufficient RAM" at bounding box center [389, 229] width 373 height 24
click at [203, 215] on input "c. Insufficient RAM" at bounding box center [203, 210] width 0 height 7
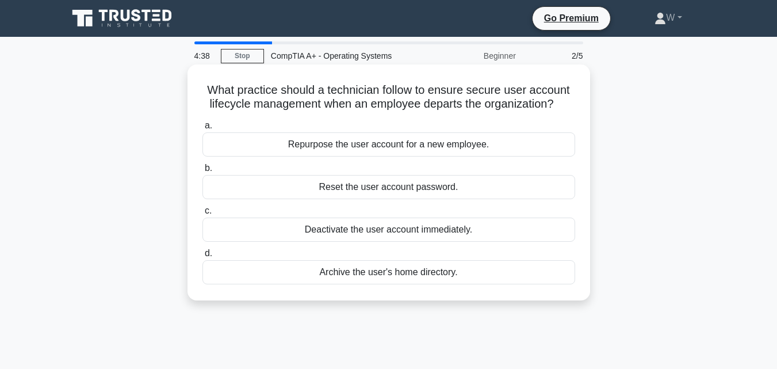
click at [446, 228] on div "Deactivate the user account immediately." at bounding box center [389, 229] width 373 height 24
click at [203, 215] on input "c. Deactivate the user account immediately." at bounding box center [203, 210] width 0 height 7
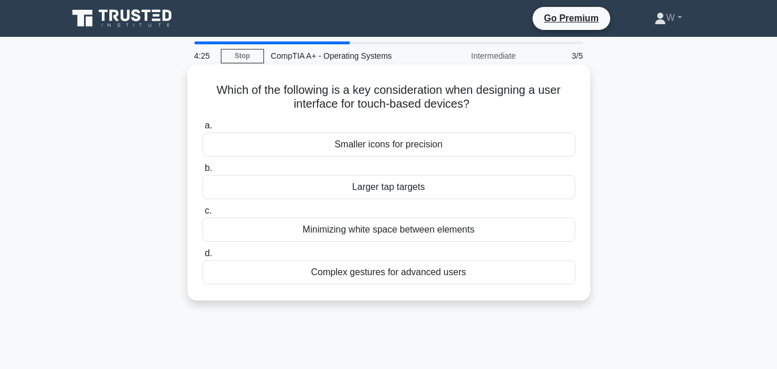
click at [406, 188] on div "Larger tap targets" at bounding box center [389, 187] width 373 height 24
click at [203, 172] on input "b. Larger tap targets" at bounding box center [203, 168] width 0 height 7
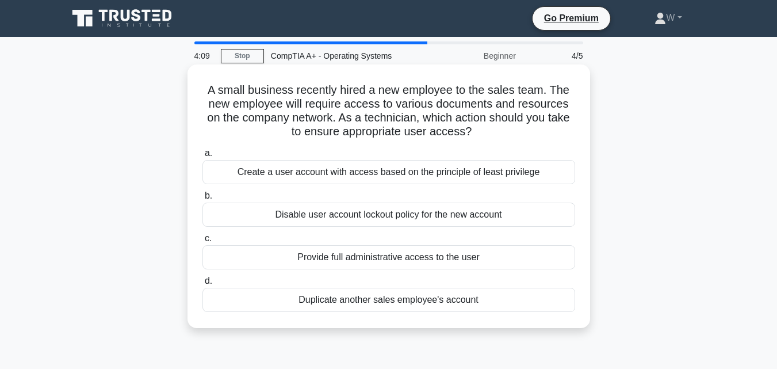
click at [358, 170] on div "Create a user account with access based on the principle of least privilege" at bounding box center [389, 172] width 373 height 24
click at [203, 157] on input "a. Create a user account with access based on the principle of least privilege" at bounding box center [203, 153] width 0 height 7
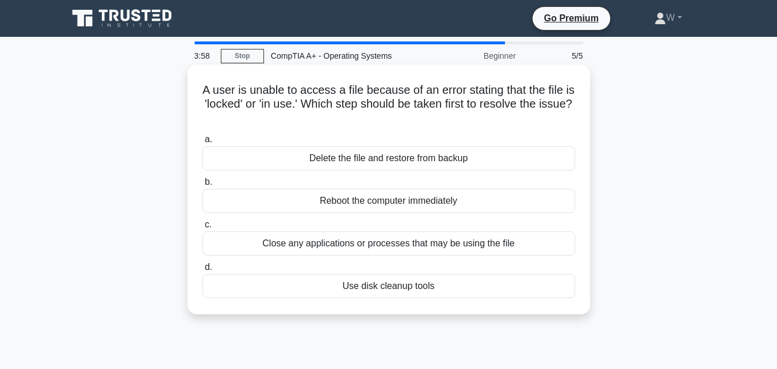
click at [335, 245] on div "Close any applications or processes that may be using the file" at bounding box center [389, 243] width 373 height 24
click at [203, 228] on input "c. Close any applications or processes that may be using the file" at bounding box center [203, 224] width 0 height 7
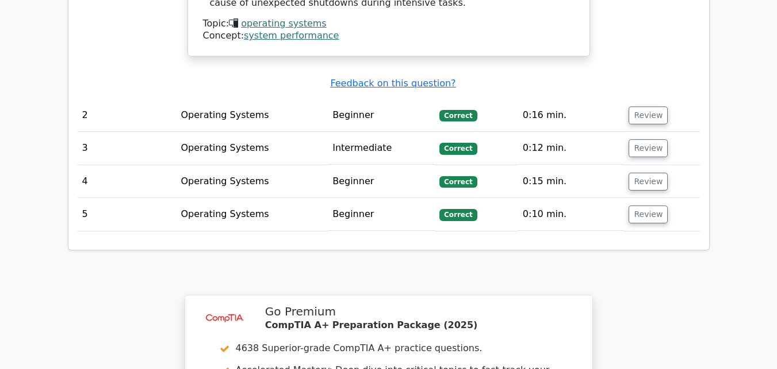
scroll to position [1570, 0]
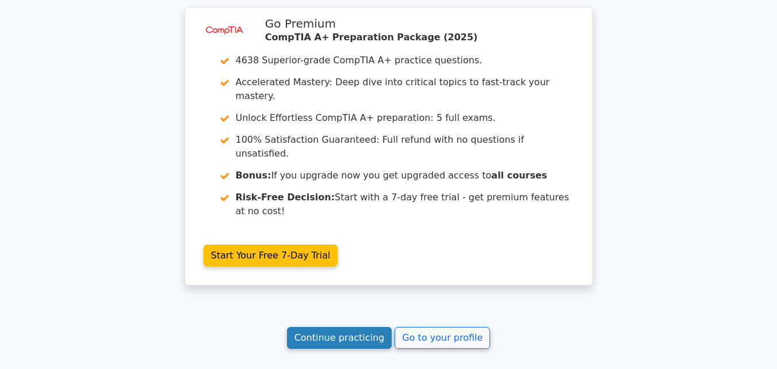
click at [333, 327] on link "Continue practicing" at bounding box center [339, 338] width 105 height 22
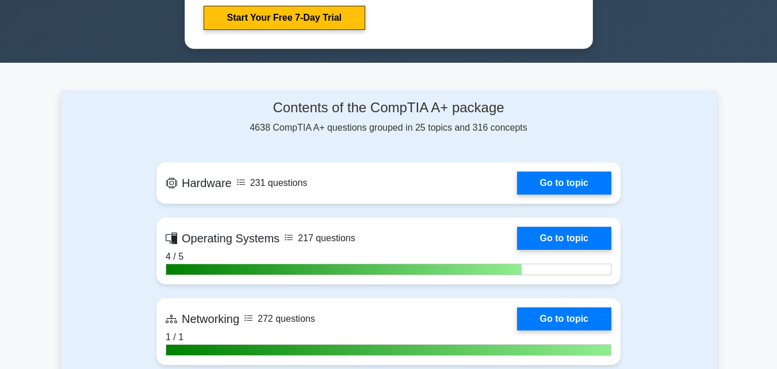
scroll to position [690, 0]
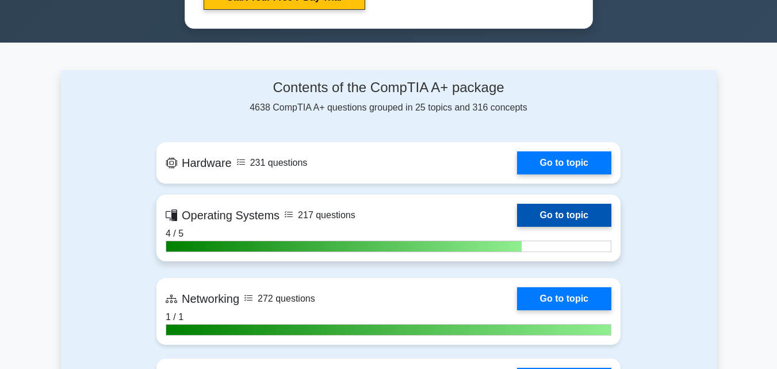
click at [560, 215] on link "Go to topic" at bounding box center [564, 215] width 94 height 23
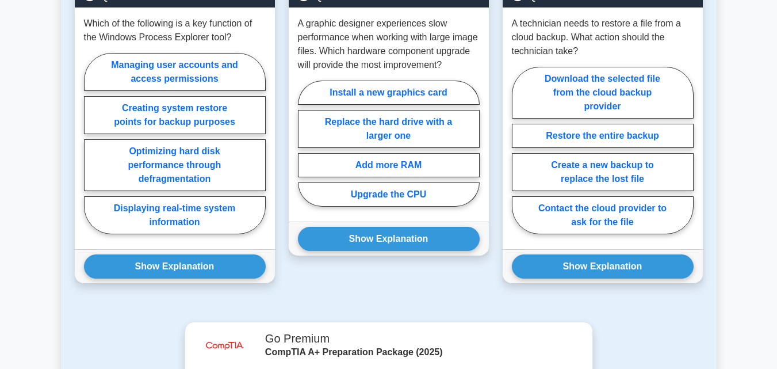
scroll to position [568, 0]
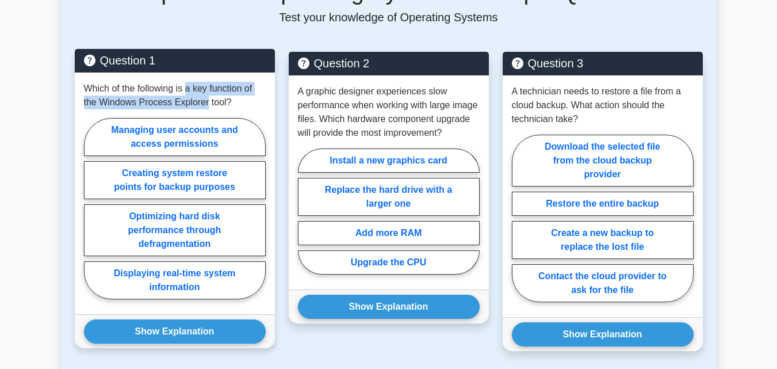
drag, startPoint x: 188, startPoint y: 86, endPoint x: 207, endPoint y: 109, distance: 29.8
click at [207, 109] on p "Which of the following is a key function of the Windows Process Explorer tool?" at bounding box center [175, 96] width 182 height 28
click at [164, 178] on label "Creating system restore points for backup purposes" at bounding box center [175, 180] width 182 height 38
click at [91, 208] on input "Creating system restore points for backup purposes" at bounding box center [87, 211] width 7 height 7
radio input "true"
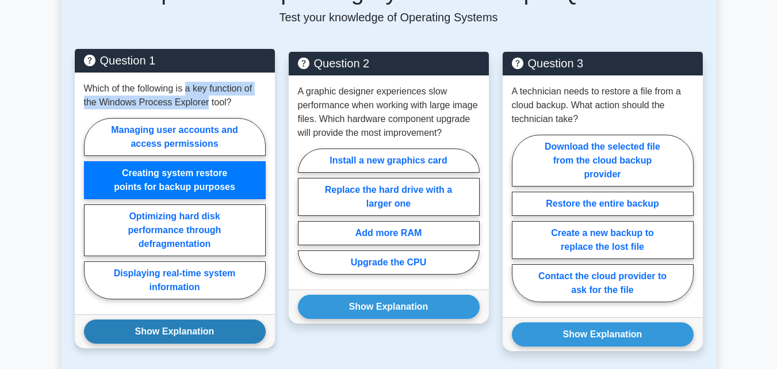
click at [166, 329] on button "Show Explanation" at bounding box center [175, 331] width 182 height 24
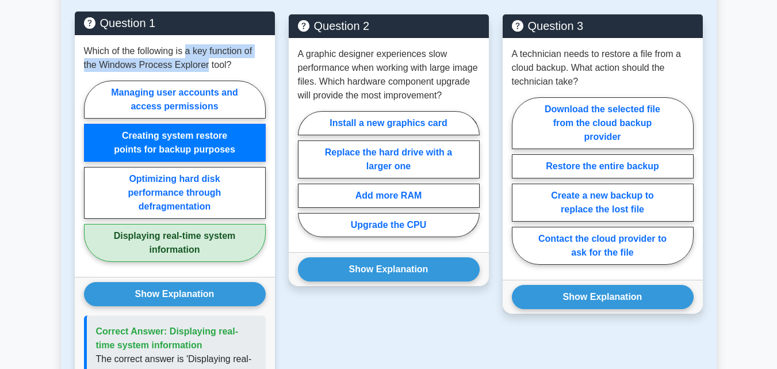
scroll to position [626, 0]
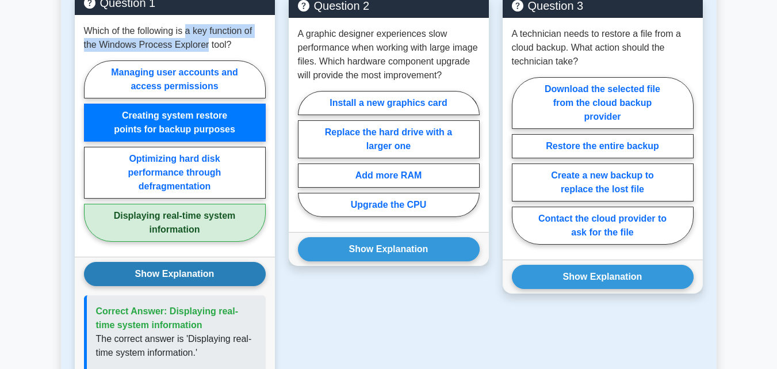
click at [244, 278] on button "Show Explanation" at bounding box center [175, 274] width 182 height 24
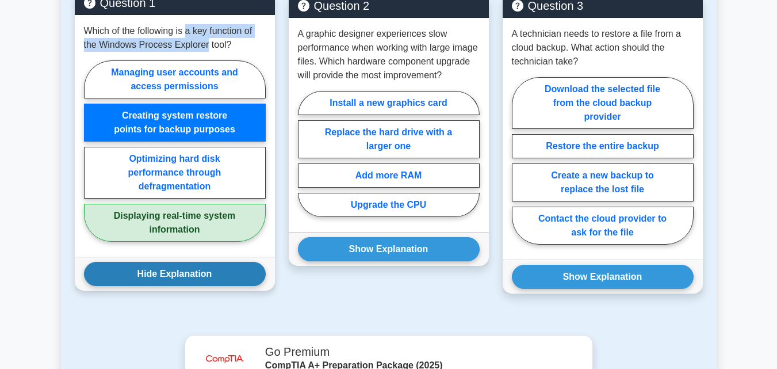
click at [244, 278] on button "Hide Explanation" at bounding box center [175, 274] width 182 height 24
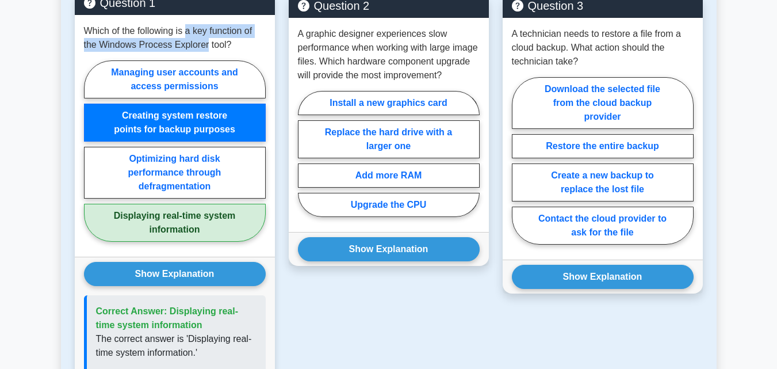
click at [207, 215] on label "Displaying real-time system information" at bounding box center [175, 223] width 182 height 38
click at [91, 158] on input "Displaying real-time system information" at bounding box center [87, 154] width 7 height 7
radio input "true"
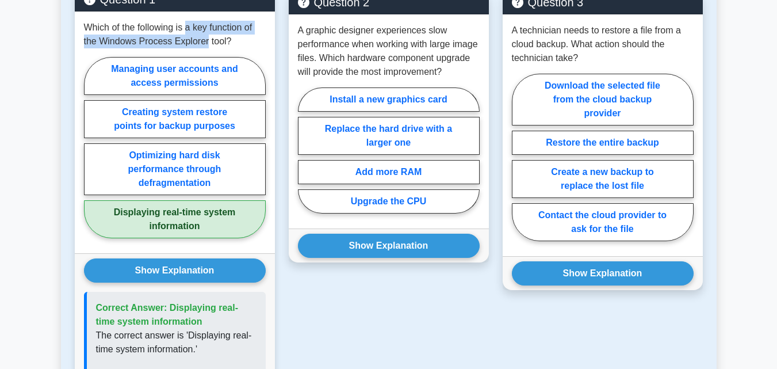
scroll to position [568, 0]
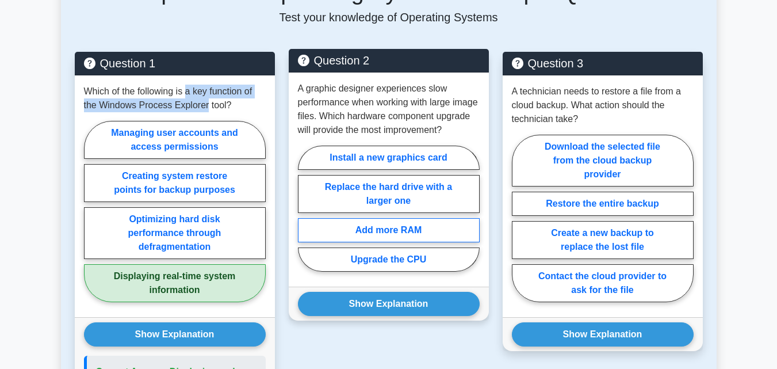
click at [388, 225] on label "Add more RAM" at bounding box center [389, 230] width 182 height 24
click at [305, 216] on input "Add more RAM" at bounding box center [301, 211] width 7 height 7
radio input "true"
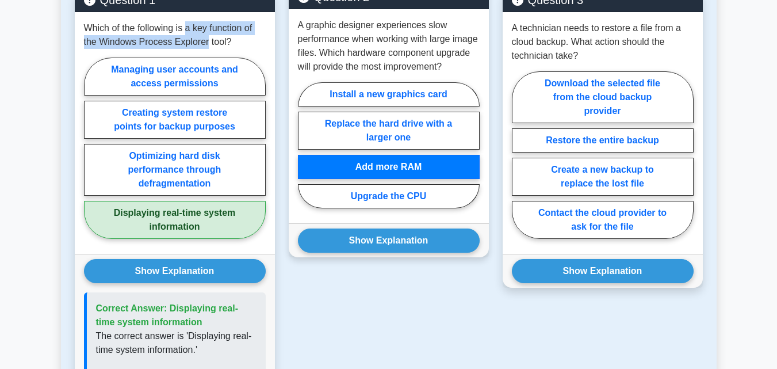
scroll to position [683, 0]
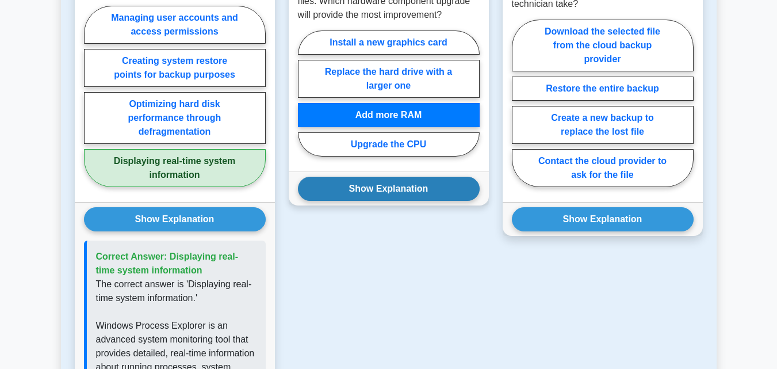
click at [444, 190] on button "Show Explanation" at bounding box center [389, 189] width 182 height 24
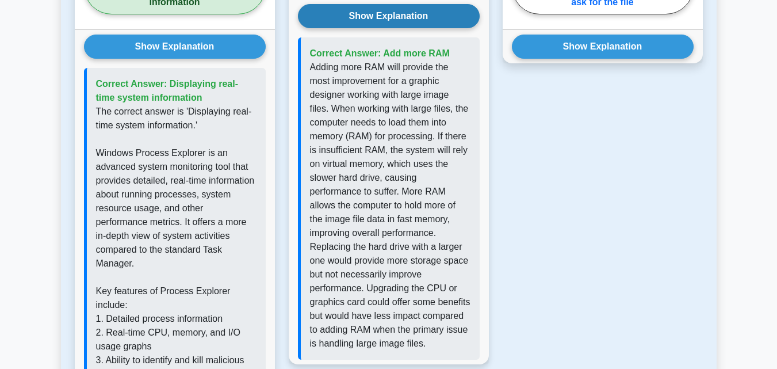
scroll to position [626, 0]
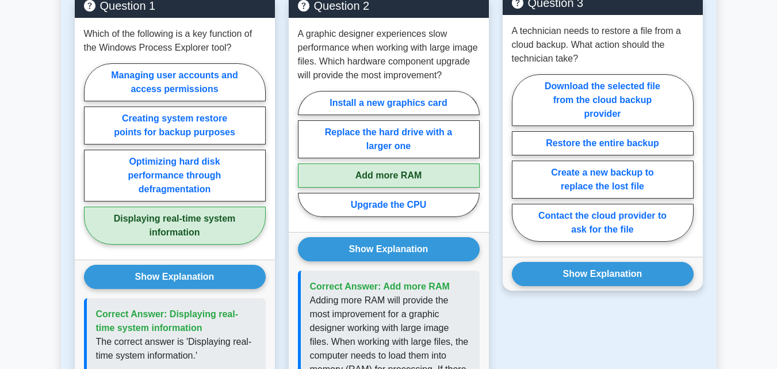
click at [601, 68] on div "A technician needs to restore a file from a cloud backup. What action should th…" at bounding box center [603, 136] width 200 height 242
click at [586, 87] on label "Download the selected file from the cloud backup provider" at bounding box center [603, 100] width 182 height 52
click at [520, 158] on input "Download the selected file from the cloud backup provider" at bounding box center [515, 161] width 7 height 7
radio input "true"
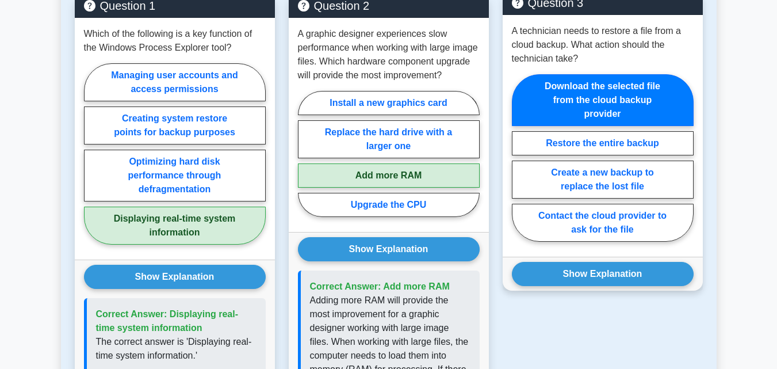
click at [656, 261] on div "Show Explanation Correct Answer: Download the selected file from the cloud back…" at bounding box center [603, 274] width 200 height 34
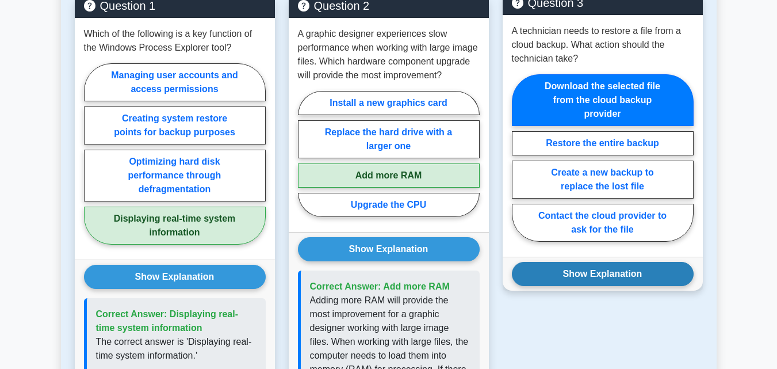
click at [635, 267] on button "Show Explanation" at bounding box center [603, 274] width 182 height 24
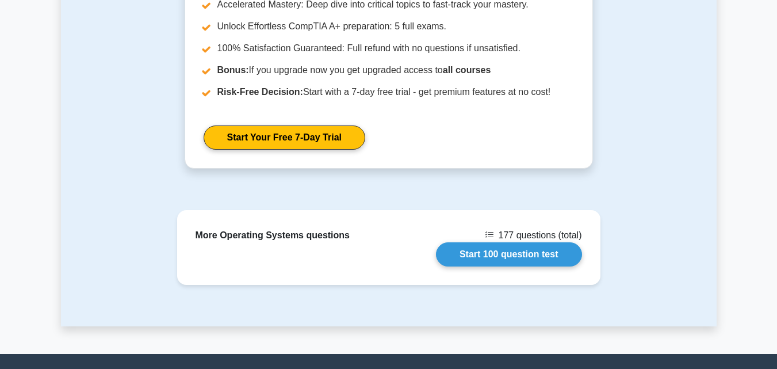
scroll to position [1862, 0]
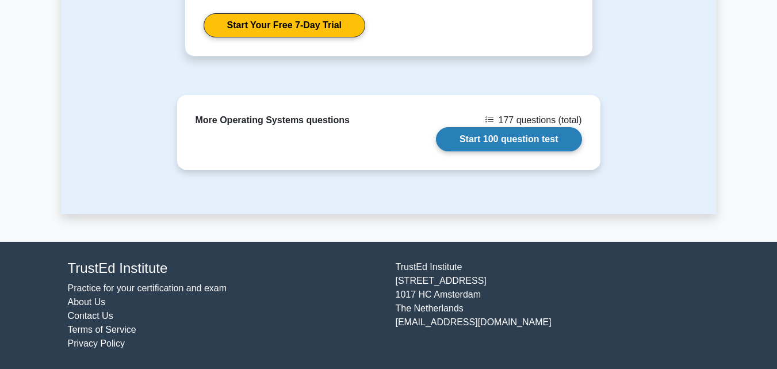
click at [527, 145] on link "Start 100 question test" at bounding box center [509, 139] width 146 height 24
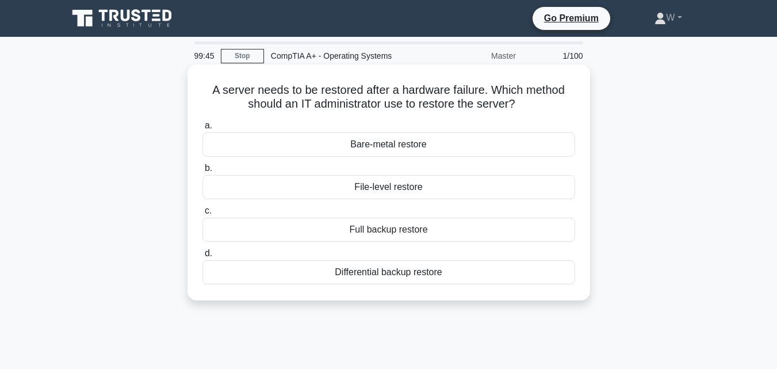
click at [378, 238] on div "Full backup restore" at bounding box center [389, 229] width 373 height 24
click at [203, 215] on input "c. Full backup restore" at bounding box center [203, 210] width 0 height 7
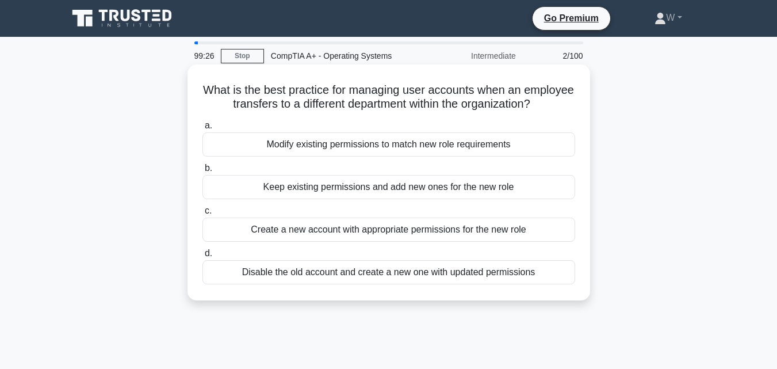
click at [338, 155] on div "Modify existing permissions to match new role requirements" at bounding box center [389, 144] width 373 height 24
click at [203, 129] on input "a. Modify existing permissions to match new role requirements" at bounding box center [203, 125] width 0 height 7
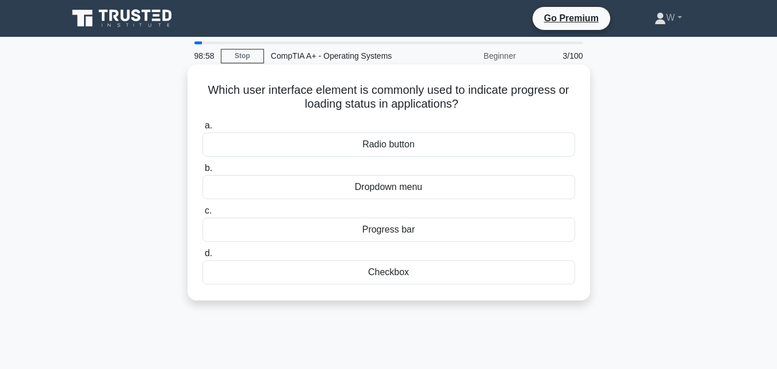
click at [437, 225] on div "Progress bar" at bounding box center [389, 229] width 373 height 24
click at [203, 215] on input "c. Progress bar" at bounding box center [203, 210] width 0 height 7
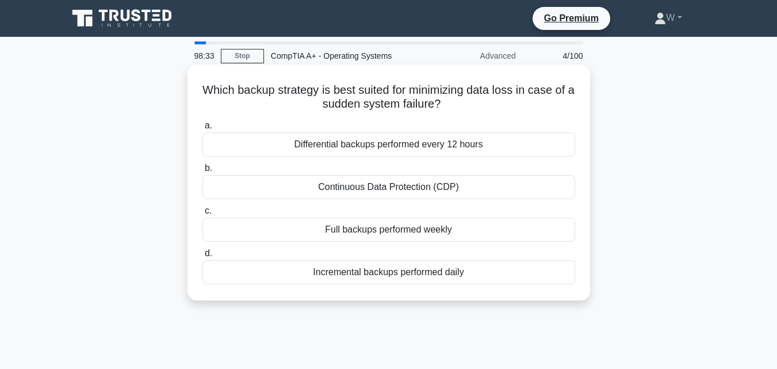
click at [325, 190] on div "Continuous Data Protection (CDP)" at bounding box center [389, 187] width 373 height 24
click at [203, 172] on input "b. Continuous Data Protection (CDP)" at bounding box center [203, 168] width 0 height 7
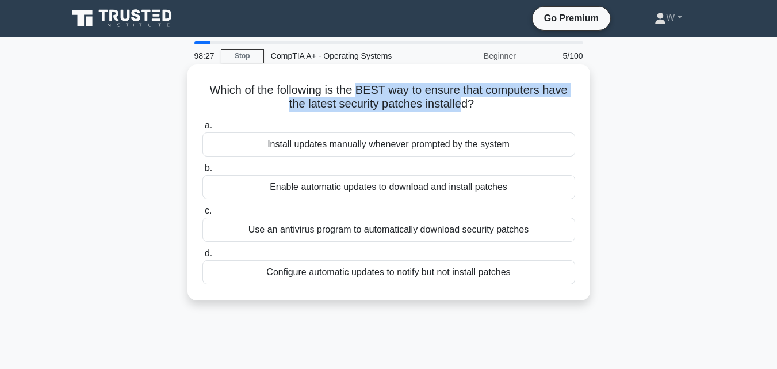
drag, startPoint x: 361, startPoint y: 90, endPoint x: 464, endPoint y: 108, distance: 105.2
click at [464, 108] on h5 "Which of the following is the BEST way to ensure that computers have the latest…" at bounding box center [388, 97] width 375 height 29
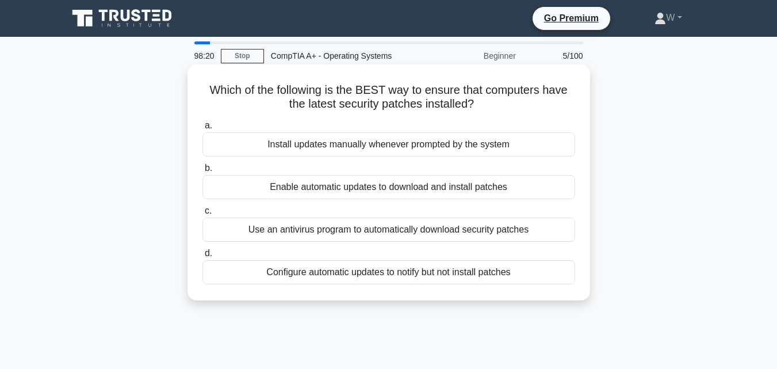
click at [336, 188] on div "Enable automatic updates to download and install patches" at bounding box center [389, 187] width 373 height 24
click at [203, 172] on input "b. Enable automatic updates to download and install patches" at bounding box center [203, 168] width 0 height 7
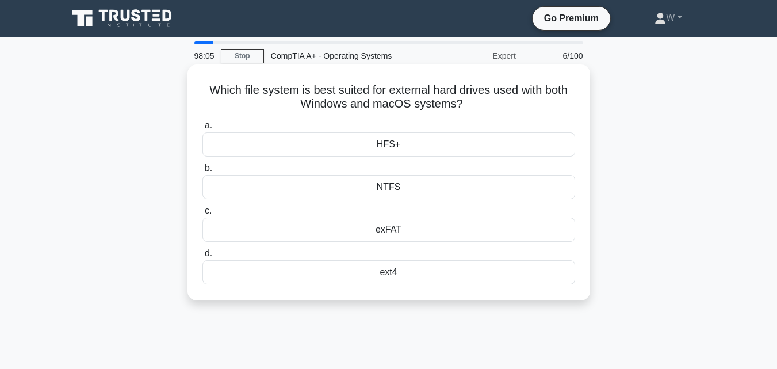
click at [416, 230] on div "exFAT" at bounding box center [389, 229] width 373 height 24
click at [203, 215] on input "c. exFAT" at bounding box center [203, 210] width 0 height 7
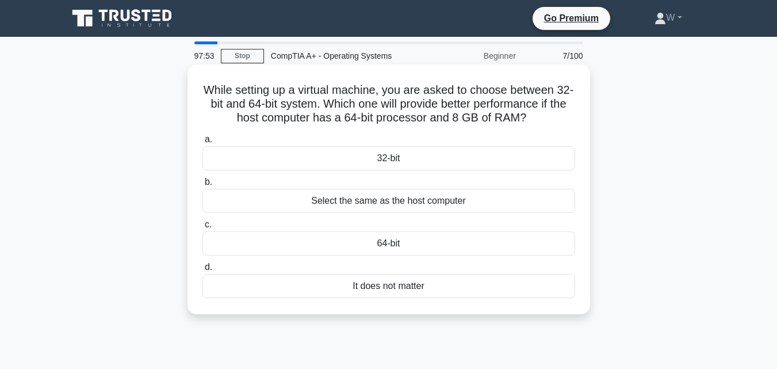
click at [408, 159] on div "32-bit" at bounding box center [389, 158] width 373 height 24
click at [203, 143] on input "a. 32-bit" at bounding box center [203, 139] width 0 height 7
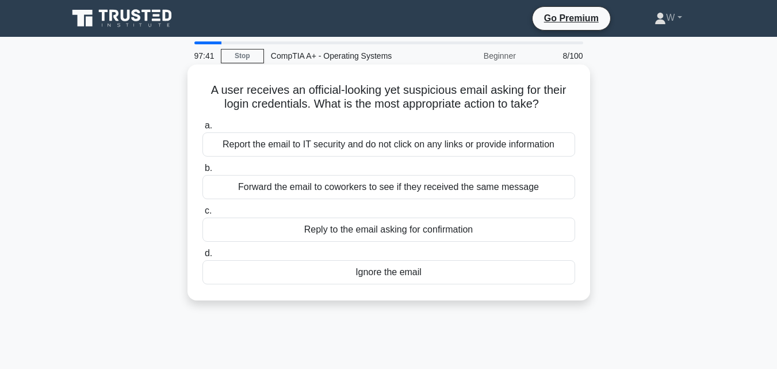
click at [312, 151] on div "Report the email to IT security and do not click on any links or provide inform…" at bounding box center [389, 144] width 373 height 24
click at [203, 129] on input "a. Report the email to IT security and do not click on any links or provide inf…" at bounding box center [203, 125] width 0 height 7
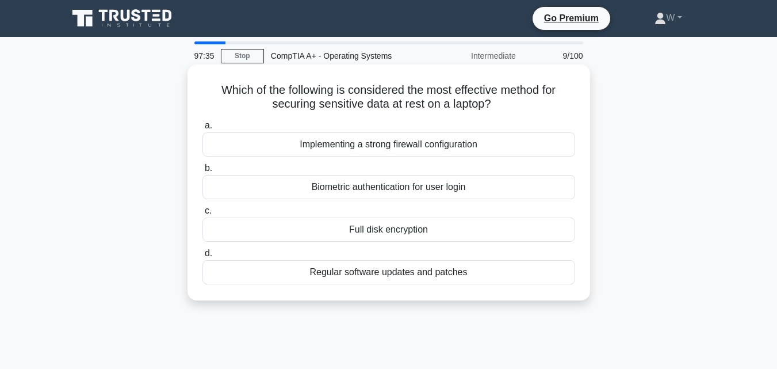
click at [215, 89] on h5 "Which of the following is considered the most effective method for securing sen…" at bounding box center [388, 97] width 375 height 29
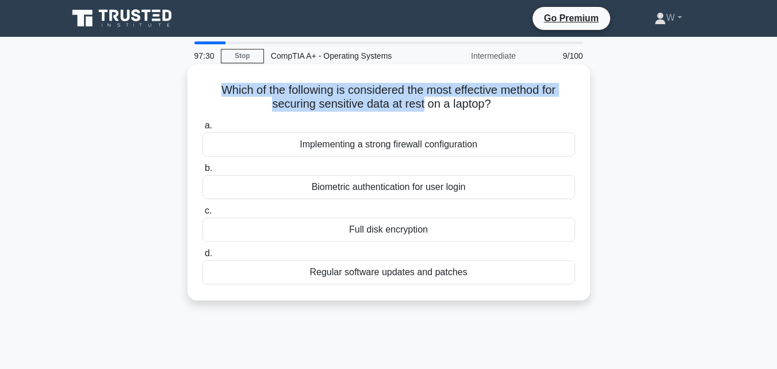
drag, startPoint x: 213, startPoint y: 89, endPoint x: 422, endPoint y: 113, distance: 209.7
click at [422, 113] on div "Which of the following is considered the most effective method for securing sen…" at bounding box center [389, 182] width 394 height 227
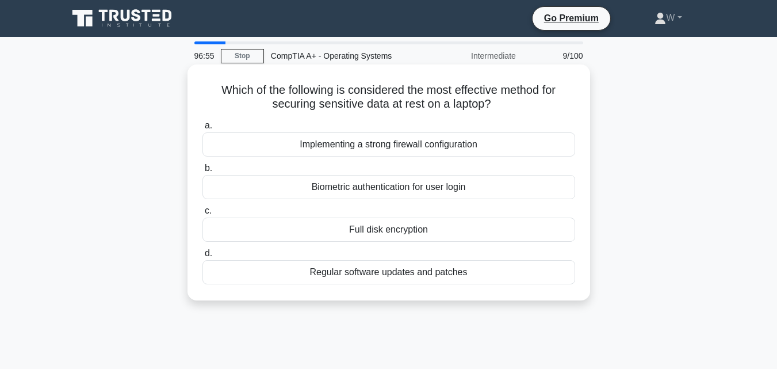
click at [513, 103] on h5 "Which of the following is considered the most effective method for securing sen…" at bounding box center [388, 97] width 375 height 29
click at [410, 239] on div "Full disk encryption" at bounding box center [389, 229] width 373 height 24
click at [203, 215] on input "c. Full disk encryption" at bounding box center [203, 210] width 0 height 7
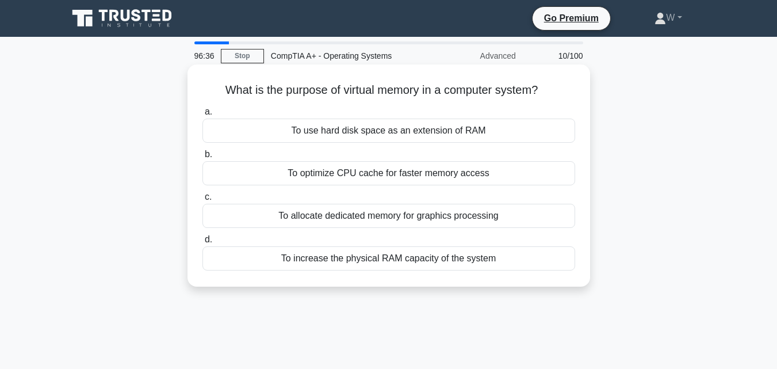
click at [394, 217] on div "To allocate dedicated memory for graphics processing" at bounding box center [389, 216] width 373 height 24
click at [203, 201] on input "c. To allocate dedicated memory for graphics processing" at bounding box center [203, 196] width 0 height 7
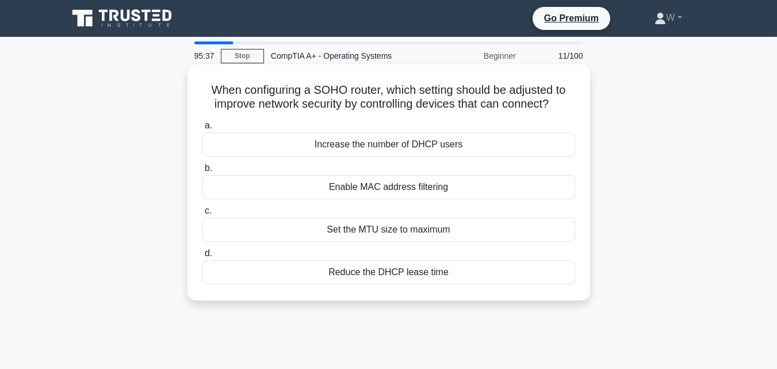
click at [399, 135] on div "Increase the number of DHCP users" at bounding box center [389, 144] width 373 height 24
click at [203, 129] on input "a. Increase the number of DHCP users" at bounding box center [203, 125] width 0 height 7
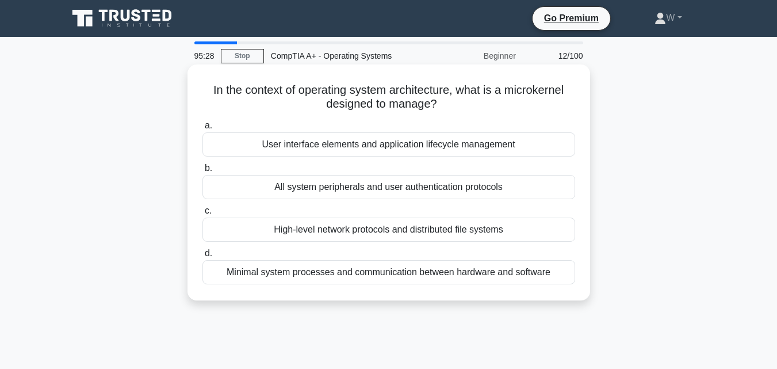
click at [340, 272] on div "Minimal system processes and communication between hardware and software" at bounding box center [389, 272] width 373 height 24
click at [203, 257] on input "d. Minimal system processes and communication between hardware and software" at bounding box center [203, 253] width 0 height 7
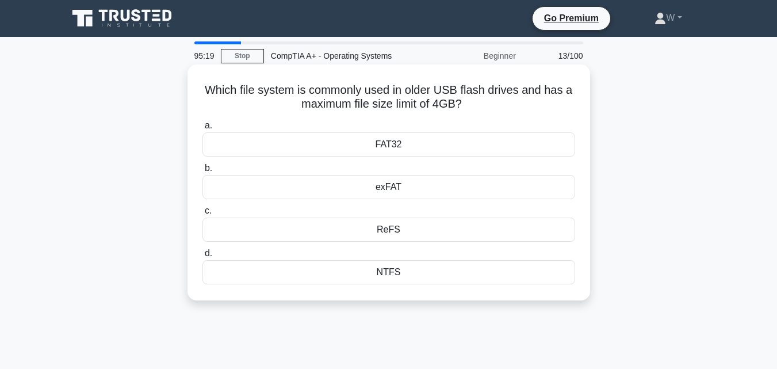
click at [389, 145] on div "FAT32" at bounding box center [389, 144] width 373 height 24
click at [203, 129] on input "a. FAT32" at bounding box center [203, 125] width 0 height 7
click at [375, 228] on div "SMTP" at bounding box center [389, 229] width 373 height 24
click at [203, 215] on input "c. SMTP" at bounding box center [203, 210] width 0 height 7
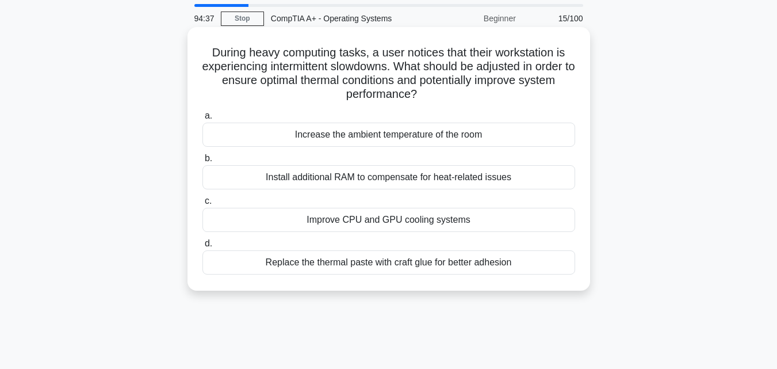
scroll to position [58, 0]
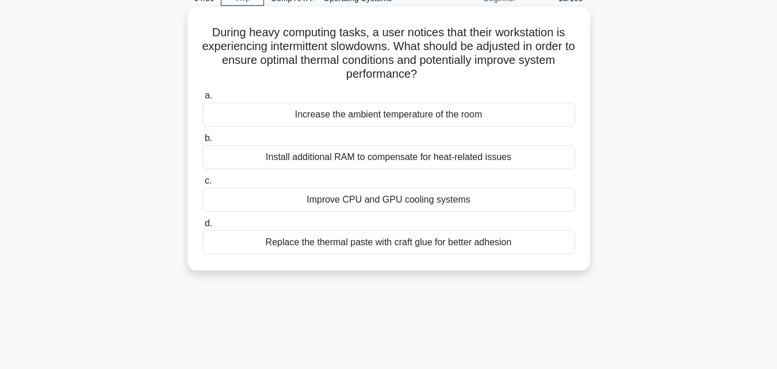
click at [394, 198] on div "Improve CPU and GPU cooling systems" at bounding box center [389, 200] width 373 height 24
click at [203, 185] on input "c. Improve CPU and GPU cooling systems" at bounding box center [203, 180] width 0 height 7
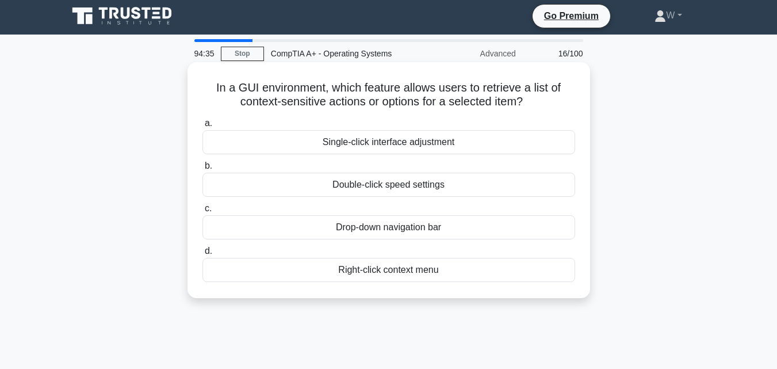
scroll to position [0, 0]
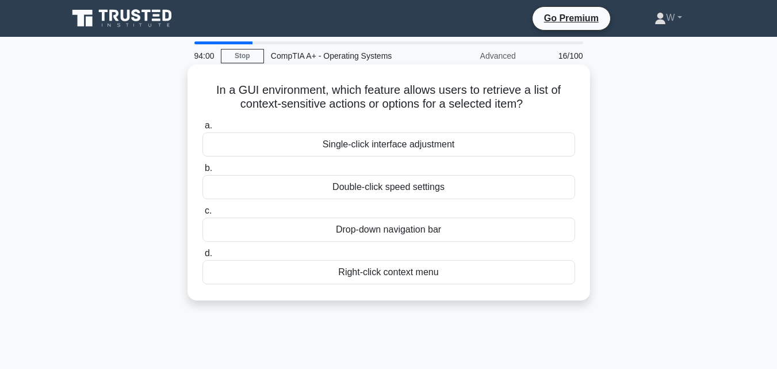
click at [428, 277] on div "Right-click context menu" at bounding box center [389, 272] width 373 height 24
click at [203, 257] on input "d. Right-click context menu" at bounding box center [203, 253] width 0 height 7
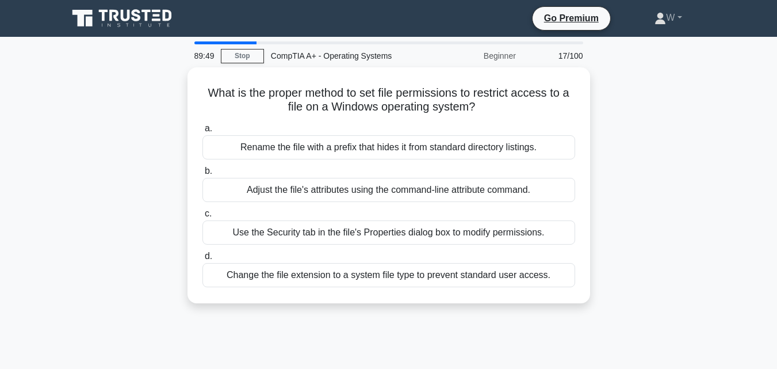
click at [684, 263] on div "What is the proper method to set file permissions to restrict access to a file …" at bounding box center [389, 192] width 656 height 250
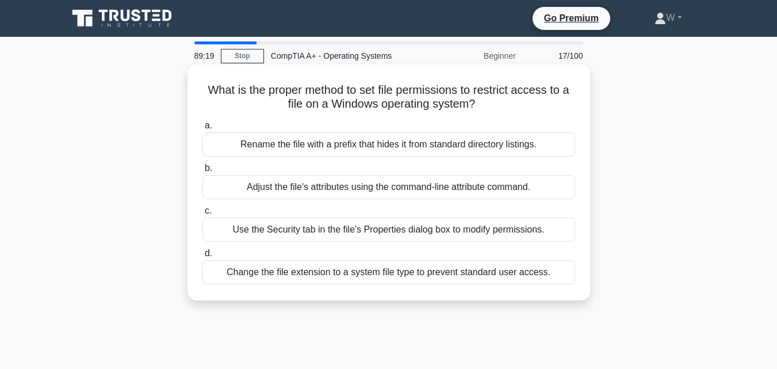
click at [421, 231] on div "Use the Security tab in the file's Properties dialog box to modify permissions." at bounding box center [389, 229] width 373 height 24
click at [203, 215] on input "c. Use the Security tab in the file's Properties dialog box to modify permissio…" at bounding box center [203, 210] width 0 height 7
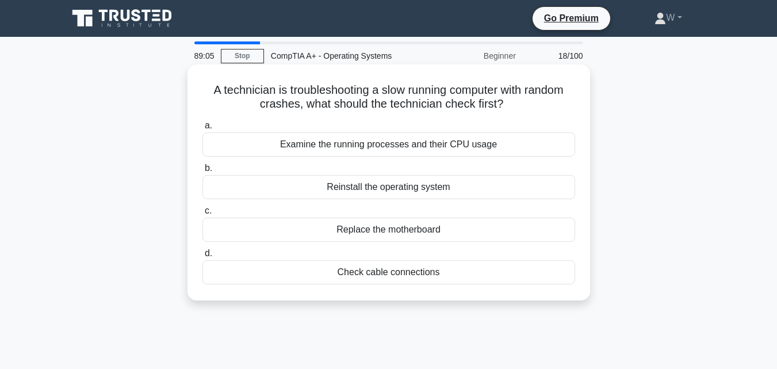
click at [371, 274] on div "Check cable connections" at bounding box center [389, 272] width 373 height 24
click at [203, 257] on input "d. Check cable connections" at bounding box center [203, 253] width 0 height 7
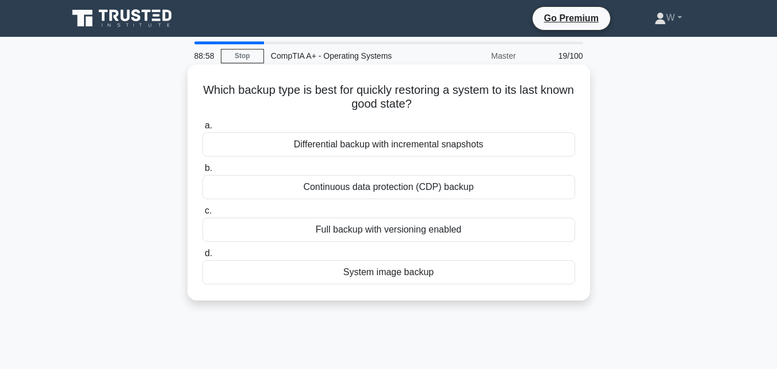
click at [462, 141] on div "Differential backup with incremental snapshots" at bounding box center [389, 144] width 373 height 24
click at [203, 129] on input "a. Differential backup with incremental snapshots" at bounding box center [203, 125] width 0 height 7
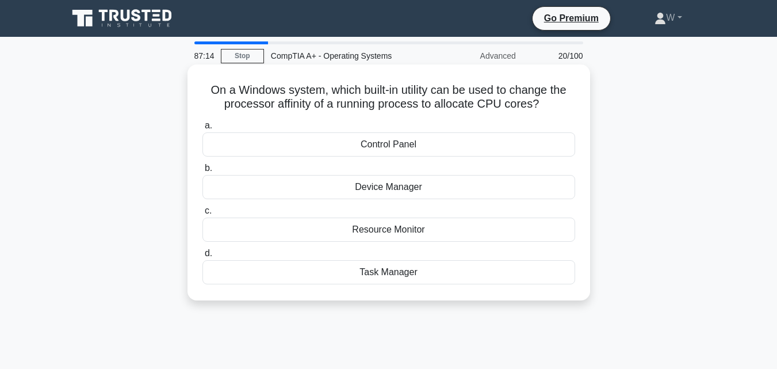
click at [475, 238] on div "Resource Monitor" at bounding box center [389, 229] width 373 height 24
click at [203, 215] on input "c. Resource Monitor" at bounding box center [203, 210] width 0 height 7
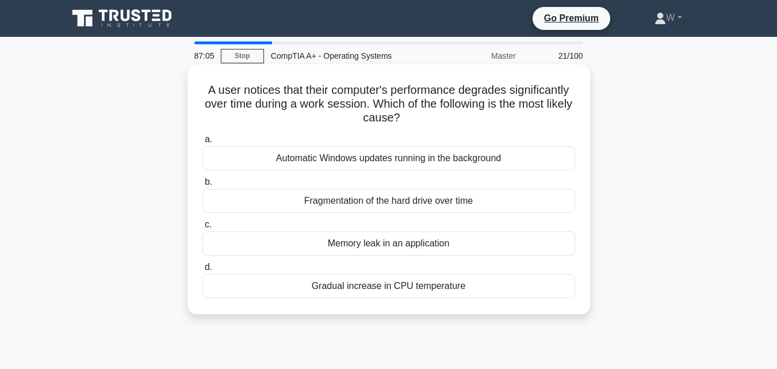
click at [391, 158] on div "Automatic Windows updates running in the background" at bounding box center [389, 158] width 373 height 24
click at [203, 143] on input "a. Automatic Windows updates running in the background" at bounding box center [203, 139] width 0 height 7
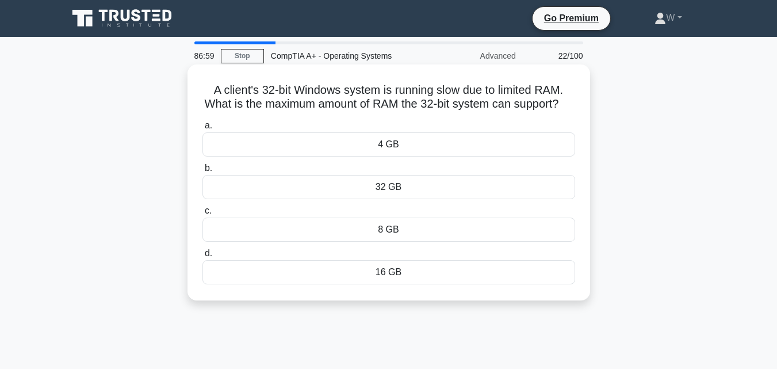
click at [301, 242] on div "8 GB" at bounding box center [389, 229] width 373 height 24
click at [203, 215] on input "c. 8 GB" at bounding box center [203, 210] width 0 height 7
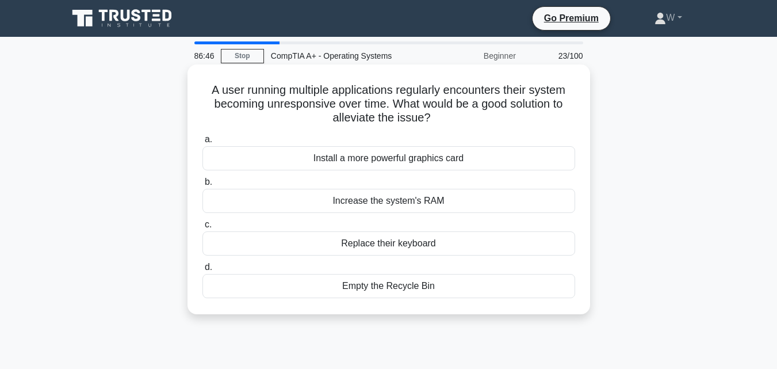
click at [350, 207] on div "Increase the system's RAM" at bounding box center [389, 201] width 373 height 24
click at [203, 186] on input "b. Increase the system's RAM" at bounding box center [203, 181] width 0 height 7
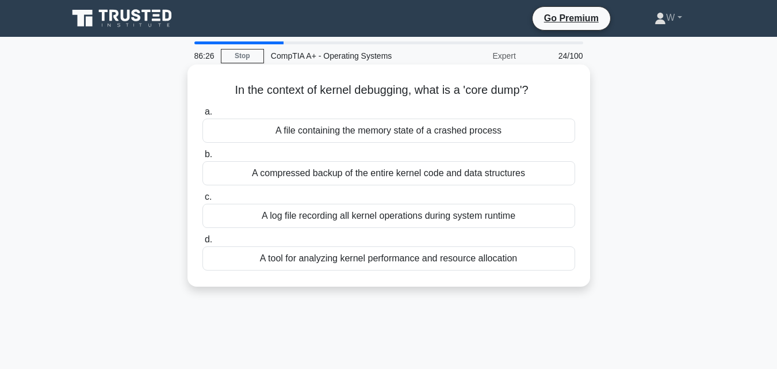
click at [238, 218] on div "A log file recording all kernel operations during system runtime" at bounding box center [389, 216] width 373 height 24
click at [203, 201] on input "c. A log file recording all kernel operations during system runtime" at bounding box center [203, 196] width 0 height 7
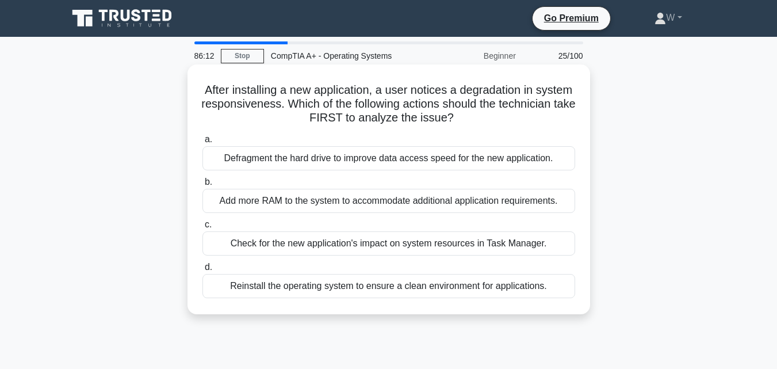
click at [239, 239] on div "Check for the new application's impact on system resources in Task Manager." at bounding box center [389, 243] width 373 height 24
click at [203, 228] on input "c. Check for the new application's impact on system resources in Task Manager." at bounding box center [203, 224] width 0 height 7
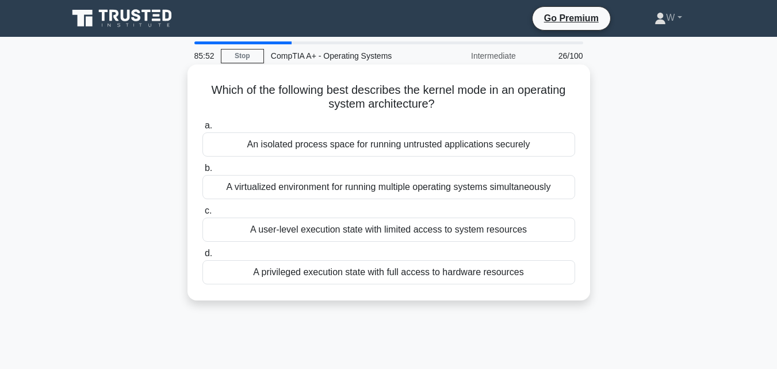
click at [459, 152] on div "An isolated process space for running untrusted applications securely" at bounding box center [389, 144] width 373 height 24
click at [530, 140] on div "An isolated process space for running untrusted applications securely" at bounding box center [389, 144] width 373 height 24
click at [203, 129] on input "a. An isolated process space for running untrusted applications securely" at bounding box center [203, 125] width 0 height 7
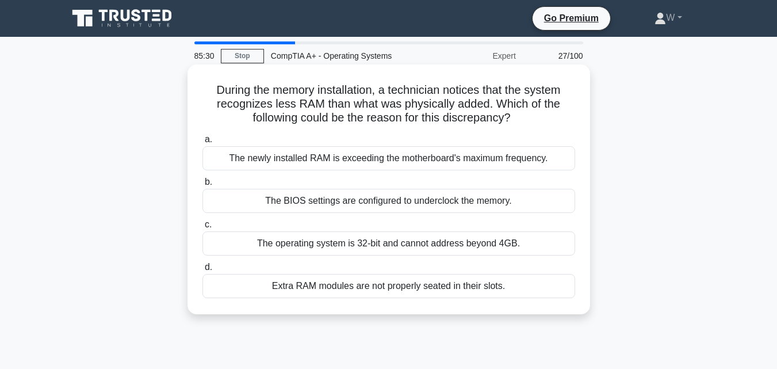
click at [479, 163] on div "The newly installed RAM is exceeding the motherboard's maximum frequency." at bounding box center [389, 158] width 373 height 24
click at [203, 143] on input "a. The newly installed RAM is exceeding the motherboard's maximum frequency." at bounding box center [203, 139] width 0 height 7
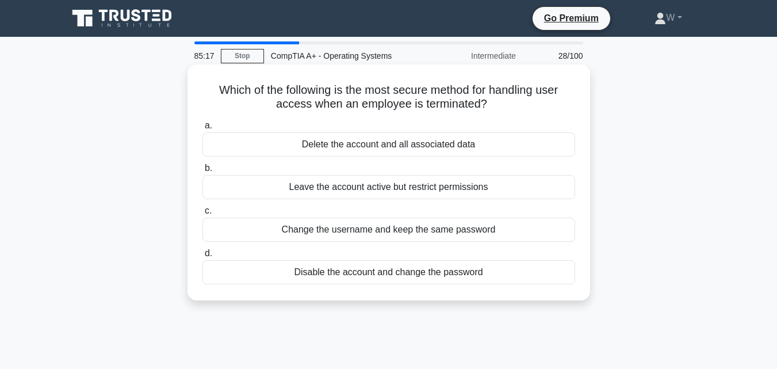
click at [347, 272] on div "Disable the account and change the password" at bounding box center [389, 272] width 373 height 24
click at [203, 257] on input "d. Disable the account and change the password" at bounding box center [203, 253] width 0 height 7
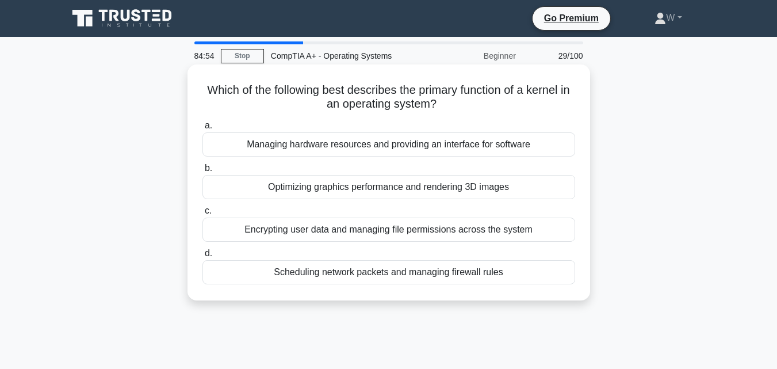
click at [281, 146] on div "Managing hardware resources and providing an interface for software" at bounding box center [389, 144] width 373 height 24
click at [203, 129] on input "a. Managing hardware resources and providing an interface for software" at bounding box center [203, 125] width 0 height 7
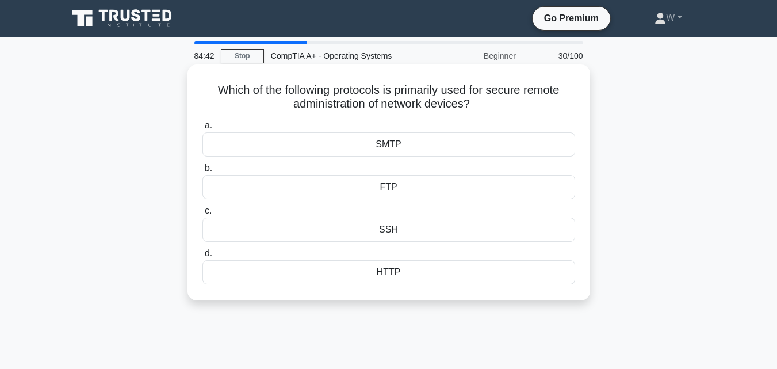
click at [388, 229] on div "SSH" at bounding box center [389, 229] width 373 height 24
click at [203, 215] on input "c. SSH" at bounding box center [203, 210] width 0 height 7
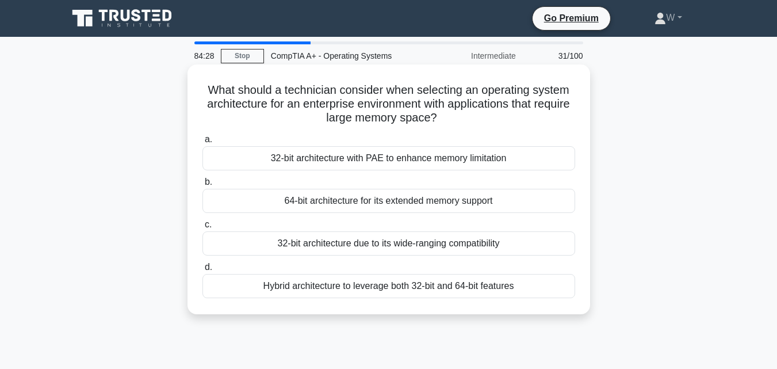
click at [285, 195] on div "64-bit architecture for its extended memory support" at bounding box center [389, 201] width 373 height 24
click at [203, 186] on input "b. 64-bit architecture for its extended memory support" at bounding box center [203, 181] width 0 height 7
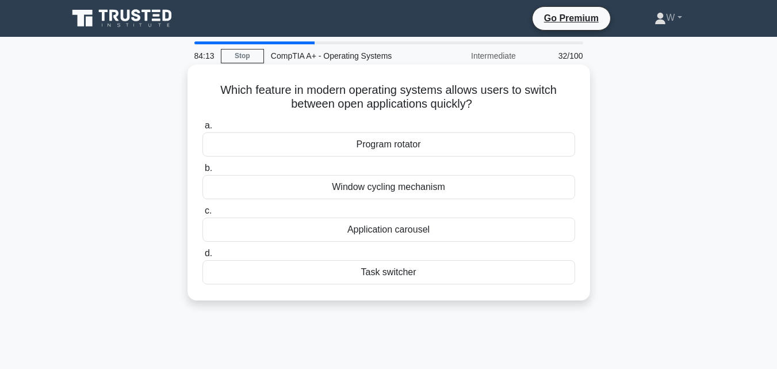
click at [308, 269] on div "Task switcher" at bounding box center [389, 272] width 373 height 24
click at [203, 257] on input "d. Task switcher" at bounding box center [203, 253] width 0 height 7
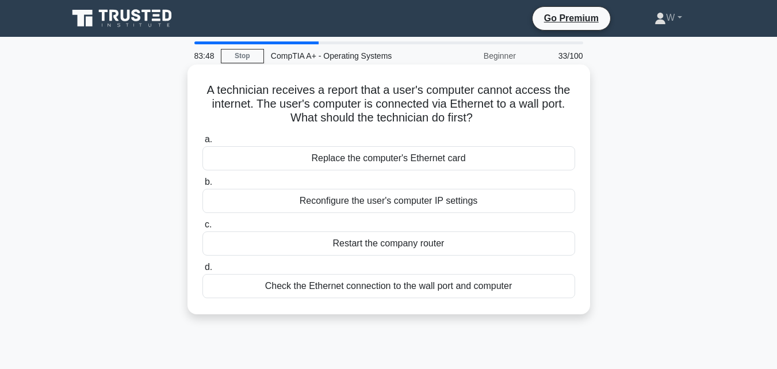
click at [281, 291] on div "Check the Ethernet connection to the wall port and computer" at bounding box center [389, 286] width 373 height 24
click at [203, 271] on input "d. Check the Ethernet connection to the wall port and computer" at bounding box center [203, 266] width 0 height 7
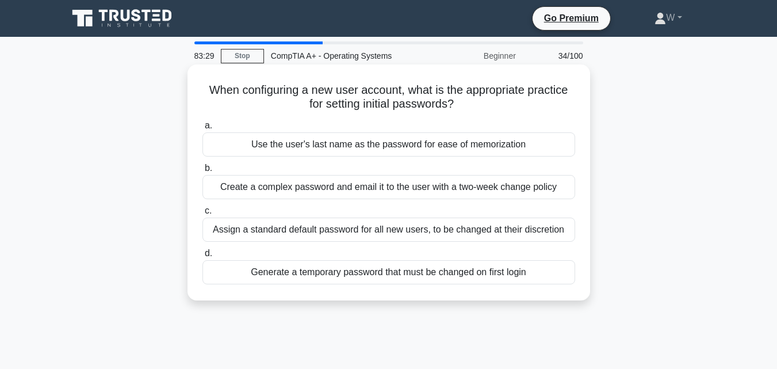
click at [324, 228] on div "Assign a standard default password for all new users, to be changed at their di…" at bounding box center [389, 229] width 373 height 24
click at [203, 215] on input "c. Assign a standard default password for all new users, to be changed at their…" at bounding box center [203, 210] width 0 height 7
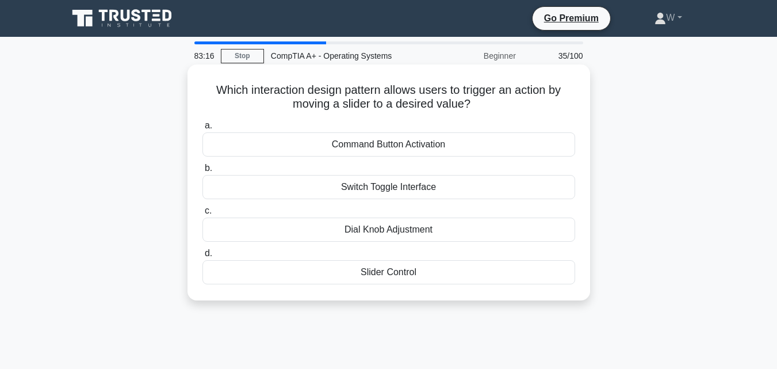
click at [360, 200] on div "a. Command Button Activation b. Switch Toggle Interface c. d." at bounding box center [389, 201] width 387 height 170
click at [403, 278] on div "Slider Control" at bounding box center [389, 272] width 373 height 24
click at [203, 257] on input "d. Slider Control" at bounding box center [203, 253] width 0 height 7
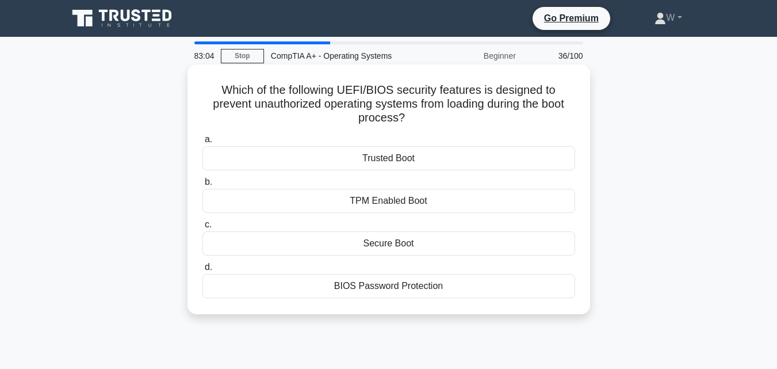
click at [380, 243] on div "Secure Boot" at bounding box center [389, 243] width 373 height 24
click at [203, 228] on input "c. Secure Boot" at bounding box center [203, 224] width 0 height 7
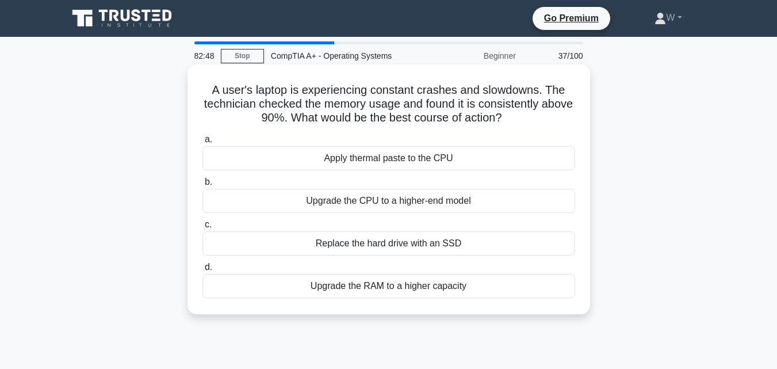
click at [390, 289] on div "Upgrade the RAM to a higher capacity" at bounding box center [389, 286] width 373 height 24
click at [203, 271] on input "d. Upgrade the RAM to a higher capacity" at bounding box center [203, 266] width 0 height 7
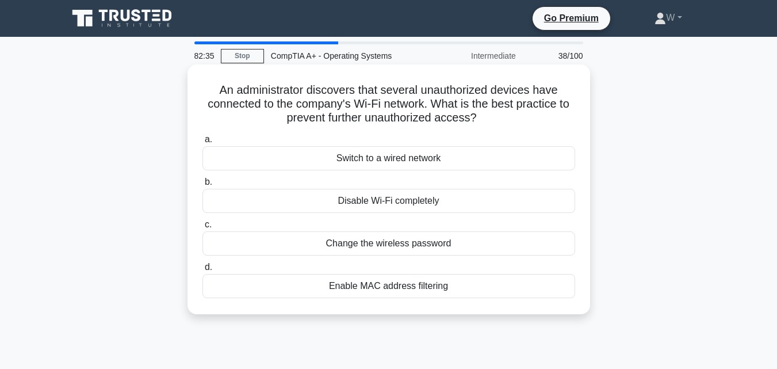
click at [417, 289] on div "Enable MAC address filtering" at bounding box center [389, 286] width 373 height 24
click at [203, 271] on input "d. Enable MAC address filtering" at bounding box center [203, 266] width 0 height 7
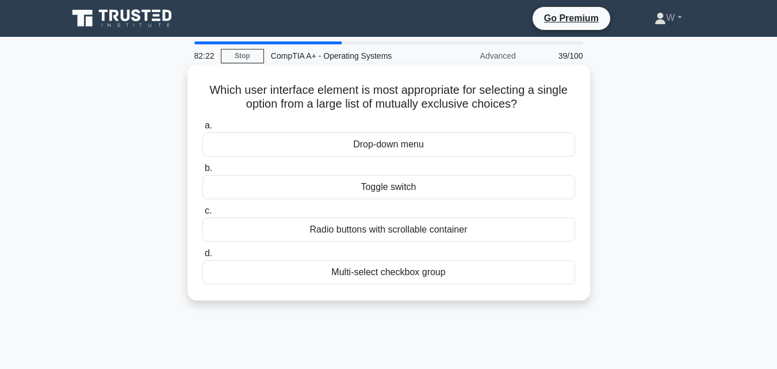
drag, startPoint x: 213, startPoint y: 90, endPoint x: 523, endPoint y: 102, distance: 309.8
click at [523, 102] on h5 "Which user interface element is most appropriate for selecting a single option …" at bounding box center [388, 97] width 375 height 29
click at [452, 145] on div "Drop-down menu" at bounding box center [389, 144] width 373 height 24
click at [203, 129] on input "a. Drop-down menu" at bounding box center [203, 125] width 0 height 7
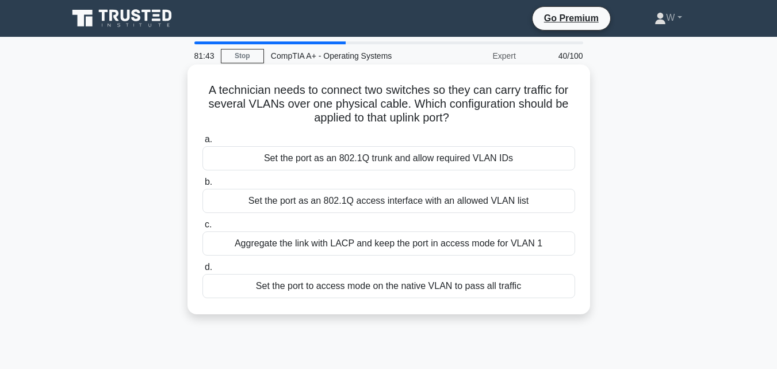
click at [540, 200] on div "Set the port as an 802.1Q access interface with an allowed VLAN list" at bounding box center [389, 201] width 373 height 24
click at [203, 186] on input "b. Set the port as an 802.1Q access interface with an allowed VLAN list" at bounding box center [203, 181] width 0 height 7
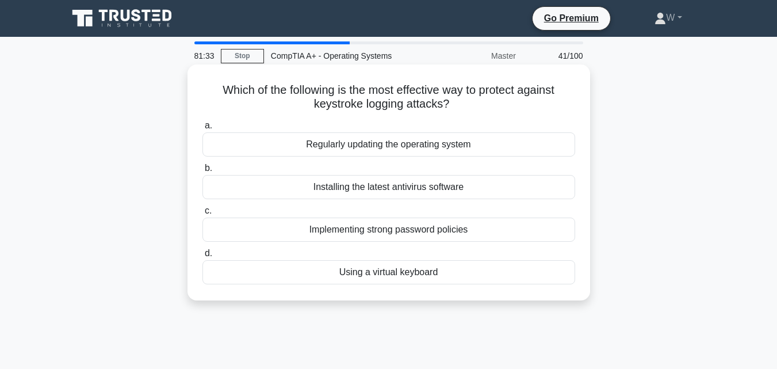
click at [385, 183] on div "Installing the latest antivirus software" at bounding box center [389, 187] width 373 height 24
click at [203, 172] on input "b. Installing the latest antivirus software" at bounding box center [203, 168] width 0 height 7
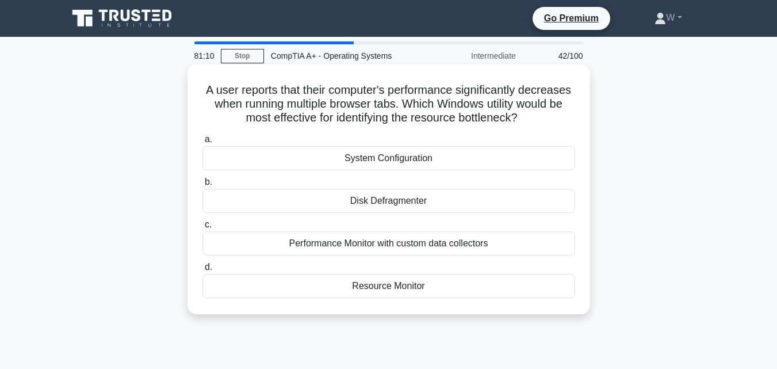
click at [361, 284] on div "Resource Monitor" at bounding box center [389, 286] width 373 height 24
click at [203, 271] on input "d. Resource Monitor" at bounding box center [203, 266] width 0 height 7
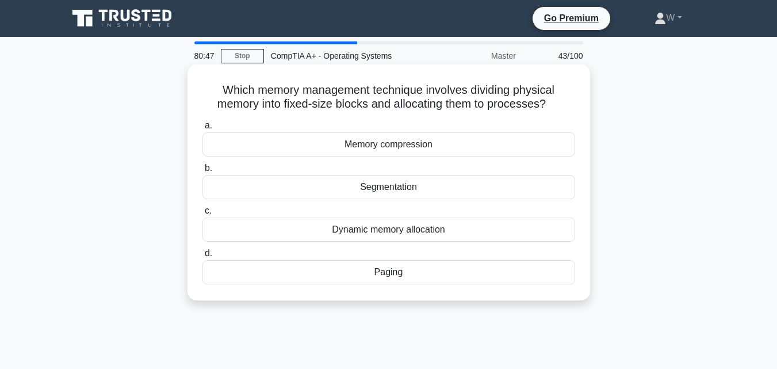
click at [365, 234] on div "Dynamic memory allocation" at bounding box center [389, 229] width 373 height 24
click at [203, 215] on input "c. Dynamic memory allocation" at bounding box center [203, 210] width 0 height 7
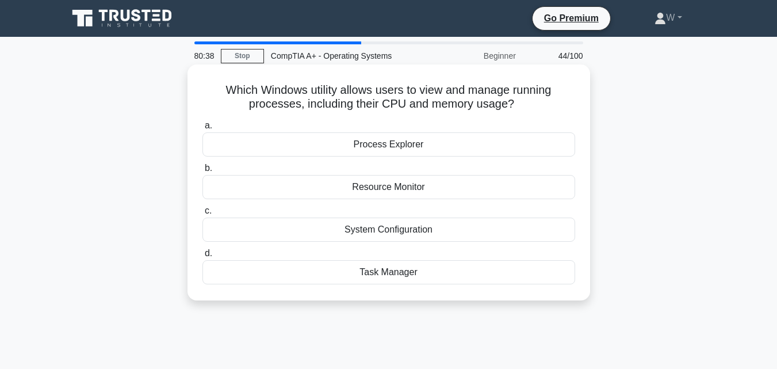
click at [389, 282] on div "Task Manager" at bounding box center [389, 272] width 373 height 24
click at [203, 257] on input "d. Task Manager" at bounding box center [203, 253] width 0 height 7
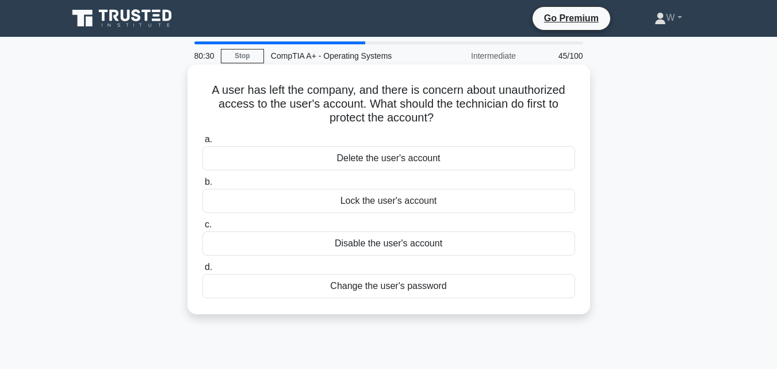
click at [346, 241] on div "Disable the user's account" at bounding box center [389, 243] width 373 height 24
click at [203, 228] on input "c. Disable the user's account" at bounding box center [203, 224] width 0 height 7
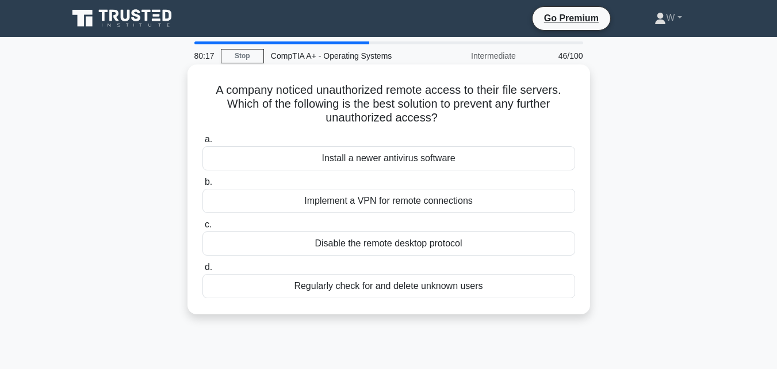
click at [346, 208] on div "Implement a VPN for remote connections" at bounding box center [389, 201] width 373 height 24
click at [203, 186] on input "b. Implement a VPN for remote connections" at bounding box center [203, 181] width 0 height 7
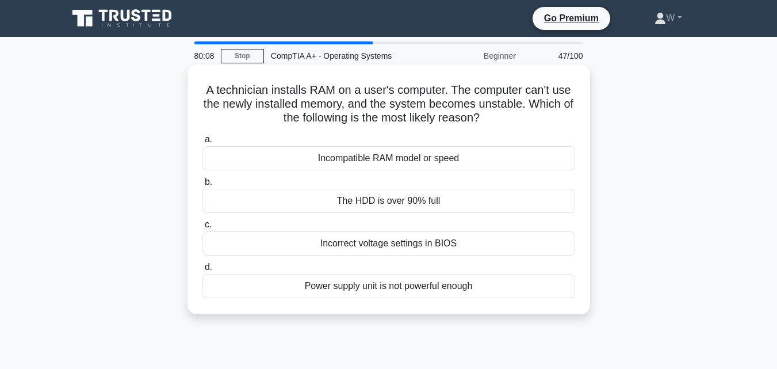
click at [381, 166] on div "Incompatible RAM model or speed" at bounding box center [389, 158] width 373 height 24
click at [203, 143] on input "a. Incompatible RAM model or speed" at bounding box center [203, 139] width 0 height 7
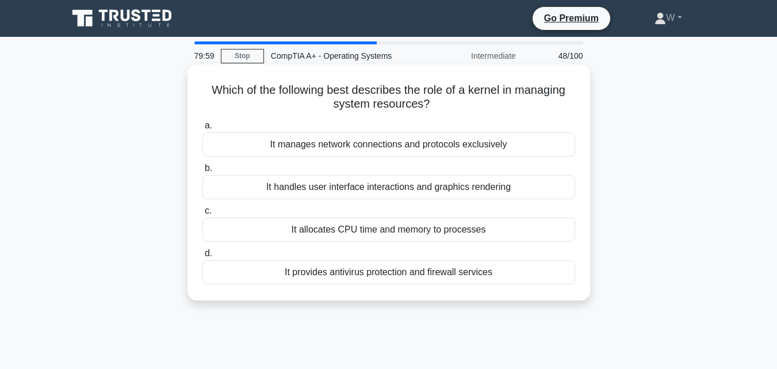
click at [289, 188] on div "It handles user interface interactions and graphics rendering" at bounding box center [389, 187] width 373 height 24
click at [203, 172] on input "b. It handles user interface interactions and graphics rendering" at bounding box center [203, 168] width 0 height 7
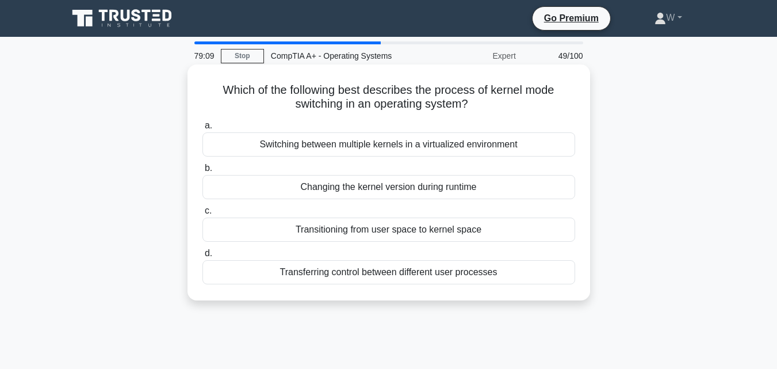
click at [542, 150] on div "Switching between multiple kernels in a virtualized environment" at bounding box center [389, 144] width 373 height 24
click at [203, 129] on input "a. Switching between multiple kernels in a virtualized environment" at bounding box center [203, 125] width 0 height 7
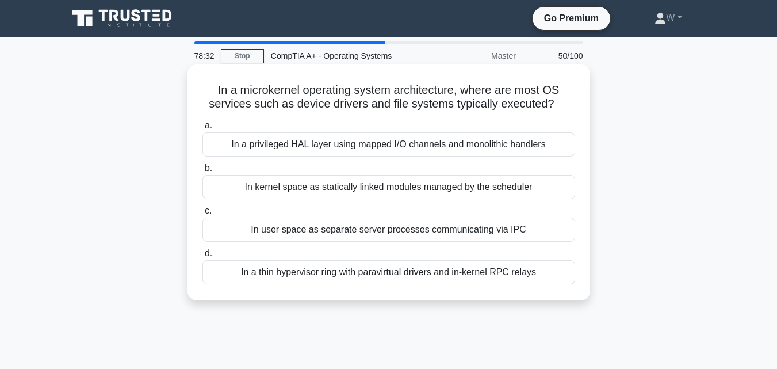
click at [385, 232] on div "In user space as separate server processes communicating via IPC" at bounding box center [389, 229] width 373 height 24
click at [203, 215] on input "c. In user space as separate server processes communicating via IPC" at bounding box center [203, 210] width 0 height 7
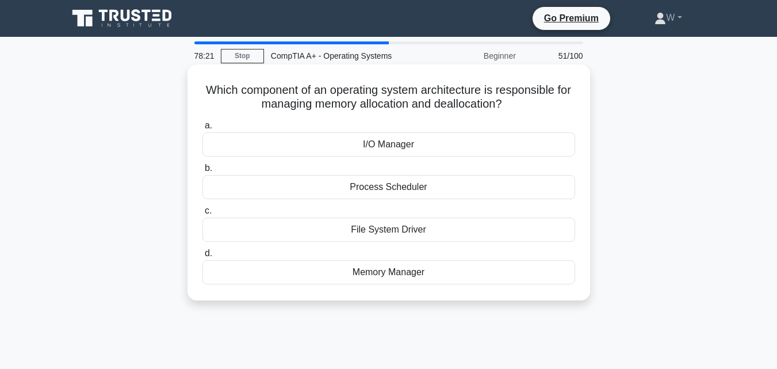
click at [361, 275] on div "Memory Manager" at bounding box center [389, 272] width 373 height 24
click at [203, 257] on input "d. Memory Manager" at bounding box center [203, 253] width 0 height 7
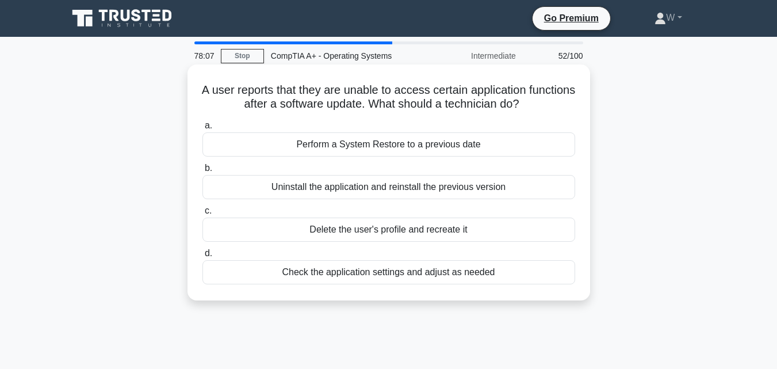
click at [539, 137] on div "Perform a System Restore to a previous date" at bounding box center [389, 144] width 373 height 24
click at [203, 129] on input "a. Perform a System Restore to a previous date" at bounding box center [203, 125] width 0 height 7
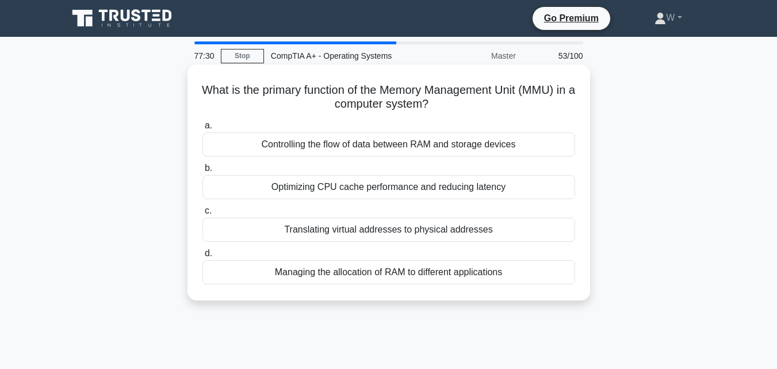
click at [346, 282] on div "Managing the allocation of RAM to different applications" at bounding box center [389, 272] width 373 height 24
click at [203, 257] on input "d. Managing the allocation of RAM to different applications" at bounding box center [203, 253] width 0 height 7
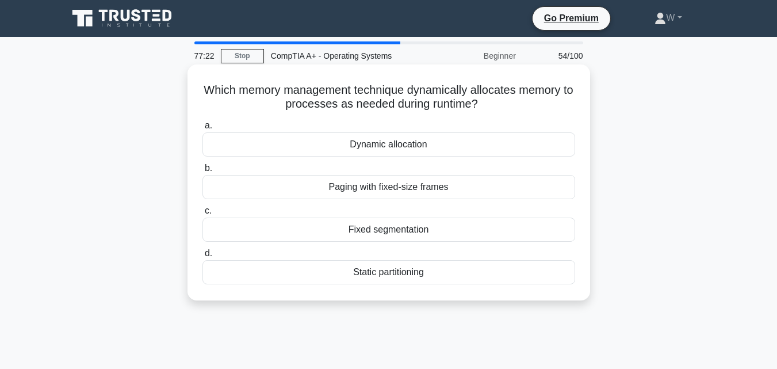
click at [421, 147] on div "Dynamic allocation" at bounding box center [389, 144] width 373 height 24
click at [203, 129] on input "a. Dynamic allocation" at bounding box center [203, 125] width 0 height 7
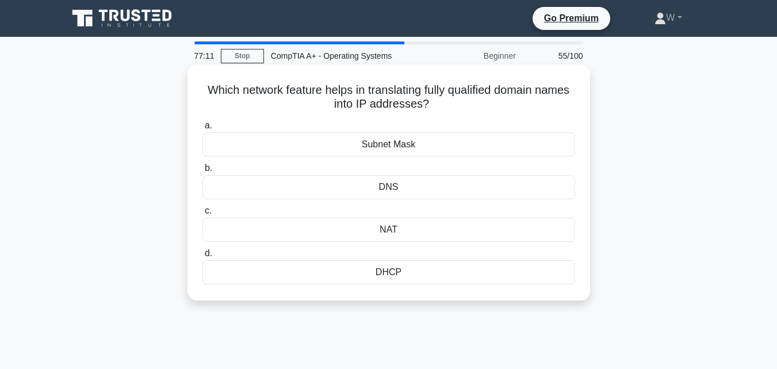
click at [371, 192] on div "DNS" at bounding box center [389, 187] width 373 height 24
click at [203, 172] on input "b. DNS" at bounding box center [203, 168] width 0 height 7
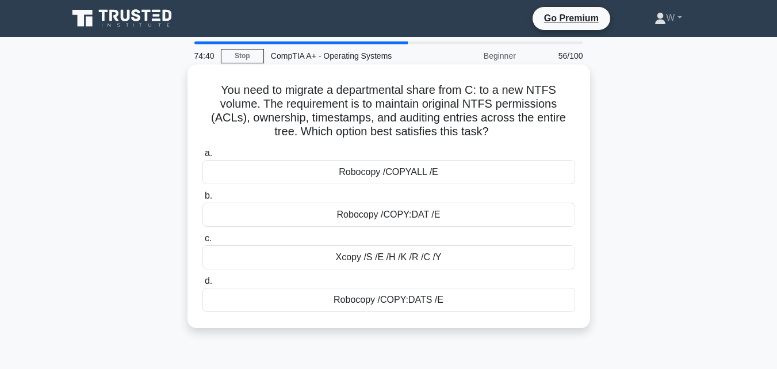
click at [444, 230] on div "a. Robocopy /COPYALL /E b. Robocopy /COPY:DAT /E c." at bounding box center [389, 229] width 387 height 170
click at [444, 208] on div "Robocopy /COPY:DAT /E" at bounding box center [389, 215] width 373 height 24
click at [203, 200] on input "b. Robocopy /COPY:DAT /E" at bounding box center [203, 195] width 0 height 7
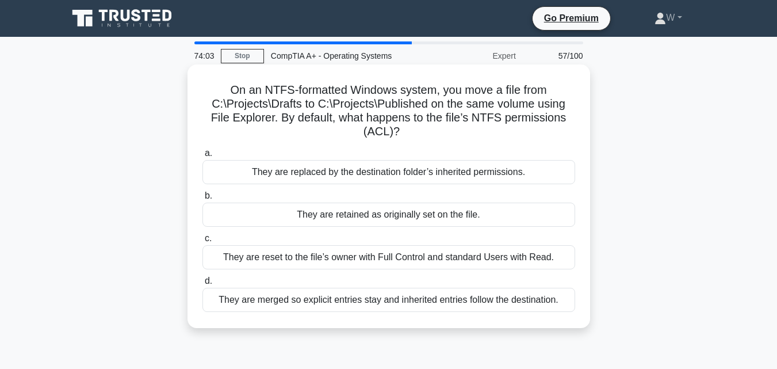
click at [337, 217] on div "They are retained as originally set on the file." at bounding box center [389, 215] width 373 height 24
click at [203, 200] on input "b. They are retained as originally set on the file." at bounding box center [203, 195] width 0 height 7
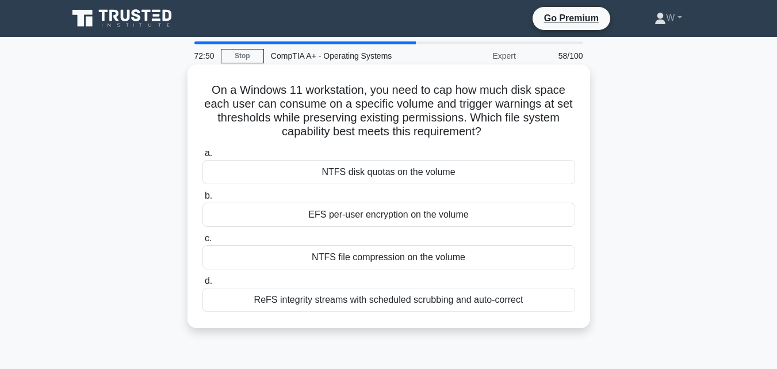
click at [478, 158] on label "a. NTFS disk quotas on the volume" at bounding box center [389, 165] width 373 height 38
click at [203, 157] on input "a. NTFS disk quotas on the volume" at bounding box center [203, 153] width 0 height 7
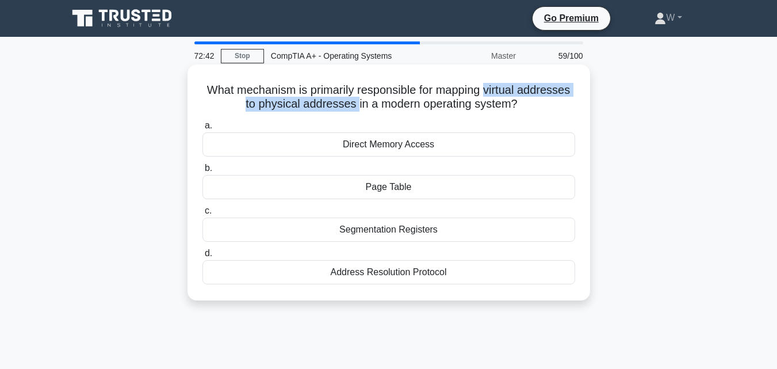
drag, startPoint x: 489, startPoint y: 89, endPoint x: 355, endPoint y: 109, distance: 135.5
click at [355, 109] on h5 "What mechanism is primarily responsible for mapping virtual addresses to physic…" at bounding box center [388, 97] width 375 height 29
click at [400, 275] on div "Address Resolution Protocol" at bounding box center [389, 272] width 373 height 24
click at [203, 257] on input "d. Address Resolution Protocol" at bounding box center [203, 253] width 0 height 7
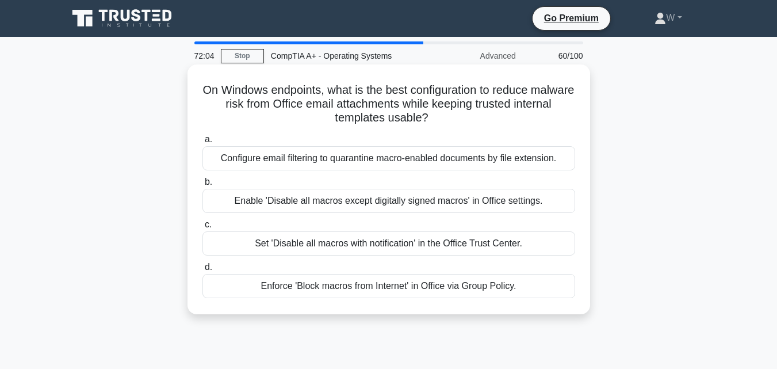
click at [431, 290] on div "Enforce 'Block macros from Internet' in Office via Group Policy." at bounding box center [389, 286] width 373 height 24
click at [203, 271] on input "d. Enforce 'Block macros from Internet' in Office via Group Policy." at bounding box center [203, 266] width 0 height 7
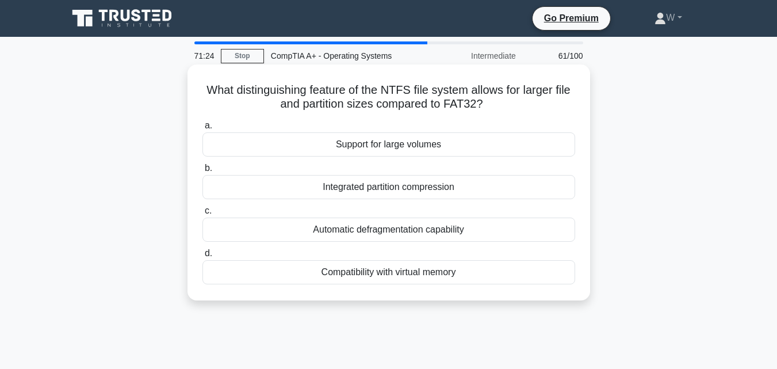
click at [434, 190] on div "Integrated partition compression" at bounding box center [389, 187] width 373 height 24
click at [203, 172] on input "b. Integrated partition compression" at bounding box center [203, 168] width 0 height 7
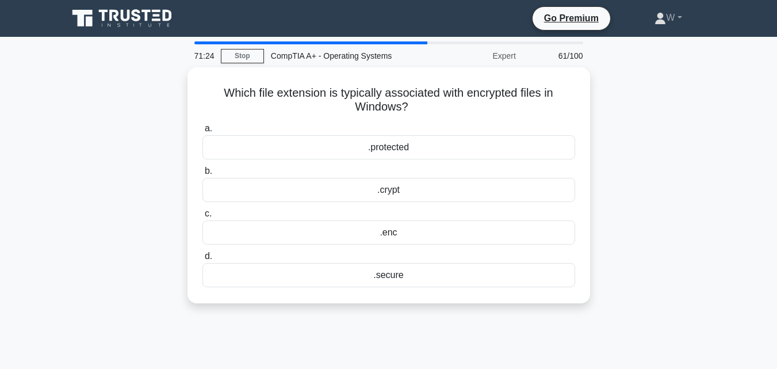
click at [434, 190] on div ".crypt" at bounding box center [389, 190] width 373 height 24
click at [203, 175] on input "b. .crypt" at bounding box center [203, 170] width 0 height 7
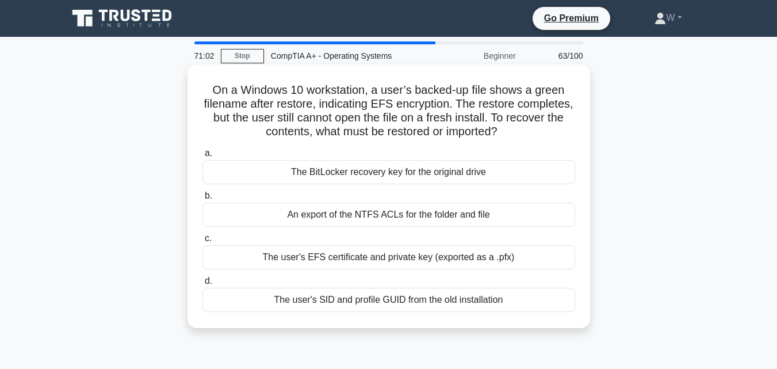
click at [411, 262] on div "The user's EFS certificate and private key (exported as a .pfx)" at bounding box center [389, 257] width 373 height 24
click at [203, 242] on input "c. The user's EFS certificate and private key (exported as a .pfx)" at bounding box center [203, 238] width 0 height 7
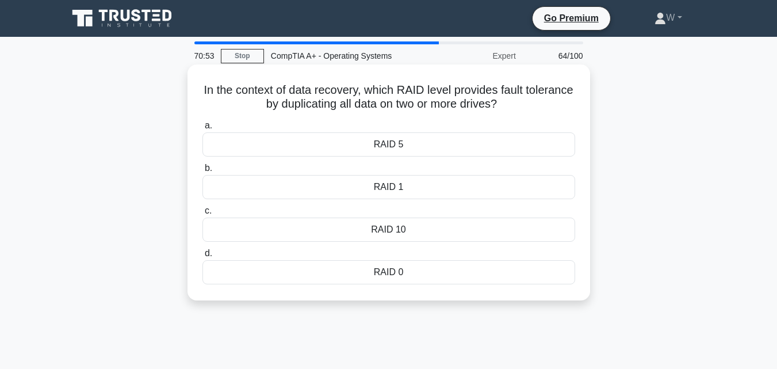
click at [404, 270] on div "RAID 0" at bounding box center [389, 272] width 373 height 24
click at [203, 257] on input "d. RAID 0" at bounding box center [203, 253] width 0 height 7
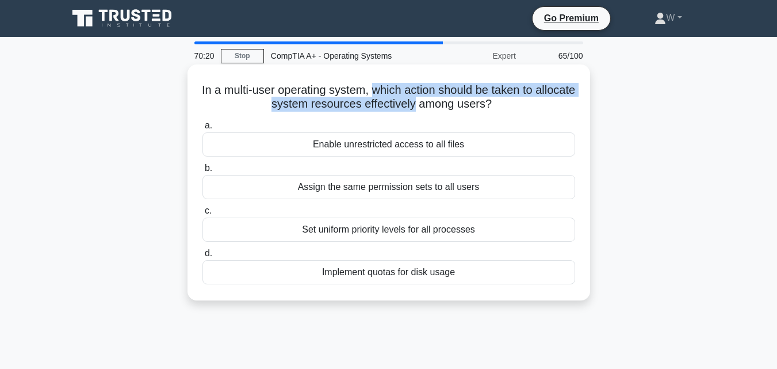
drag, startPoint x: 393, startPoint y: 92, endPoint x: 438, endPoint y: 112, distance: 49.7
click at [438, 112] on h5 "In a multi-user operating system, which action should be taken to allocate syst…" at bounding box center [388, 97] width 375 height 29
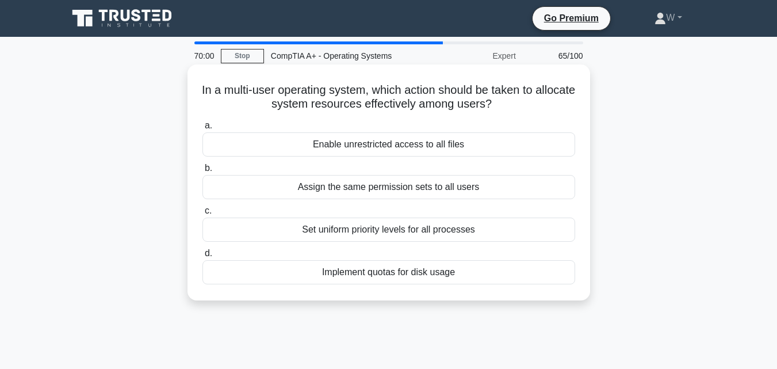
click at [331, 189] on div "Assign the same permission sets to all users" at bounding box center [389, 187] width 373 height 24
click at [203, 172] on input "b. Assign the same permission sets to all users" at bounding box center [203, 168] width 0 height 7
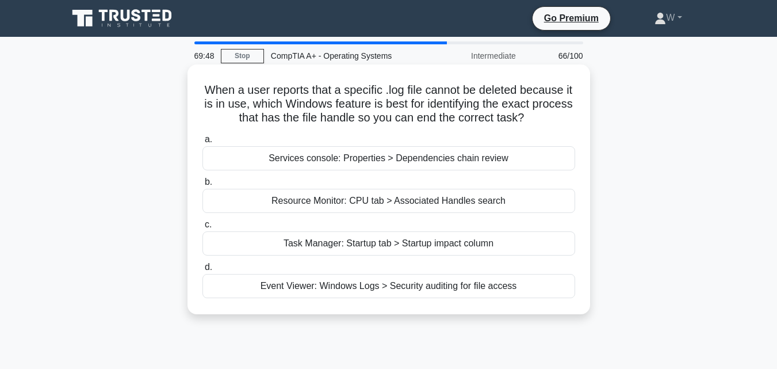
click at [376, 284] on div "Event Viewer: Windows Logs > Security auditing for file access" at bounding box center [389, 286] width 373 height 24
click at [203, 271] on input "d. Event Viewer: Windows Logs > Security auditing for file access" at bounding box center [203, 266] width 0 height 7
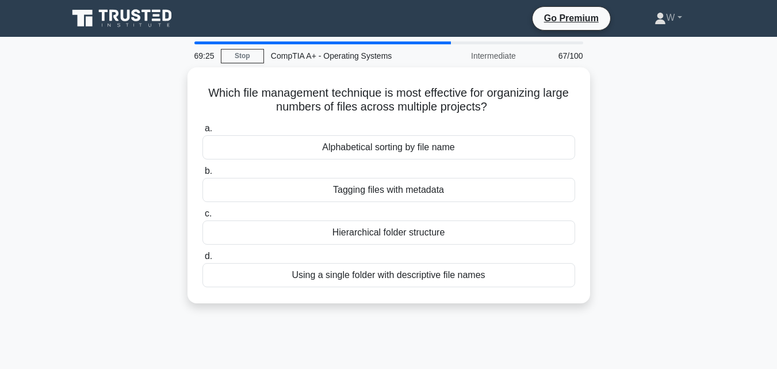
click at [221, 332] on div "69:25 Stop CompTIA A+ - Operating Systems Intermediate 67/100 Which file manage…" at bounding box center [389, 328] width 656 height 575
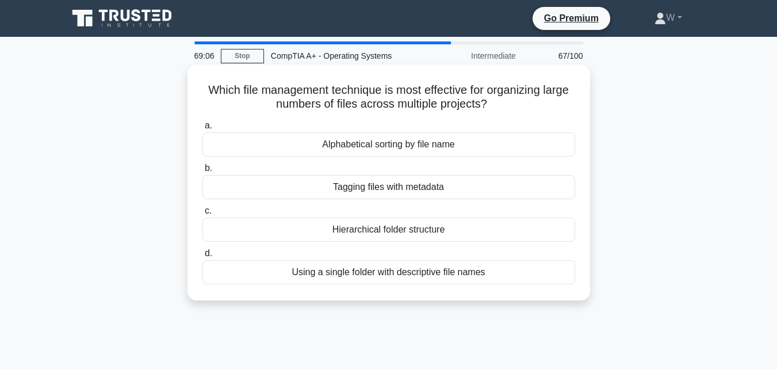
click at [394, 231] on div "Hierarchical folder structure" at bounding box center [389, 229] width 373 height 24
click at [203, 215] on input "c. Hierarchical folder structure" at bounding box center [203, 210] width 0 height 7
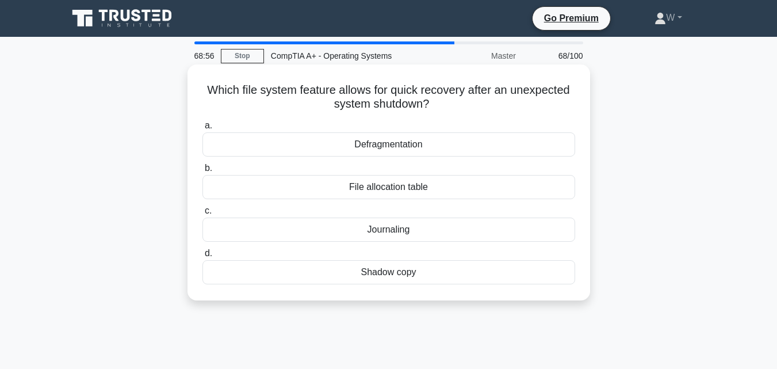
click at [351, 278] on div "Shadow copy" at bounding box center [389, 272] width 373 height 24
click at [203, 257] on input "d. Shadow copy" at bounding box center [203, 253] width 0 height 7
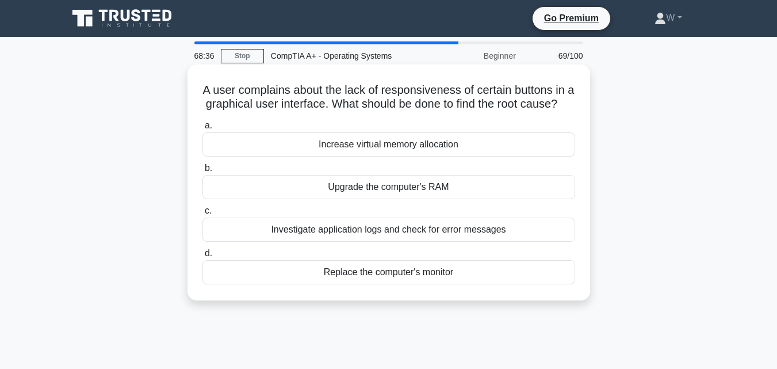
click at [340, 242] on div "Investigate application logs and check for error messages" at bounding box center [389, 229] width 373 height 24
click at [203, 215] on input "c. Investigate application logs and check for error messages" at bounding box center [203, 210] width 0 height 7
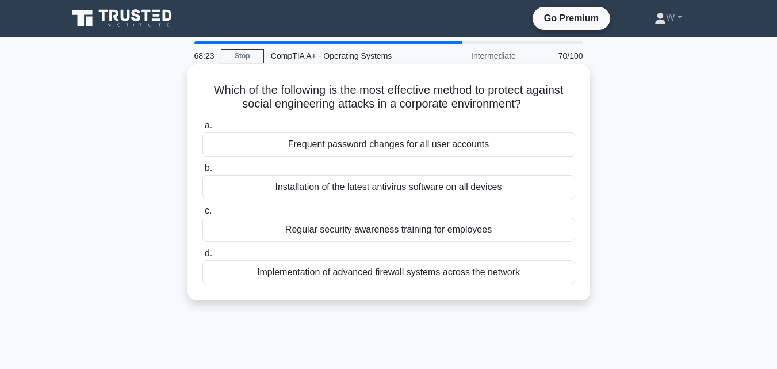
click at [339, 273] on div "Implementation of advanced firewall systems across the network" at bounding box center [389, 272] width 373 height 24
click at [203, 257] on input "d. Implementation of advanced firewall systems across the network" at bounding box center [203, 253] width 0 height 7
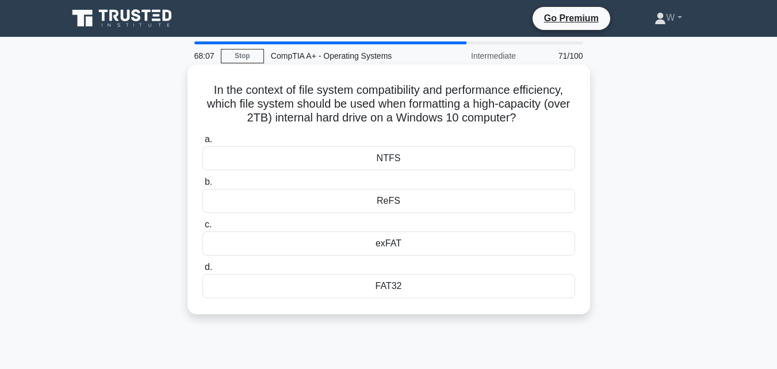
click at [416, 157] on div "NTFS" at bounding box center [389, 158] width 373 height 24
click at [203, 143] on input "a. NTFS" at bounding box center [203, 139] width 0 height 7
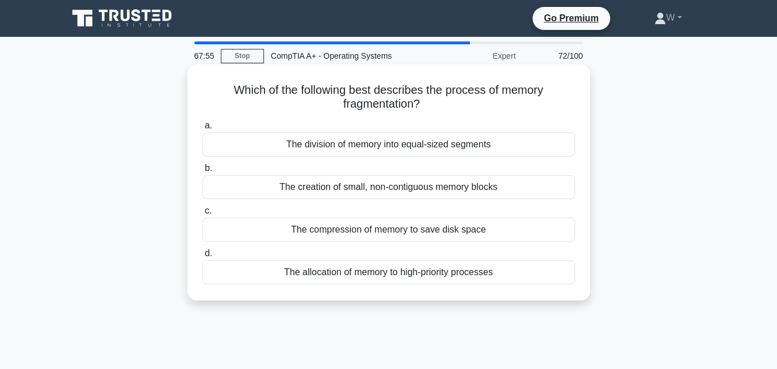
click at [363, 282] on div "The allocation of memory to high-priority processes" at bounding box center [389, 272] width 373 height 24
click at [203, 257] on input "d. The allocation of memory to high-priority processes" at bounding box center [203, 253] width 0 height 7
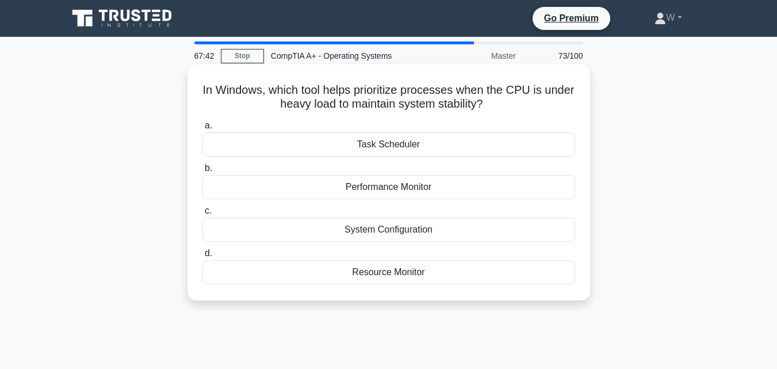
click at [419, 142] on div "Task Scheduler" at bounding box center [389, 144] width 373 height 24
click at [203, 129] on input "a. Task Scheduler" at bounding box center [203, 125] width 0 height 7
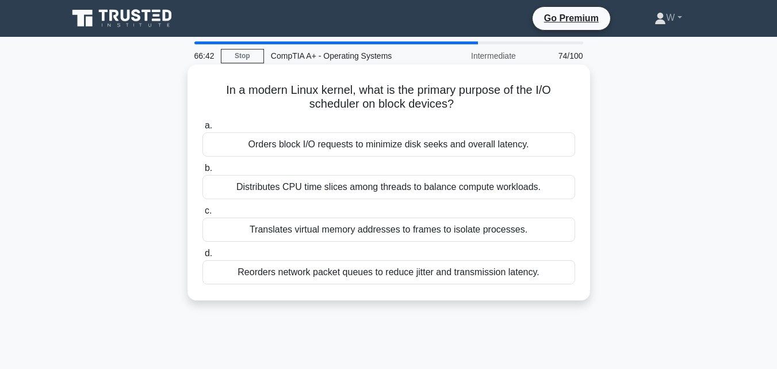
click at [422, 207] on label "c. Translates virtual memory addresses to frames to isolate processes." at bounding box center [389, 223] width 373 height 38
click at [203, 207] on input "c. Translates virtual memory addresses to frames to isolate processes." at bounding box center [203, 210] width 0 height 7
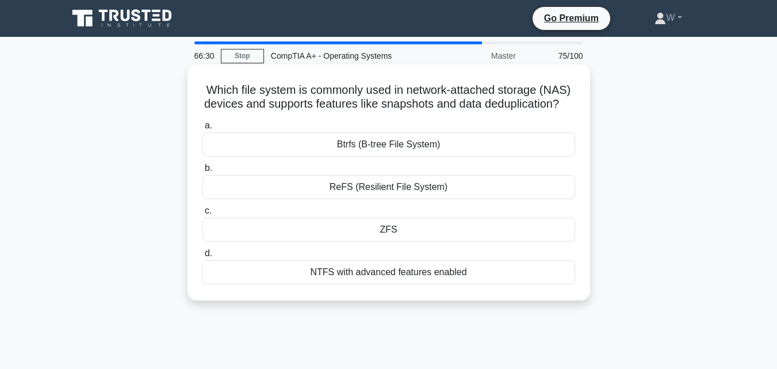
click at [436, 284] on div "NTFS with advanced features enabled" at bounding box center [389, 272] width 373 height 24
click at [203, 257] on input "d. NTFS with advanced features enabled" at bounding box center [203, 253] width 0 height 7
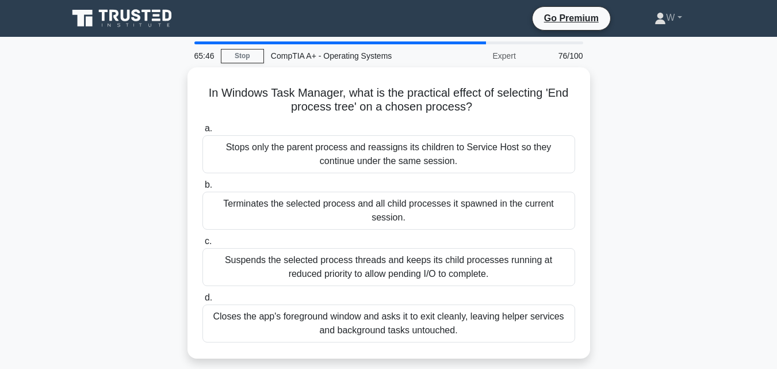
click at [553, 346] on div "In Windows Task Manager, what is the practical effect of selecting 'End process…" at bounding box center [389, 219] width 656 height 305
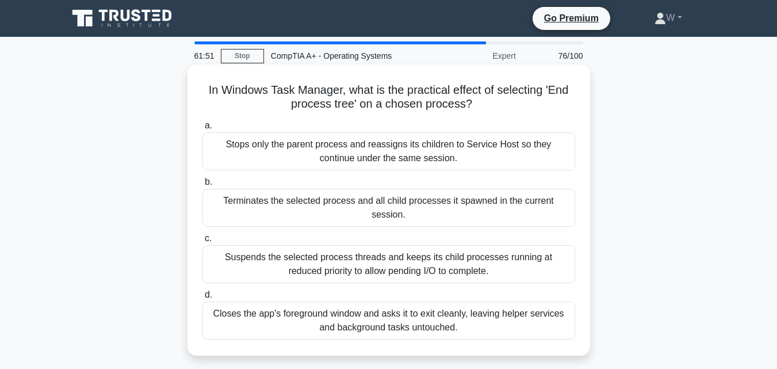
click at [460, 317] on div "Closes the app's foreground window and asks it to exit cleanly, leaving helper …" at bounding box center [389, 320] width 373 height 38
click at [203, 299] on input "d. Closes the app's foreground window and asks it to exit cleanly, leaving help…" at bounding box center [203, 294] width 0 height 7
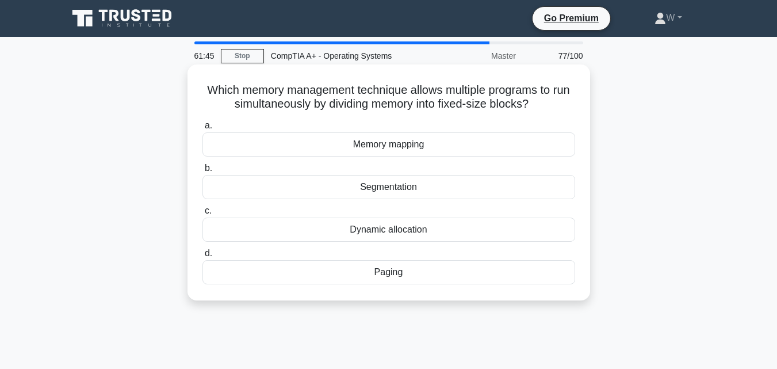
click at [415, 186] on div "Segmentation" at bounding box center [389, 187] width 373 height 24
click at [203, 172] on input "b. Segmentation" at bounding box center [203, 168] width 0 height 7
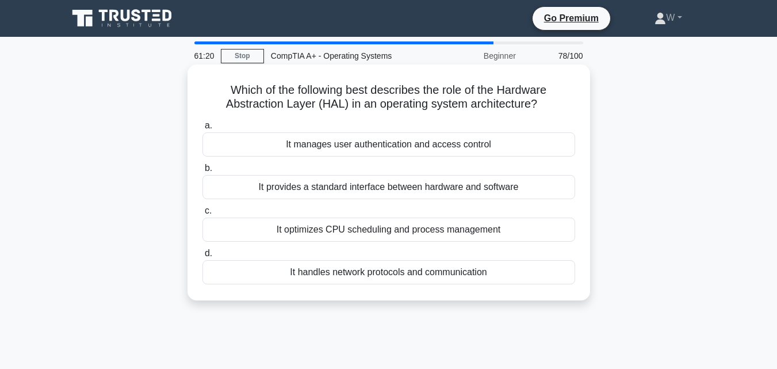
click at [371, 193] on div "It provides a standard interface between hardware and software" at bounding box center [389, 187] width 373 height 24
click at [203, 172] on input "b. It provides a standard interface between hardware and software" at bounding box center [203, 168] width 0 height 7
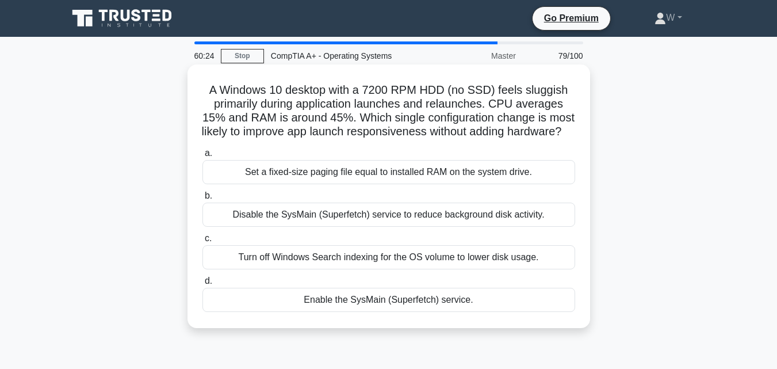
click at [464, 269] on div "Turn off Windows Search indexing for the OS volume to lower disk usage." at bounding box center [389, 257] width 373 height 24
click at [203, 242] on input "c. Turn off Windows Search indexing for the OS volume to lower disk usage." at bounding box center [203, 238] width 0 height 7
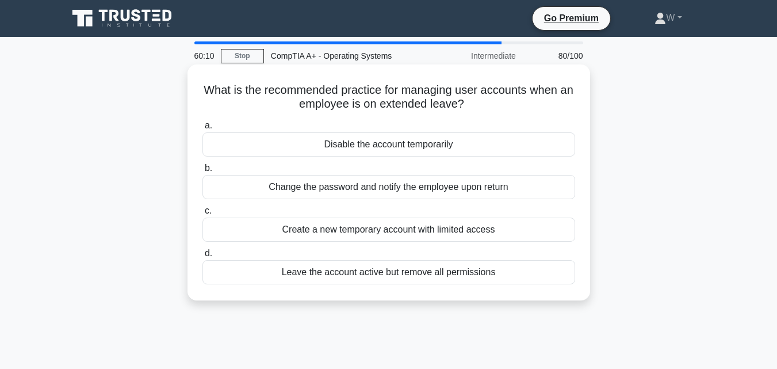
click at [452, 147] on div "Disable the account temporarily" at bounding box center [389, 144] width 373 height 24
click at [203, 129] on input "a. Disable the account temporarily" at bounding box center [203, 125] width 0 height 7
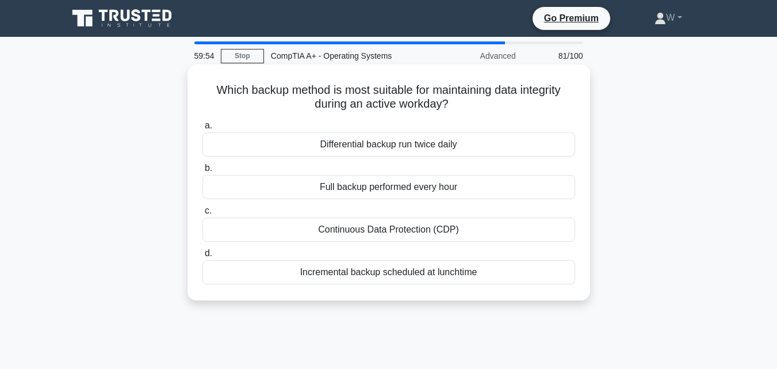
click at [433, 275] on div "Incremental backup scheduled at lunchtime" at bounding box center [389, 272] width 373 height 24
click at [203, 257] on input "d. Incremental backup scheduled at lunchtime" at bounding box center [203, 253] width 0 height 7
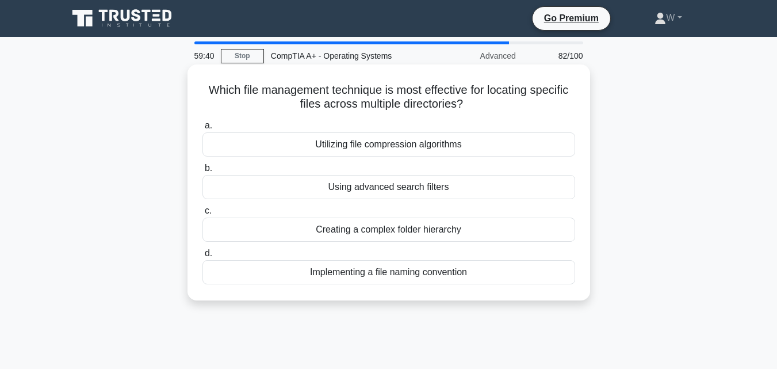
drag, startPoint x: 632, startPoint y: 182, endPoint x: 482, endPoint y: 192, distance: 149.9
drag, startPoint x: 482, startPoint y: 192, endPoint x: 474, endPoint y: 188, distance: 8.8
click at [474, 188] on div "Using advanced search filters" at bounding box center [389, 187] width 373 height 24
click at [203, 172] on input "b. Using advanced search filters" at bounding box center [203, 168] width 0 height 7
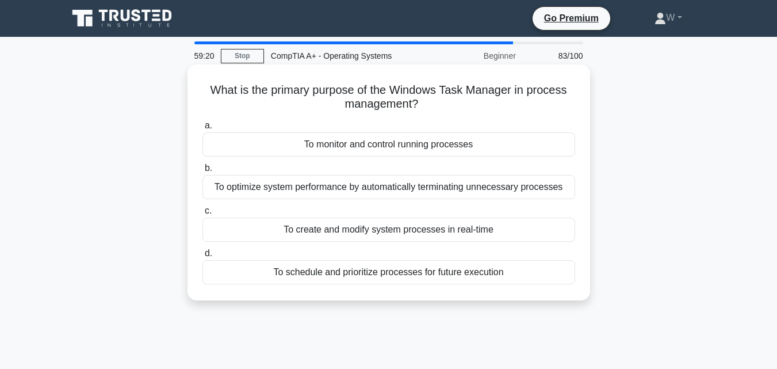
click at [440, 195] on div "To optimize system performance by automatically terminating unnecessary process…" at bounding box center [389, 187] width 373 height 24
click at [203, 172] on input "b. To optimize system performance by automatically terminating unnecessary proc…" at bounding box center [203, 168] width 0 height 7
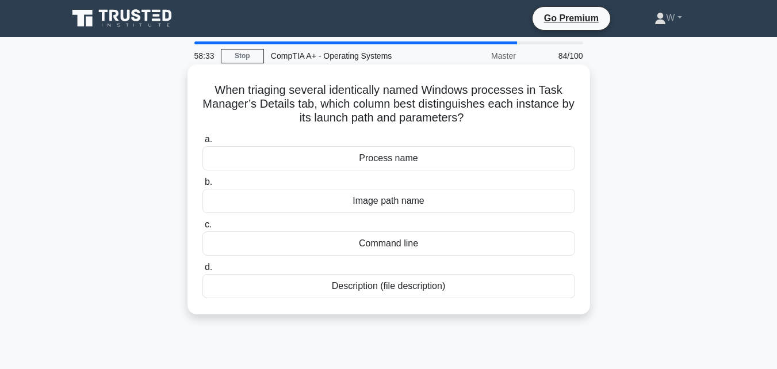
click at [466, 165] on div "Process name" at bounding box center [389, 158] width 373 height 24
click at [203, 143] on input "a. Process name" at bounding box center [203, 139] width 0 height 7
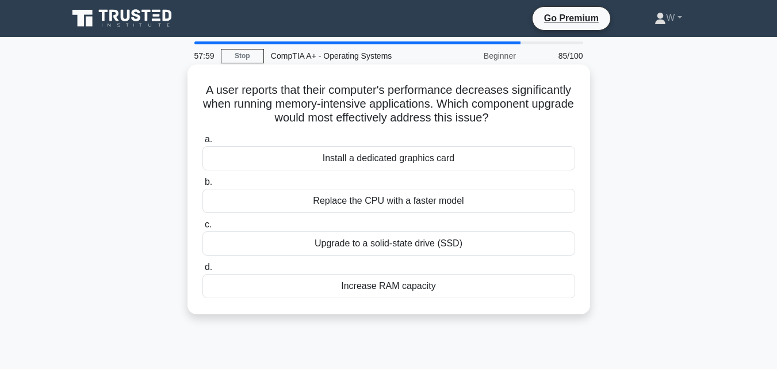
click at [449, 291] on div "Increase RAM capacity" at bounding box center [389, 286] width 373 height 24
click at [203, 271] on input "d. Increase RAM capacity" at bounding box center [203, 266] width 0 height 7
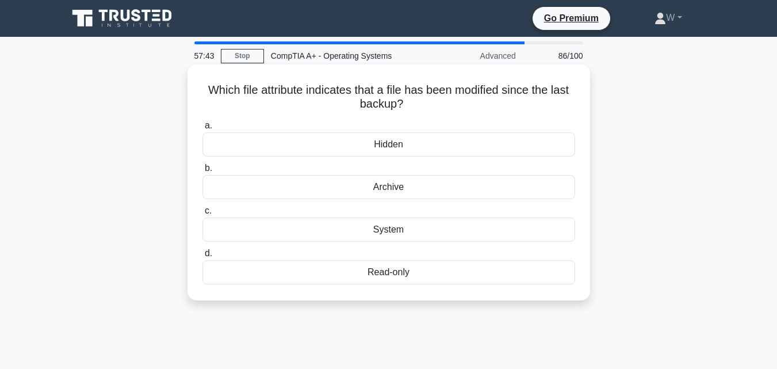
click at [429, 278] on div "Read-only" at bounding box center [389, 272] width 373 height 24
click at [203, 257] on input "d. Read-only" at bounding box center [203, 253] width 0 height 7
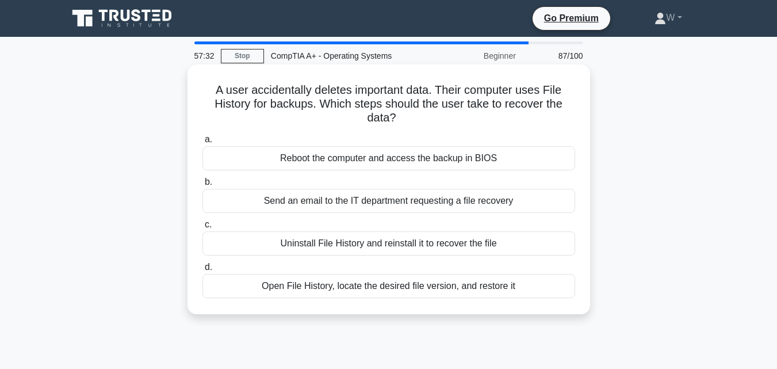
click at [346, 280] on div "Open File History, locate the desired file version, and restore it" at bounding box center [389, 286] width 373 height 24
click at [203, 271] on input "d. Open File History, locate the desired file version, and restore it" at bounding box center [203, 266] width 0 height 7
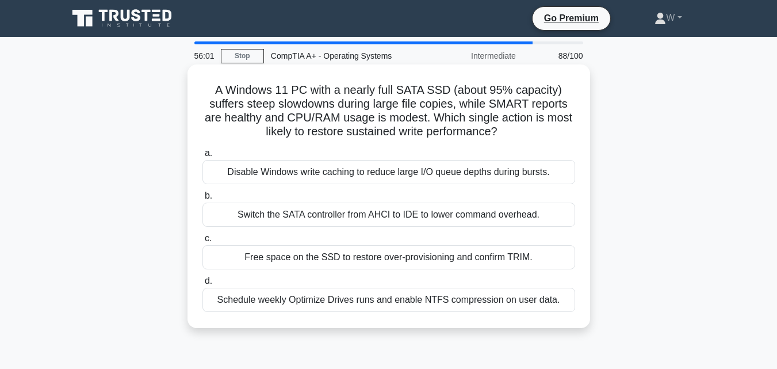
click at [361, 299] on div "Schedule weekly Optimize Drives runs and enable NTFS compression on user data." at bounding box center [389, 300] width 373 height 24
click at [203, 285] on input "d. Schedule weekly Optimize Drives runs and enable NTFS compression on user dat…" at bounding box center [203, 280] width 0 height 7
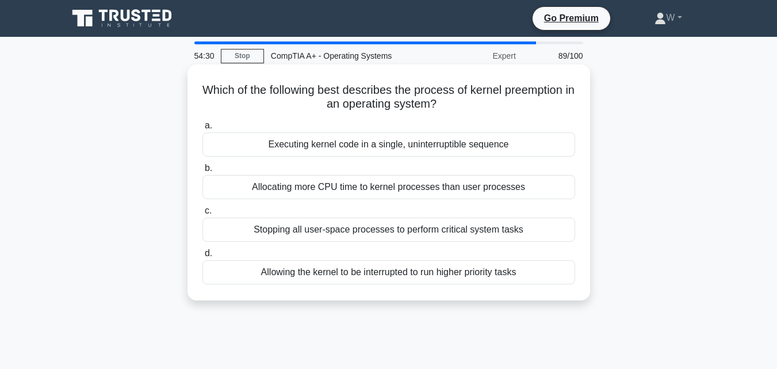
click at [428, 278] on div "Allowing the kernel to be interrupted to run higher priority tasks" at bounding box center [389, 272] width 373 height 24
click at [203, 257] on input "d. Allowing the kernel to be interrupted to run higher priority tasks" at bounding box center [203, 253] width 0 height 7
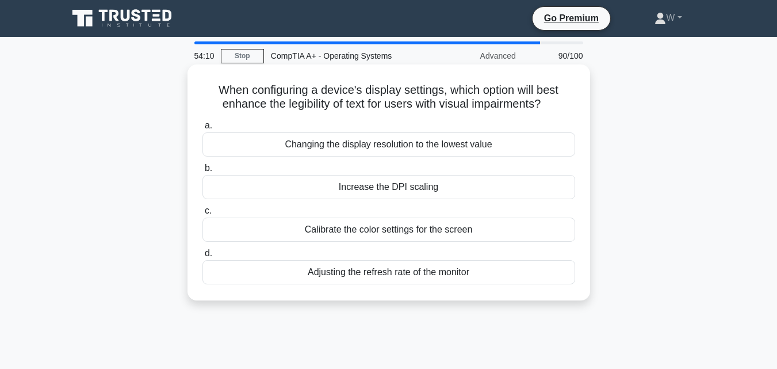
click at [418, 194] on div "Increase the DPI scaling" at bounding box center [389, 187] width 373 height 24
click at [203, 172] on input "b. Increase the DPI scaling" at bounding box center [203, 168] width 0 height 7
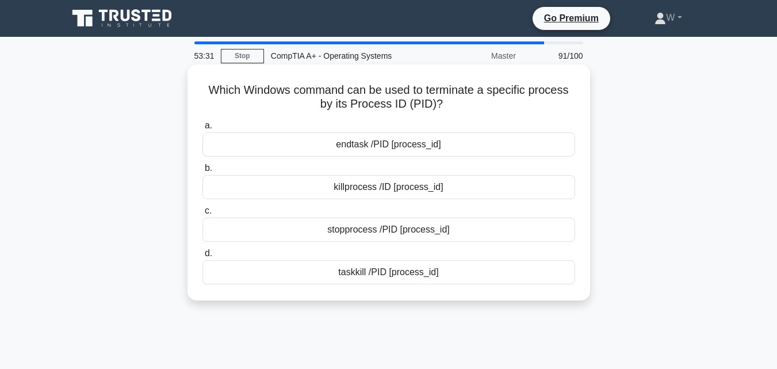
click at [375, 192] on div "killprocess /ID [process_id]" at bounding box center [389, 187] width 373 height 24
click at [203, 172] on input "b. killprocess /ID [process_id]" at bounding box center [203, 168] width 0 height 7
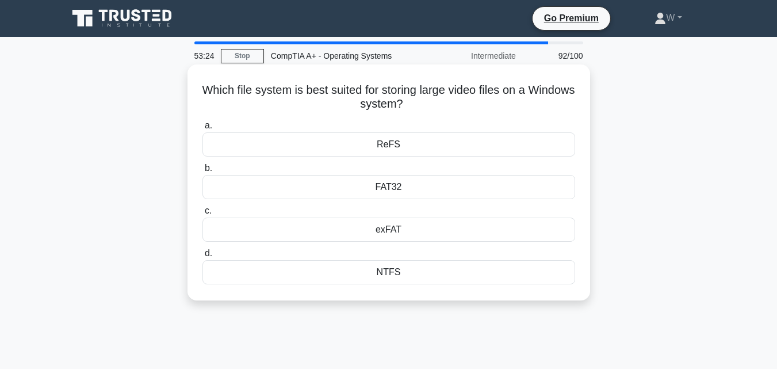
click at [362, 273] on div "NTFS" at bounding box center [389, 272] width 373 height 24
click at [203, 257] on input "d. NTFS" at bounding box center [203, 253] width 0 height 7
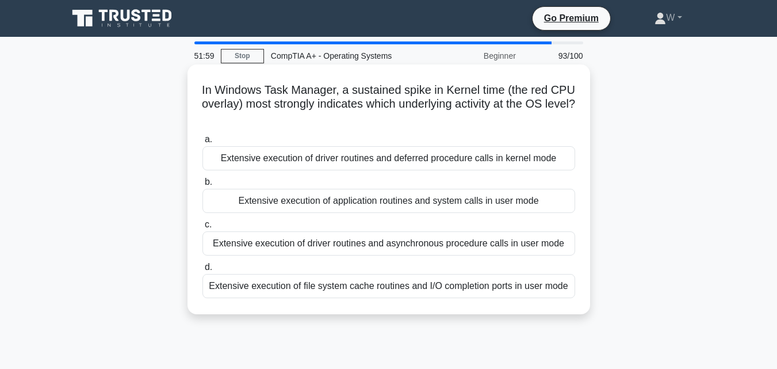
click at [362, 288] on div "Extensive execution of file system cache routines and I/O completion ports in u…" at bounding box center [389, 286] width 373 height 24
click at [203, 271] on input "d. Extensive execution of file system cache routines and I/O completion ports i…" at bounding box center [203, 266] width 0 height 7
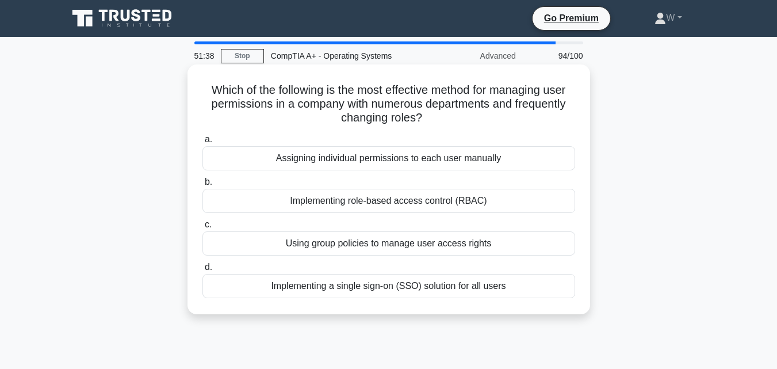
click at [366, 247] on div "Using group policies to manage user access rights" at bounding box center [389, 243] width 373 height 24
click at [203, 228] on input "c. Using group policies to manage user access rights" at bounding box center [203, 224] width 0 height 7
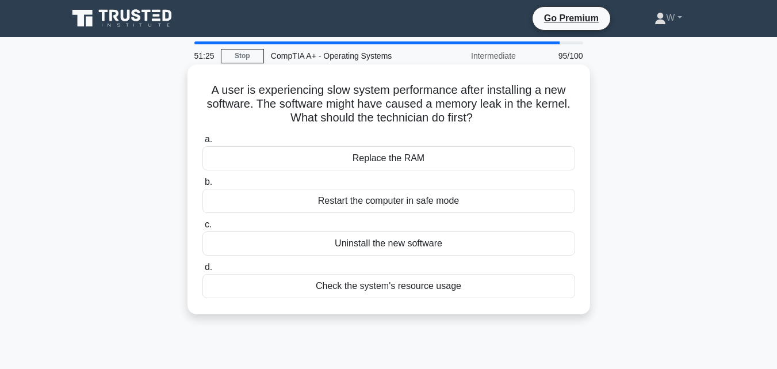
click at [432, 208] on div "Restart the computer in safe mode" at bounding box center [389, 201] width 373 height 24
click at [203, 186] on input "b. Restart the computer in safe mode" at bounding box center [203, 181] width 0 height 7
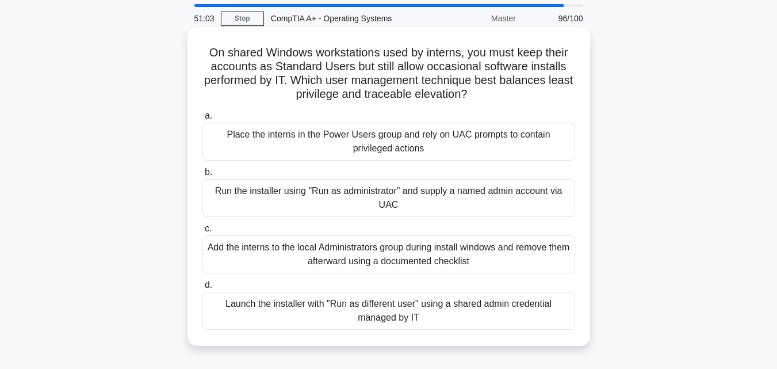
scroll to position [58, 0]
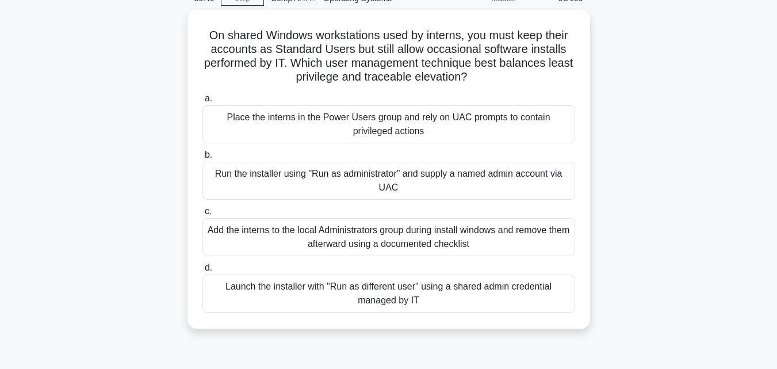
click at [725, 229] on main "50:40 Stop CompTIA A+ - Operating Systems Master 96/100 On shared Windows works…" at bounding box center [388, 271] width 777 height 585
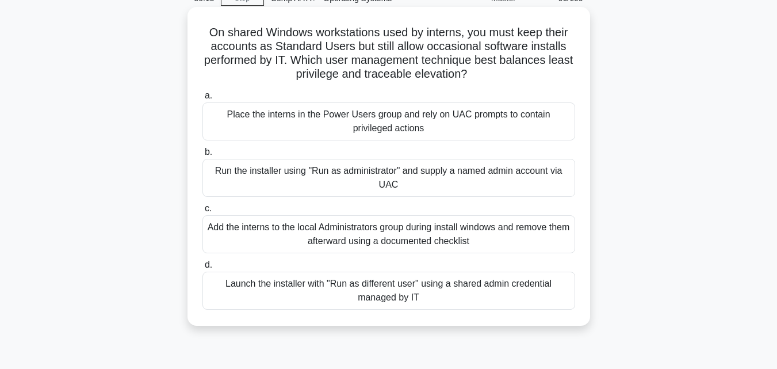
click at [495, 174] on div "Run the installer using "Run as administrator" and supply a named admin account…" at bounding box center [389, 178] width 373 height 38
click at [203, 156] on input "b. Run the installer using "Run as administrator" and supply a named admin acco…" at bounding box center [203, 151] width 0 height 7
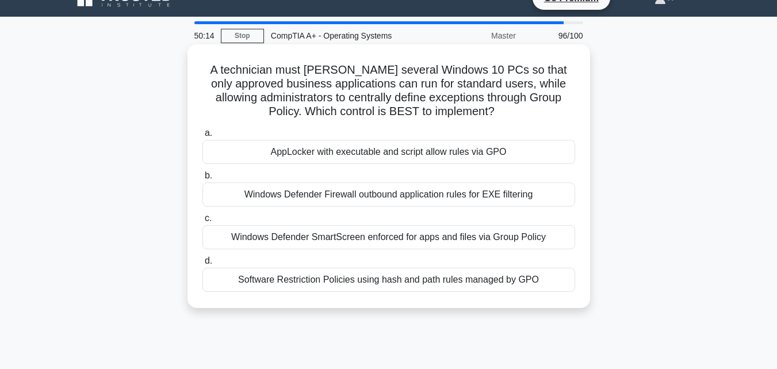
scroll to position [0, 0]
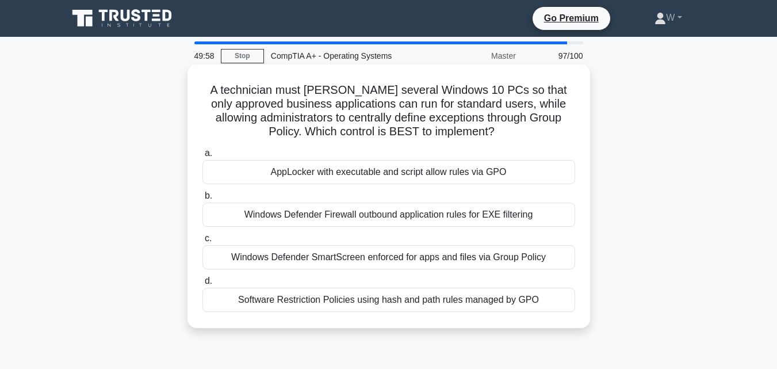
click at [528, 257] on div "Windows Defender SmartScreen enforced for apps and files via Group Policy" at bounding box center [389, 257] width 373 height 24
click at [203, 242] on input "c. Windows Defender SmartScreen enforced for apps and files via Group Policy" at bounding box center [203, 238] width 0 height 7
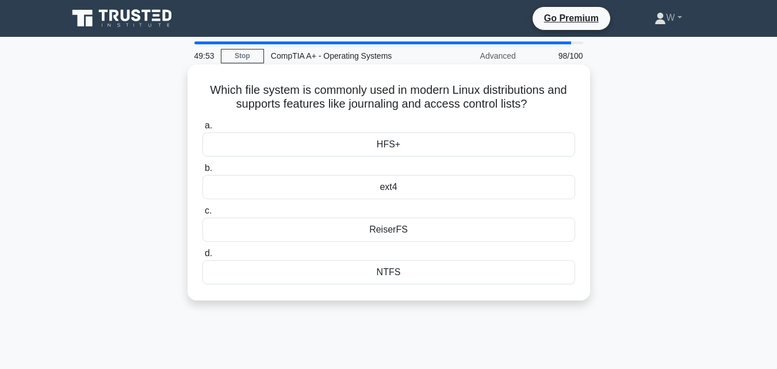
click at [384, 238] on div "ReiserFS" at bounding box center [389, 229] width 373 height 24
click at [203, 215] on input "c. ReiserFS" at bounding box center [203, 210] width 0 height 7
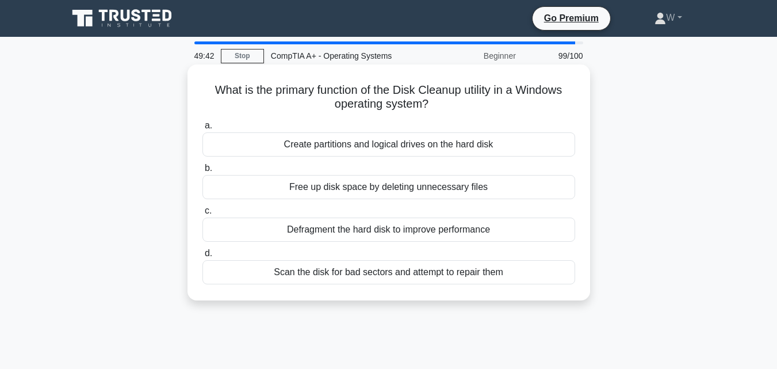
click at [449, 192] on div "Free up disk space by deleting unnecessary files" at bounding box center [389, 187] width 373 height 24
click at [203, 172] on input "b. Free up disk space by deleting unnecessary files" at bounding box center [203, 168] width 0 height 7
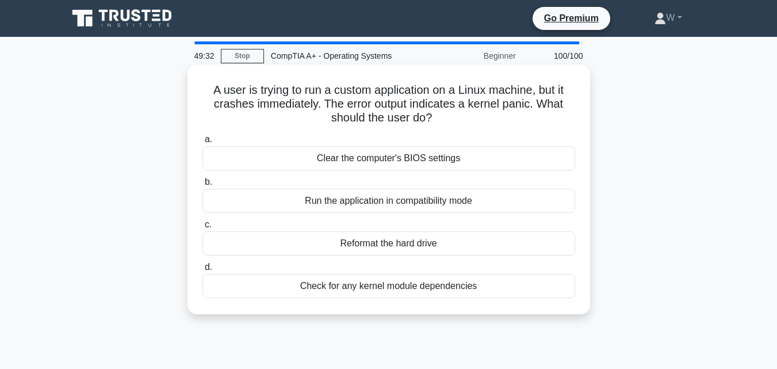
click at [376, 201] on div "Run the application in compatibility mode" at bounding box center [389, 201] width 373 height 24
click at [203, 186] on input "b. Run the application in compatibility mode" at bounding box center [203, 181] width 0 height 7
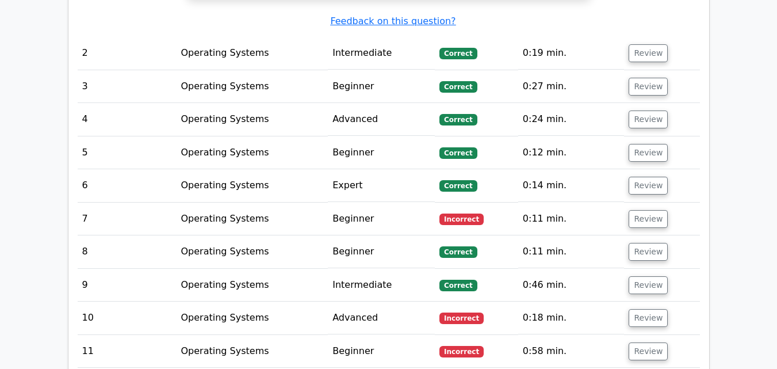
scroll to position [1266, 0]
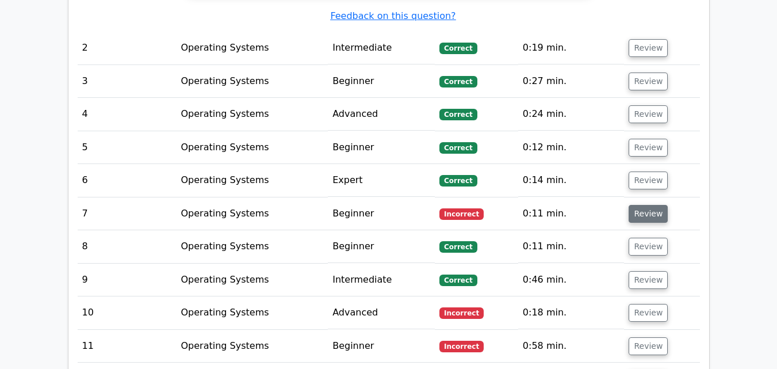
click at [657, 205] on button "Review" at bounding box center [648, 214] width 39 height 18
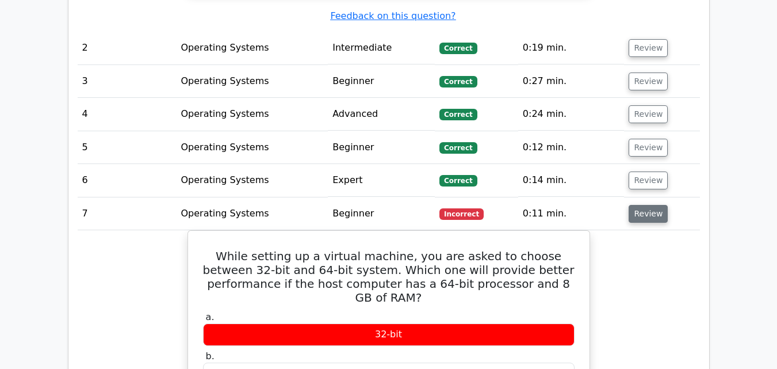
click at [657, 205] on button "Review" at bounding box center [648, 214] width 39 height 18
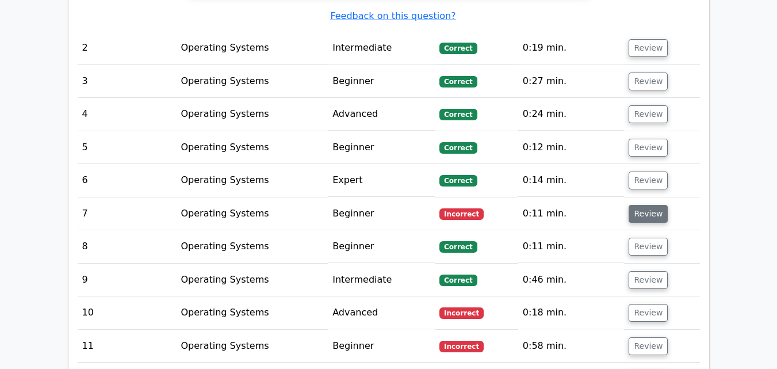
click at [649, 205] on button "Review" at bounding box center [648, 214] width 39 height 18
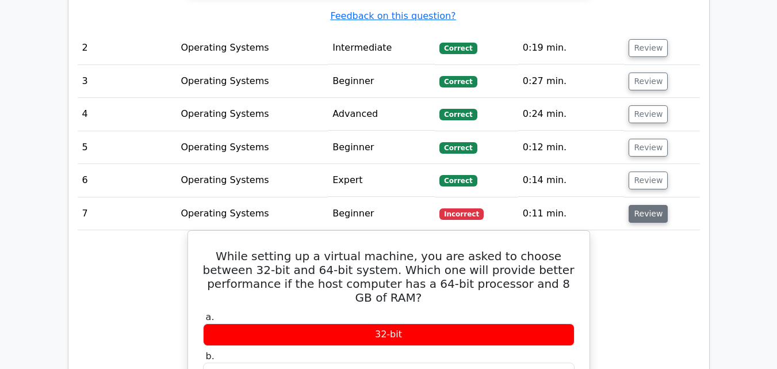
click at [649, 205] on button "Review" at bounding box center [648, 214] width 39 height 18
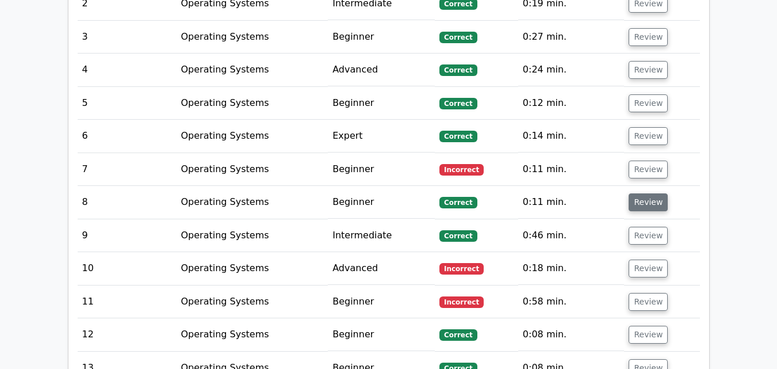
scroll to position [1323, 0]
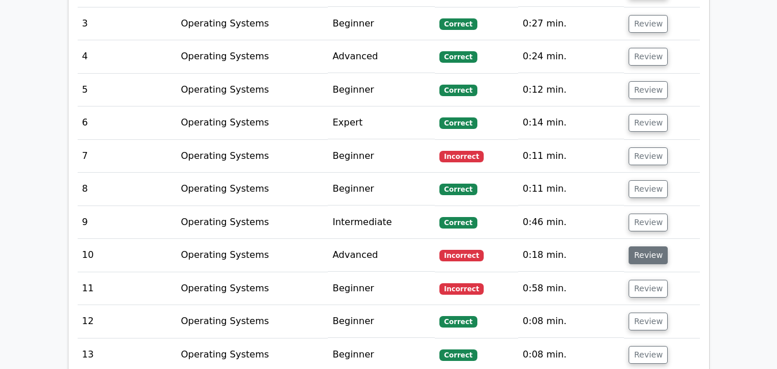
click at [637, 246] on button "Review" at bounding box center [648, 255] width 39 height 18
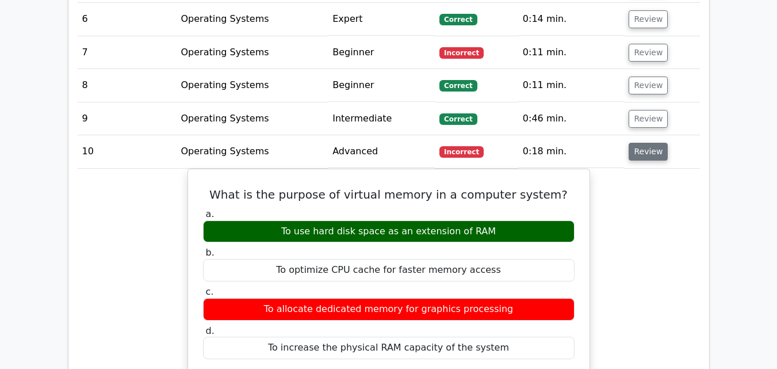
scroll to position [1438, 0]
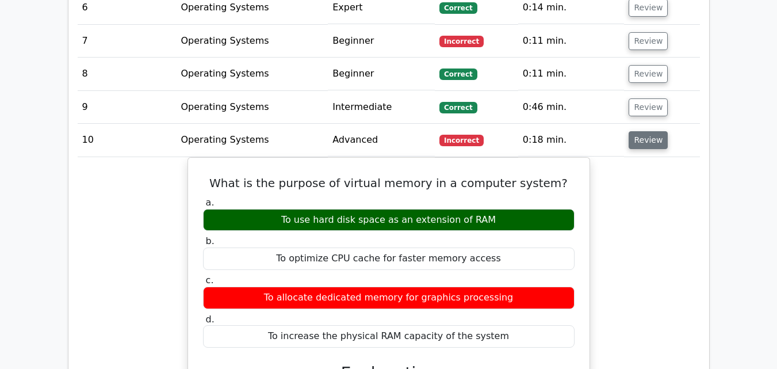
click at [641, 131] on button "Review" at bounding box center [648, 140] width 39 height 18
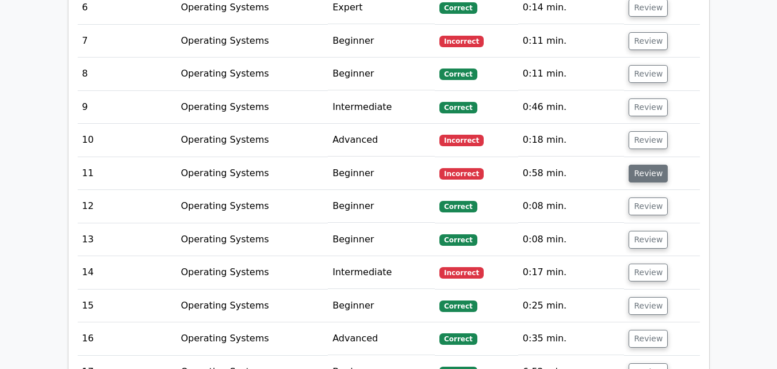
click at [633, 165] on button "Review" at bounding box center [648, 174] width 39 height 18
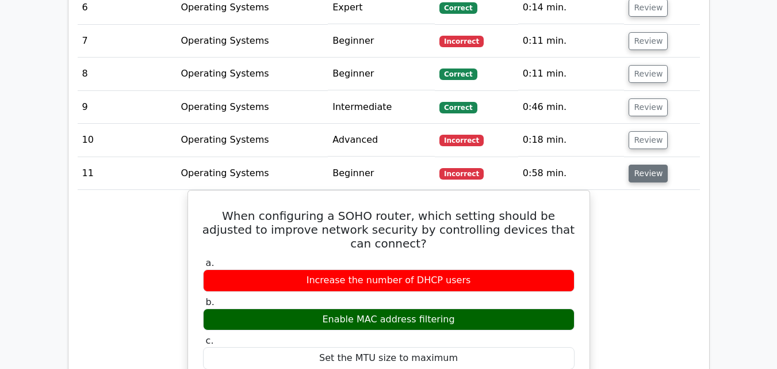
click at [637, 165] on button "Review" at bounding box center [648, 174] width 39 height 18
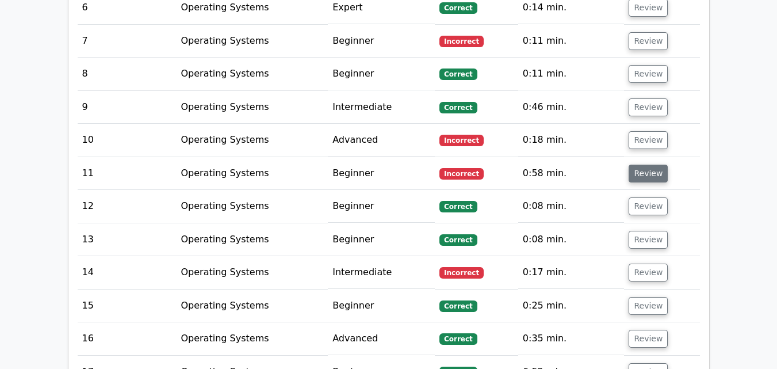
click at [637, 165] on button "Review" at bounding box center [648, 174] width 39 height 18
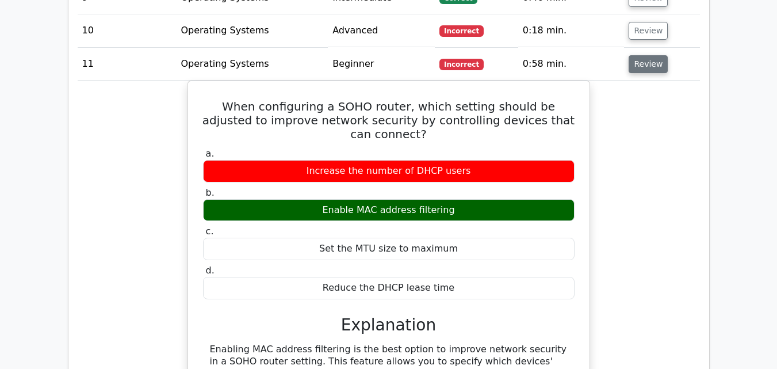
scroll to position [1496, 0]
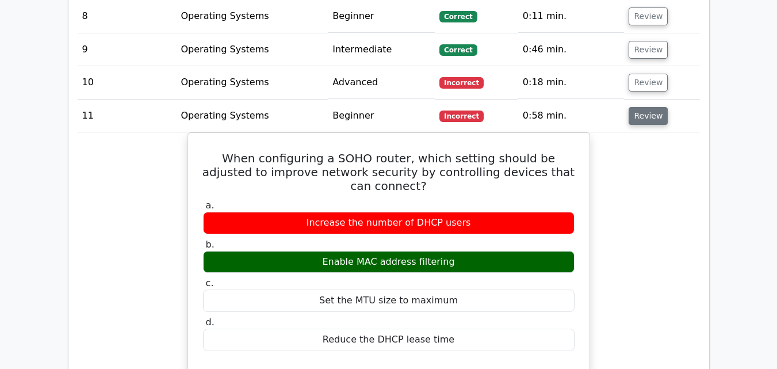
click at [657, 107] on button "Review" at bounding box center [648, 116] width 39 height 18
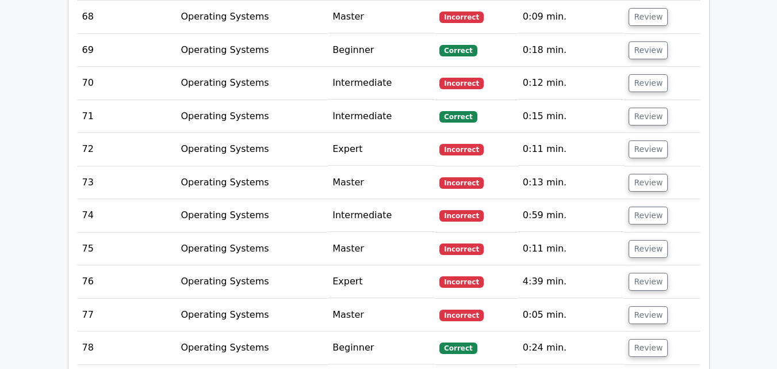
scroll to position [3452, 0]
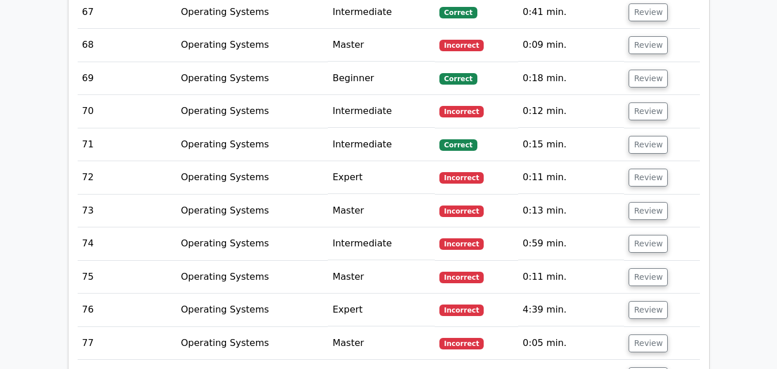
click at [662, 161] on td "Review" at bounding box center [661, 177] width 75 height 33
click at [636, 169] on button "Review" at bounding box center [648, 178] width 39 height 18
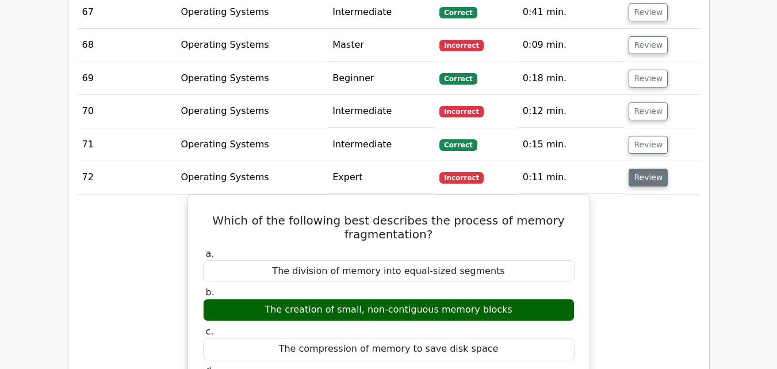
click at [635, 169] on button "Review" at bounding box center [648, 178] width 39 height 18
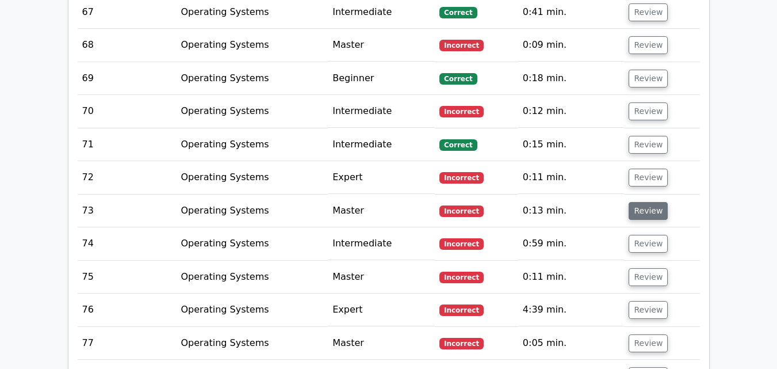
click at [635, 202] on button "Review" at bounding box center [648, 211] width 39 height 18
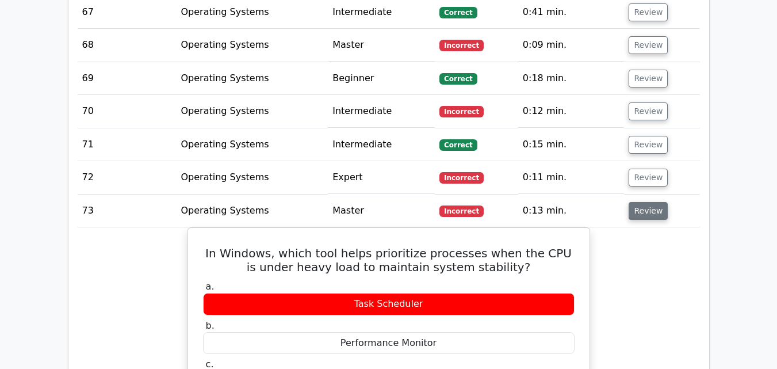
click at [636, 202] on button "Review" at bounding box center [648, 211] width 39 height 18
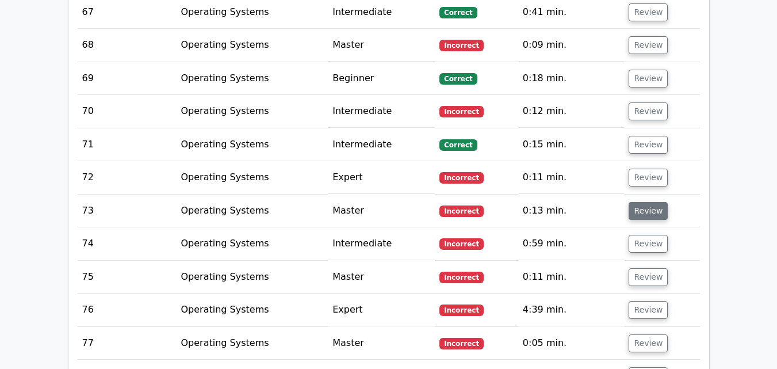
click at [636, 202] on button "Review" at bounding box center [648, 211] width 39 height 18
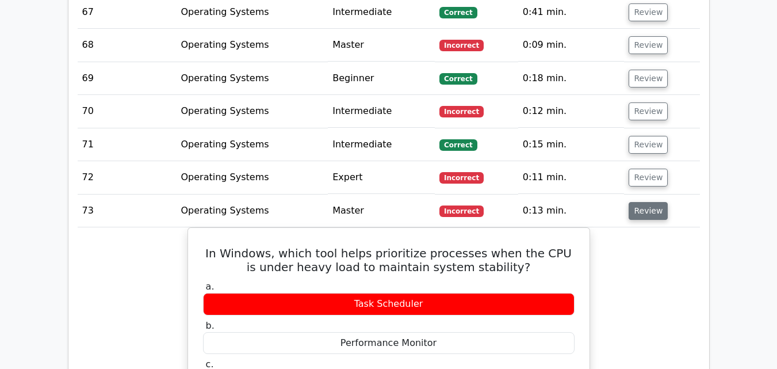
click at [636, 202] on button "Review" at bounding box center [648, 211] width 39 height 18
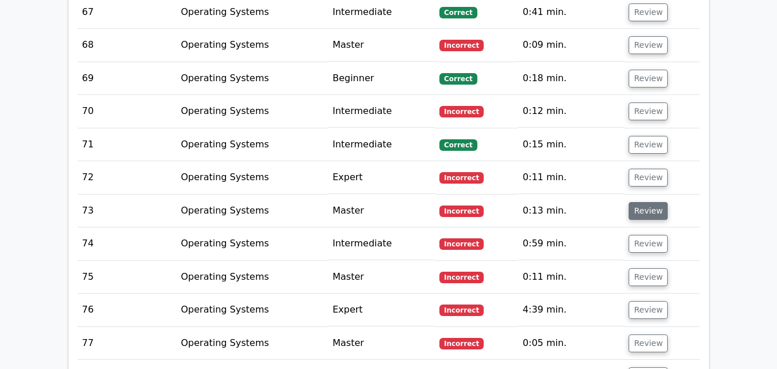
scroll to position [3509, 0]
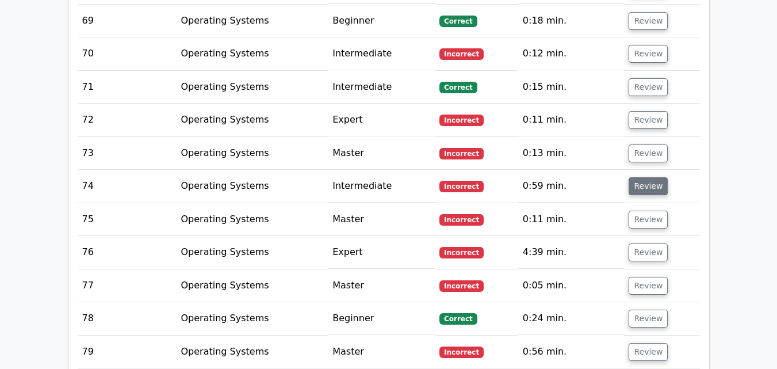
click at [636, 177] on button "Review" at bounding box center [648, 186] width 39 height 18
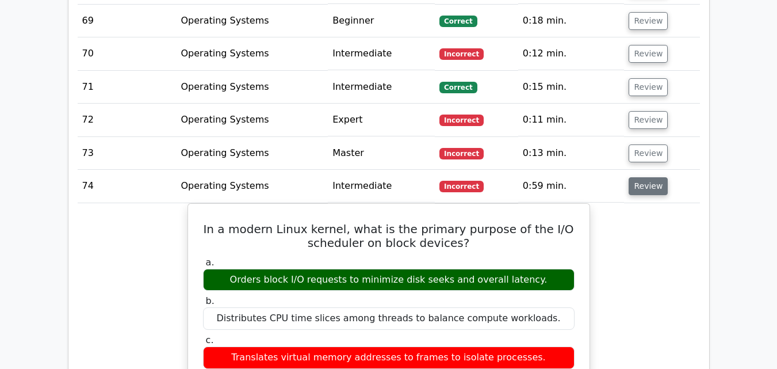
click at [635, 177] on button "Review" at bounding box center [648, 186] width 39 height 18
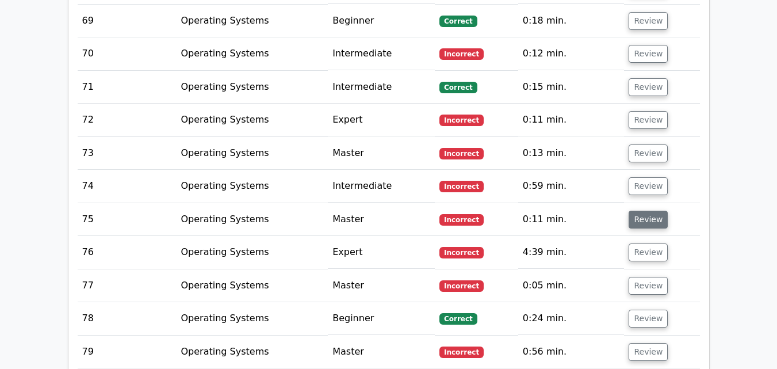
click at [636, 211] on button "Review" at bounding box center [648, 220] width 39 height 18
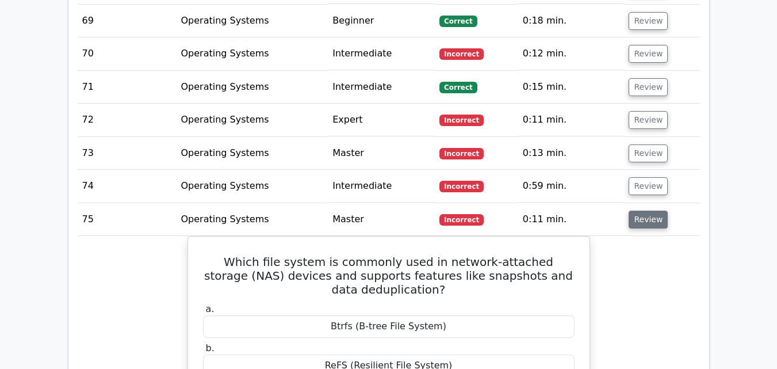
click at [636, 211] on button "Review" at bounding box center [648, 220] width 39 height 18
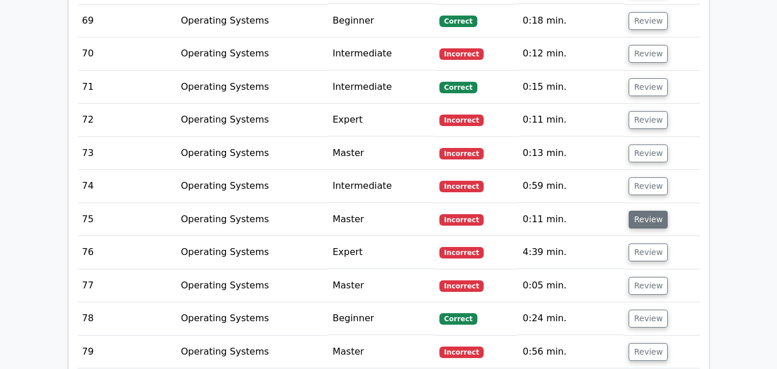
scroll to position [3567, 0]
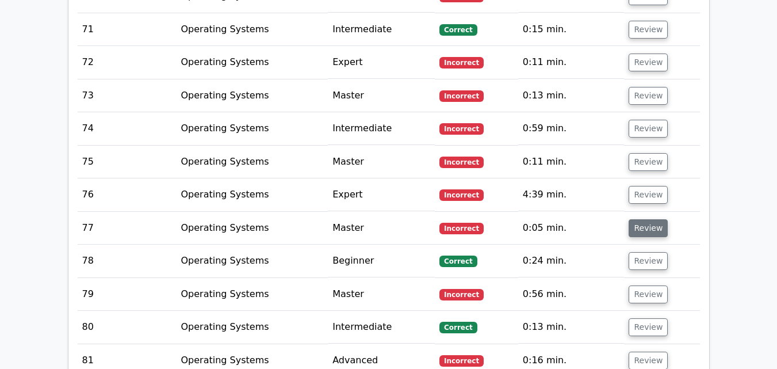
click at [642, 219] on button "Review" at bounding box center [648, 228] width 39 height 18
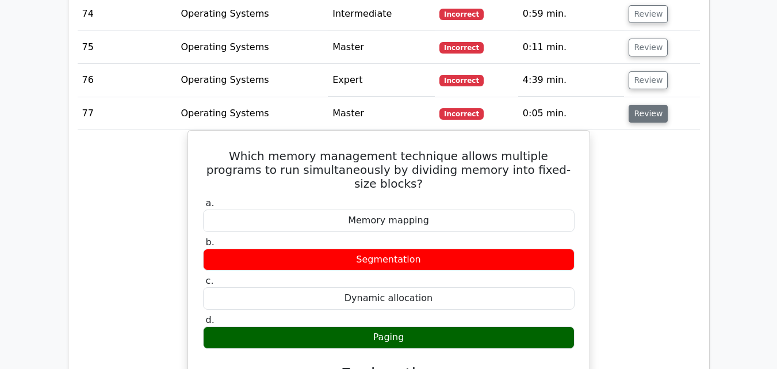
scroll to position [3682, 0]
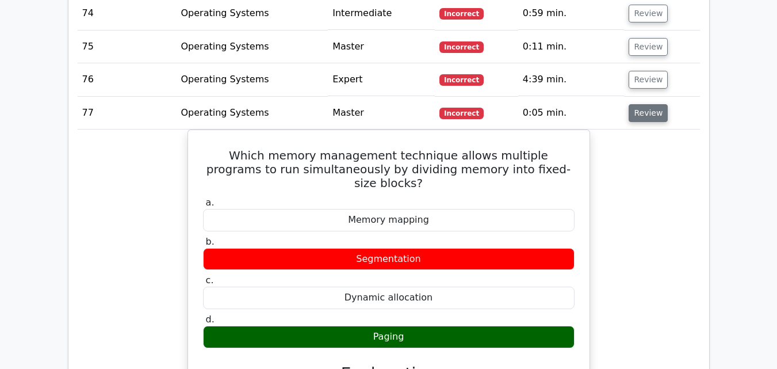
click at [660, 104] on button "Review" at bounding box center [648, 113] width 39 height 18
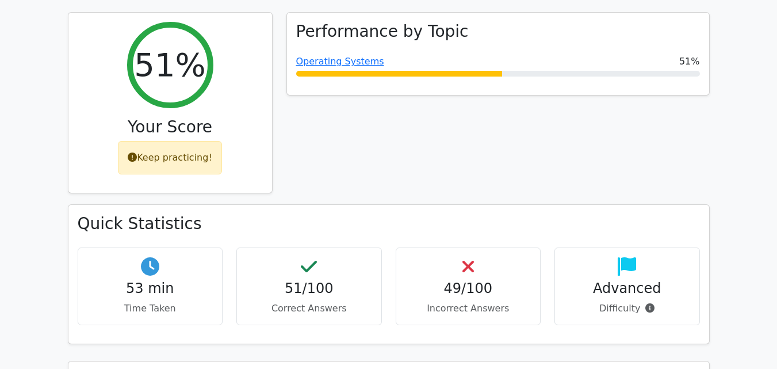
scroll to position [460, 0]
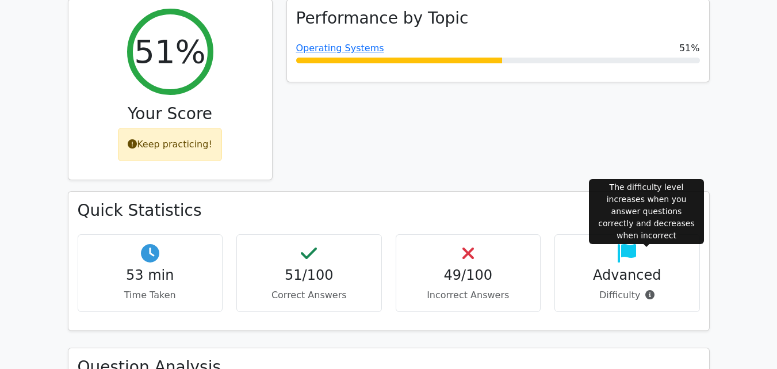
click at [650, 290] on icon at bounding box center [650, 294] width 9 height 9
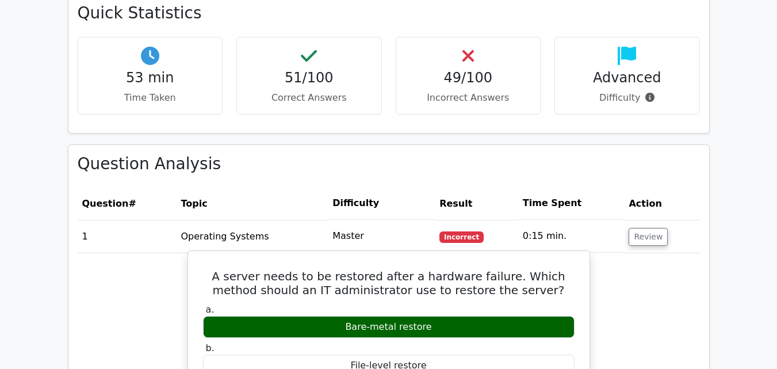
scroll to position [805, 0]
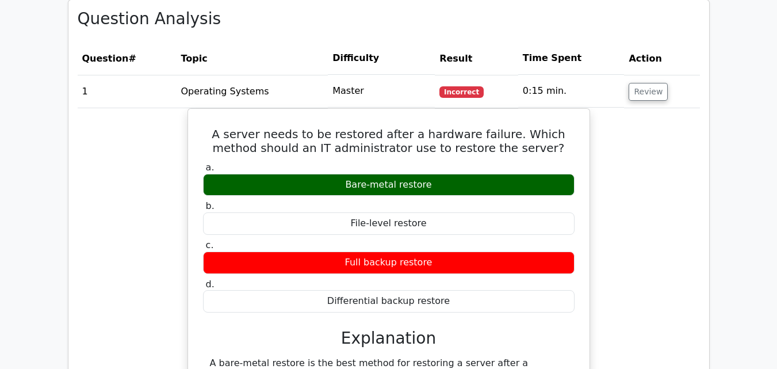
click at [640, 75] on td "Review" at bounding box center [661, 91] width 75 height 33
click at [646, 83] on button "Review" at bounding box center [648, 92] width 39 height 18
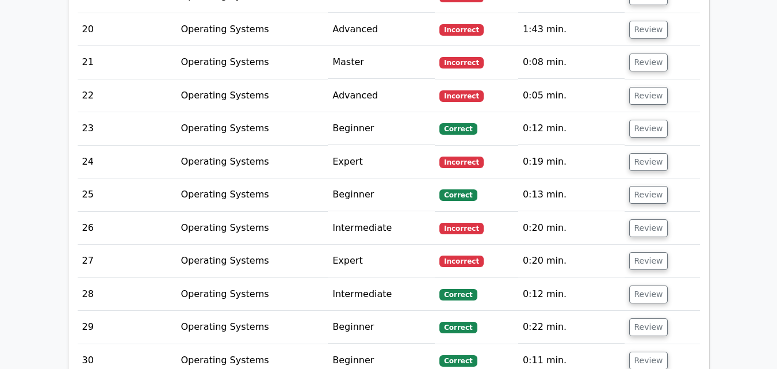
scroll to position [1381, 0]
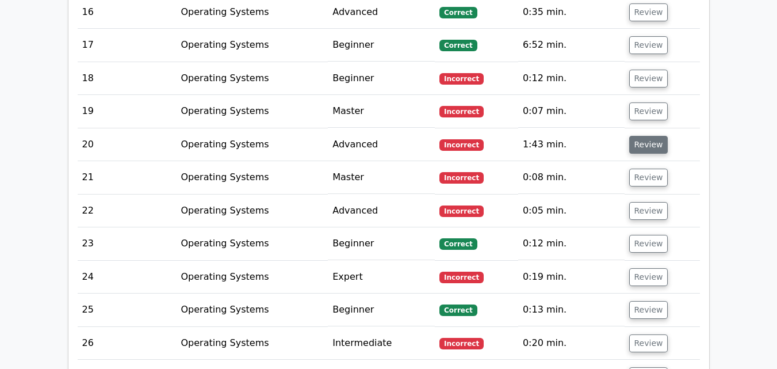
click at [646, 136] on button "Review" at bounding box center [648, 145] width 39 height 18
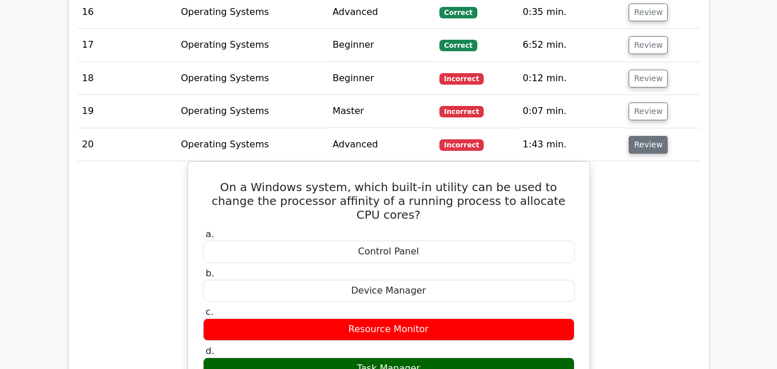
click at [646, 136] on button "Review" at bounding box center [648, 145] width 39 height 18
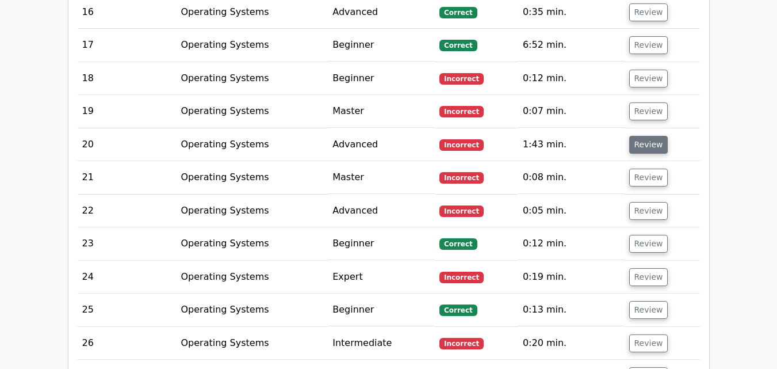
click at [629, 136] on button "Review" at bounding box center [648, 145] width 39 height 18
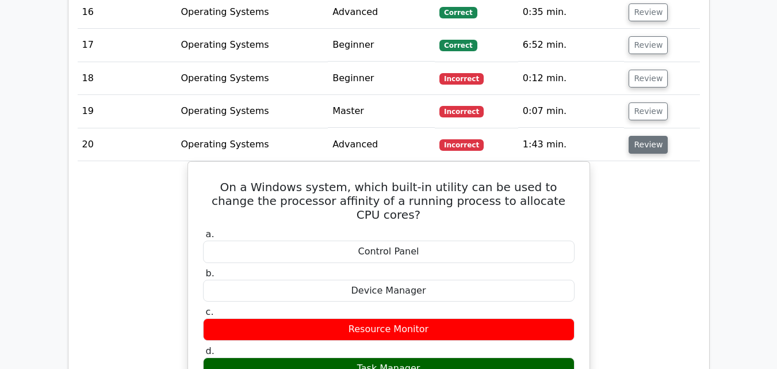
click at [643, 136] on button "Review" at bounding box center [648, 145] width 39 height 18
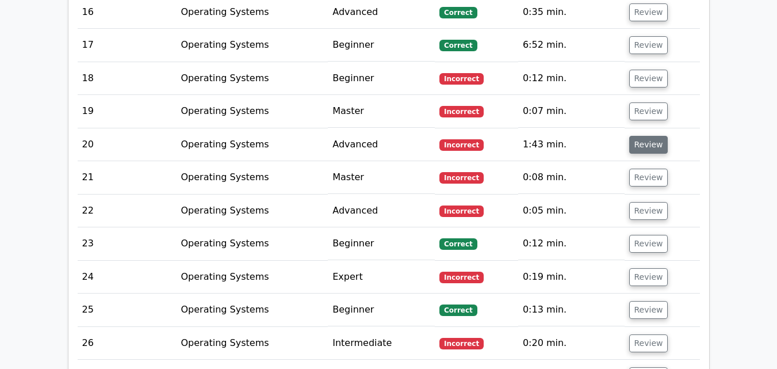
click at [643, 136] on button "Review" at bounding box center [648, 145] width 39 height 18
